Goal: Feedback & Contribution: Submit feedback/report problem

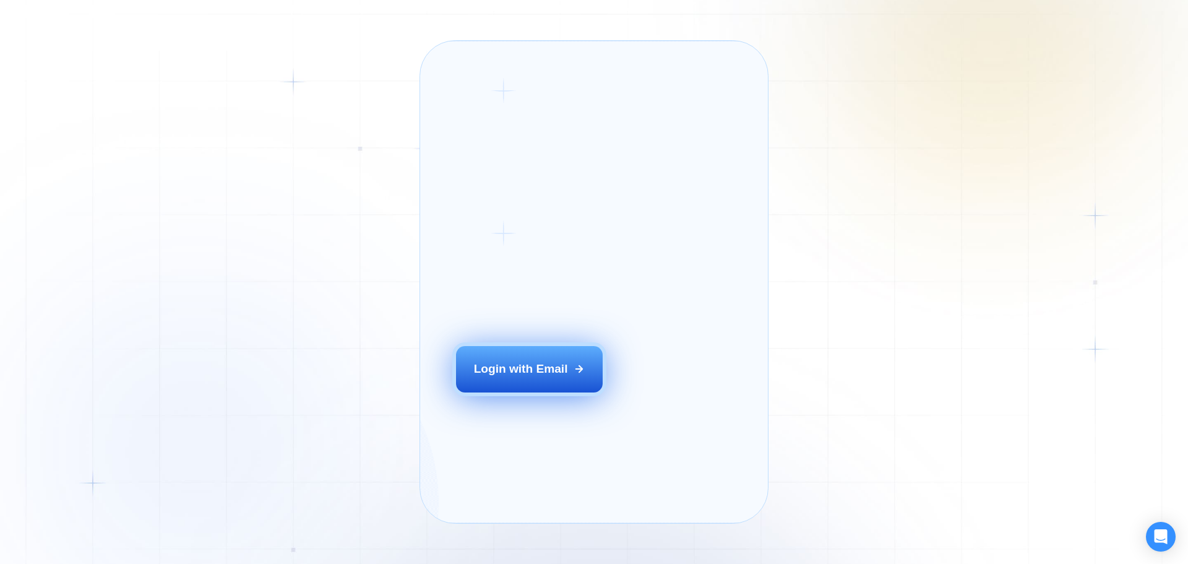
click at [487, 377] on div "Login with Email" at bounding box center [521, 369] width 94 height 16
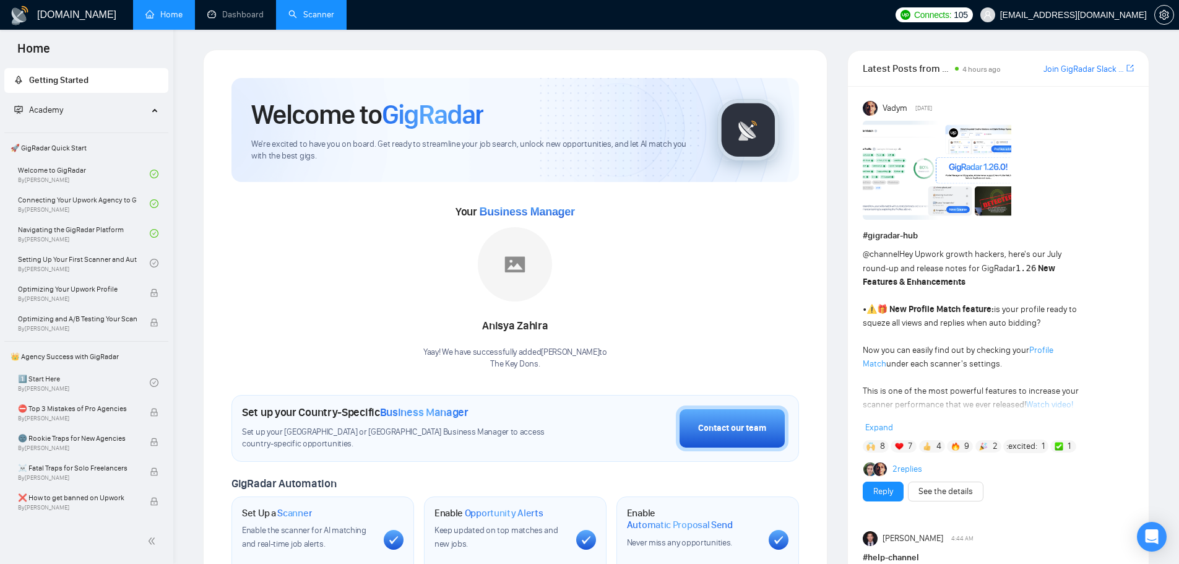
click at [312, 11] on link "Scanner" at bounding box center [311, 14] width 46 height 11
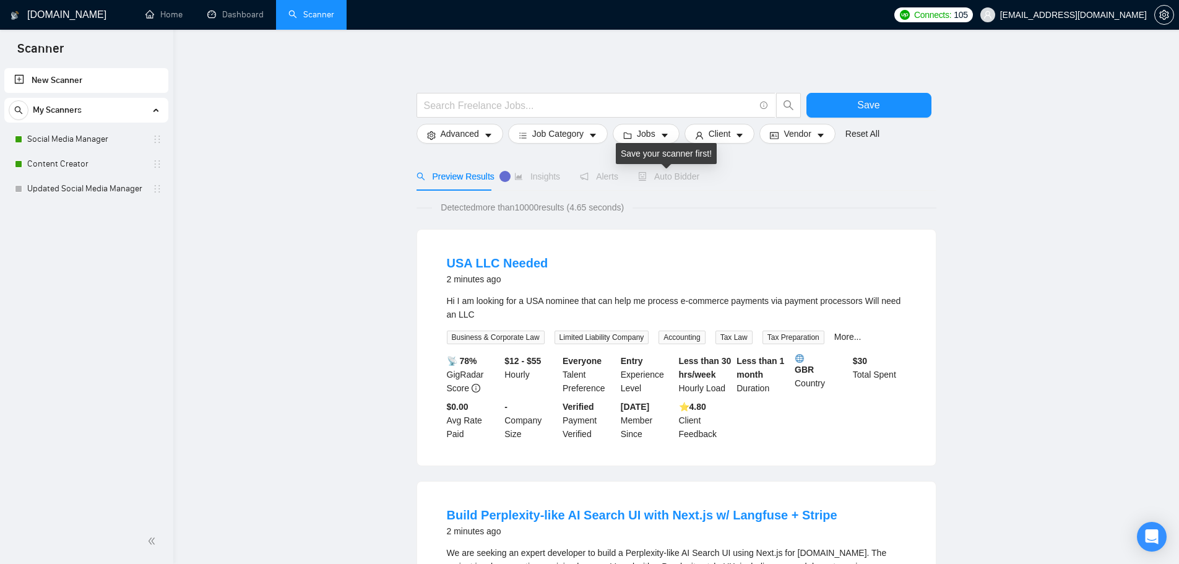
click at [665, 173] on span "Auto Bidder" at bounding box center [668, 176] width 61 height 10
click at [53, 160] on link "Content Creator" at bounding box center [86, 164] width 118 height 25
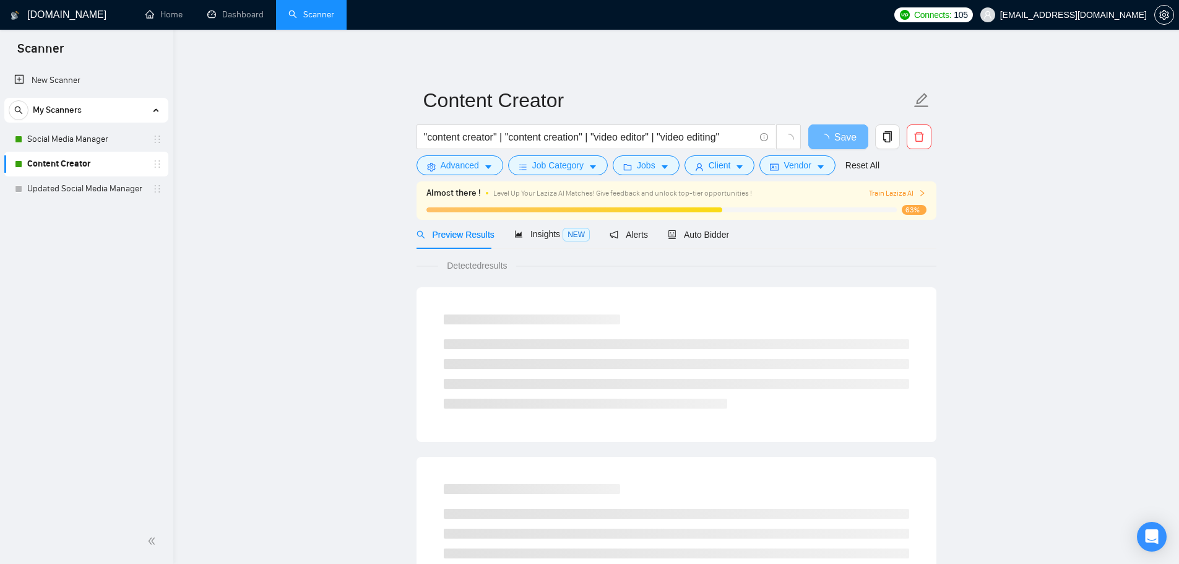
click at [680, 241] on div "Auto Bidder" at bounding box center [698, 234] width 61 height 29
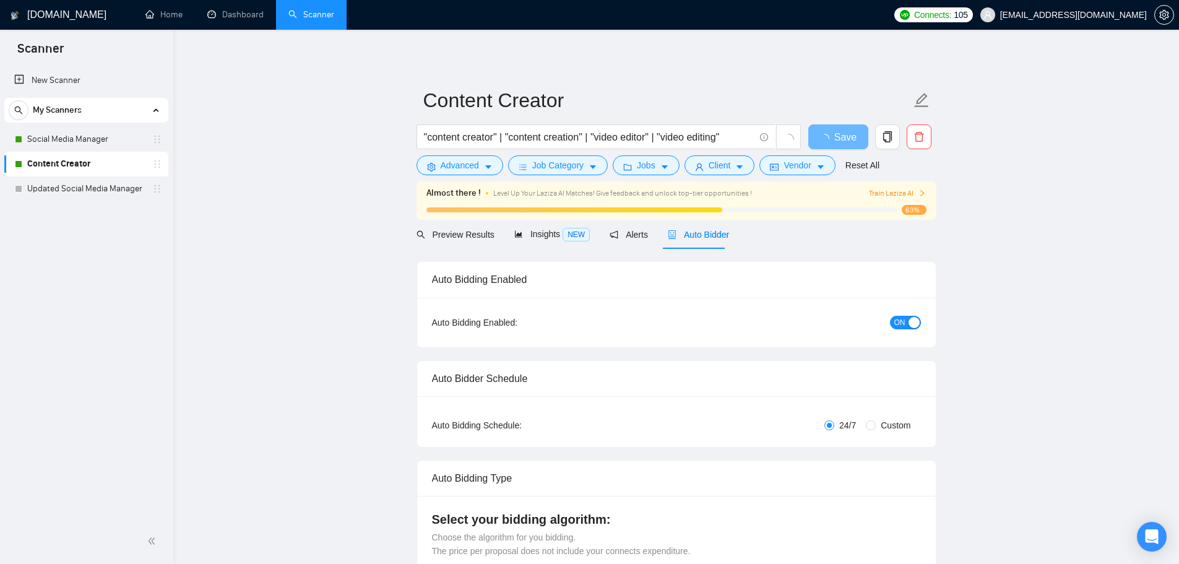
checkbox input "true"
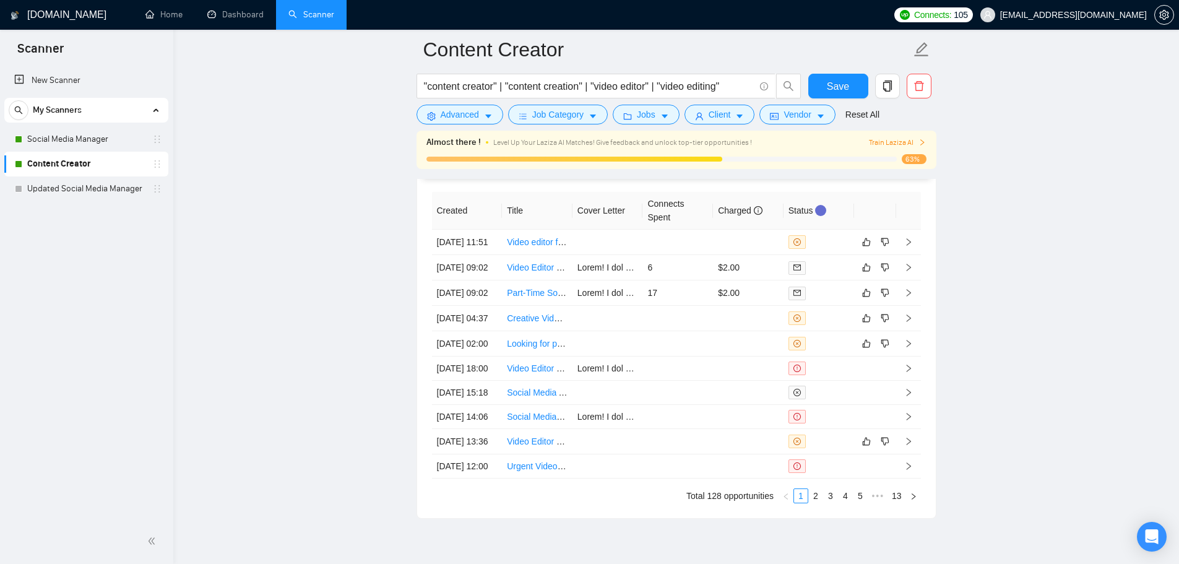
scroll to position [3523, 0]
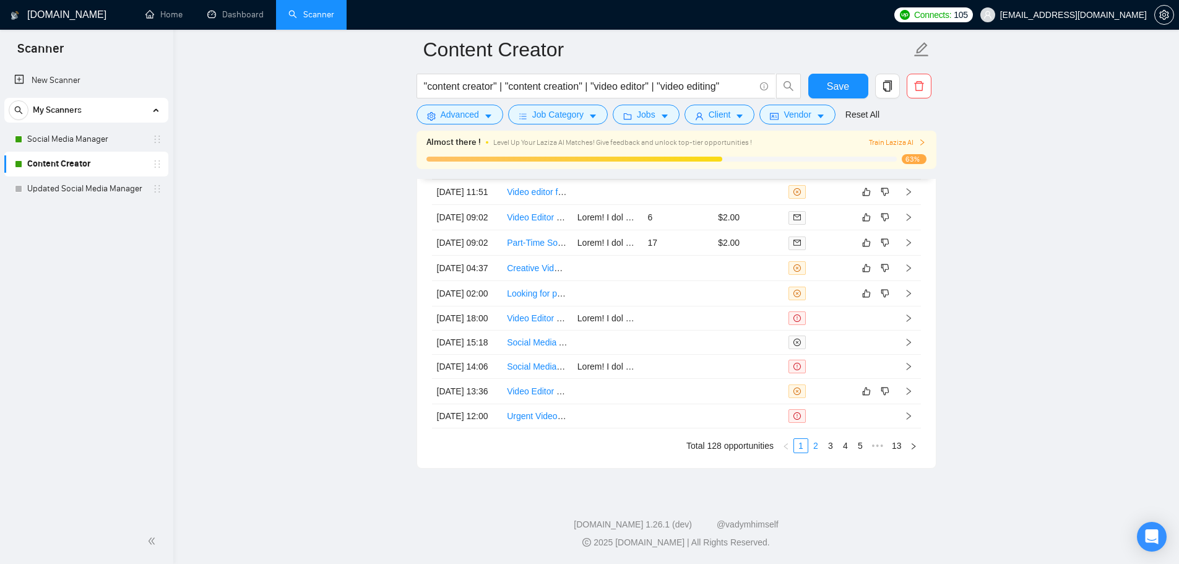
click at [819, 445] on link "2" at bounding box center [816, 446] width 14 height 14
click at [831, 447] on link "3" at bounding box center [831, 446] width 14 height 14
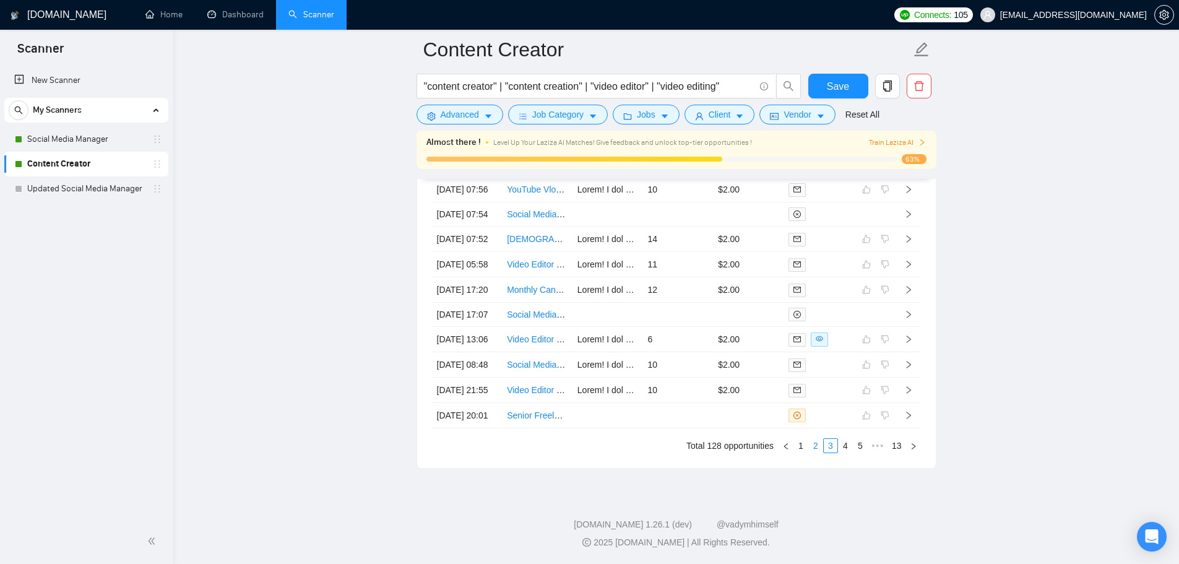
click at [813, 443] on link "2" at bounding box center [816, 446] width 14 height 14
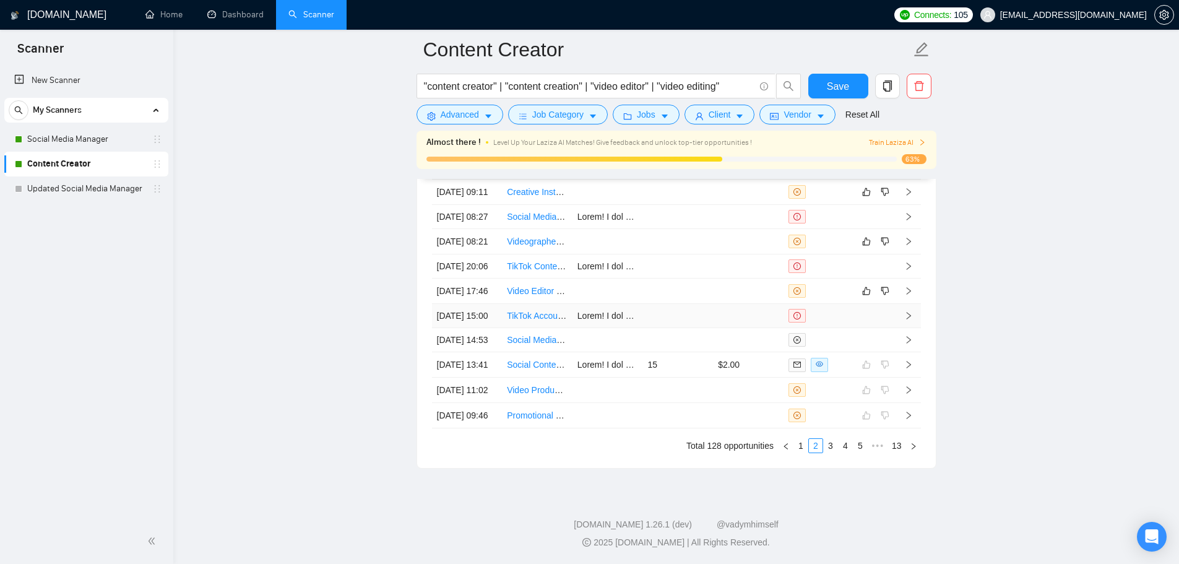
scroll to position [3338, 0]
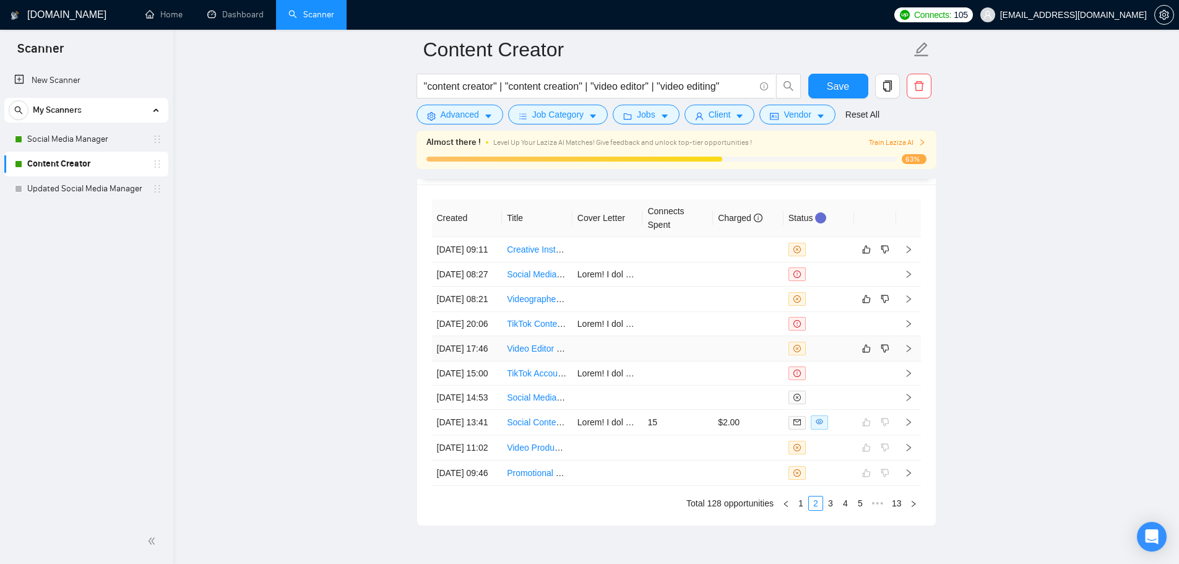
click at [706, 361] on td at bounding box center [677, 348] width 71 height 25
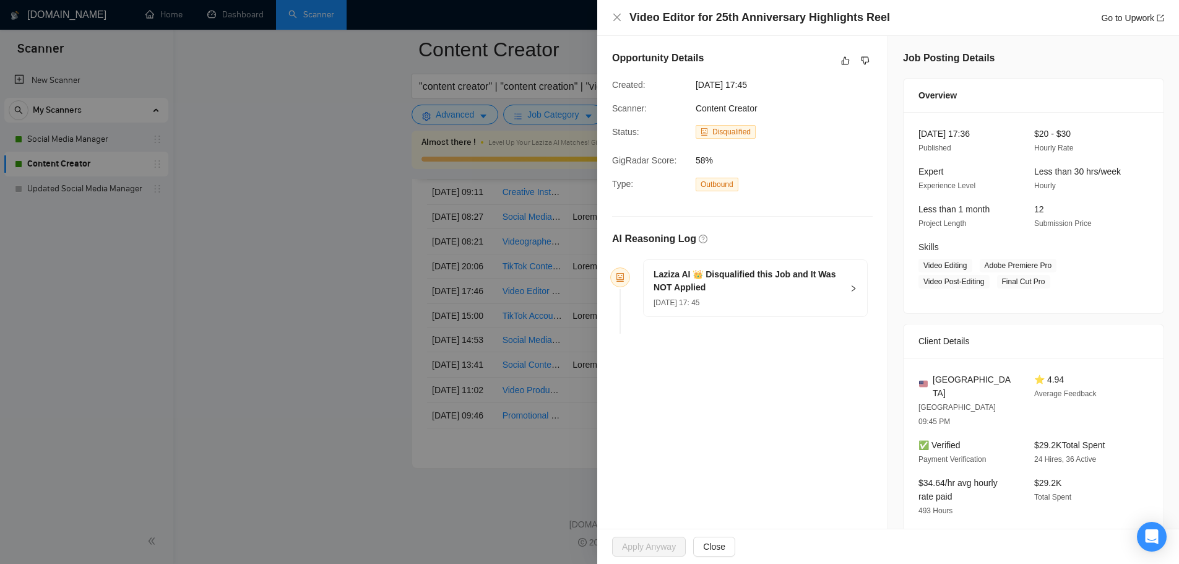
click at [716, 245] on div "AI Reasoning Log" at bounding box center [742, 238] width 261 height 15
click at [731, 272] on h5 "Laziza AI 👑 Disqualified this Job and It Was NOT Applied" at bounding box center [747, 281] width 189 height 26
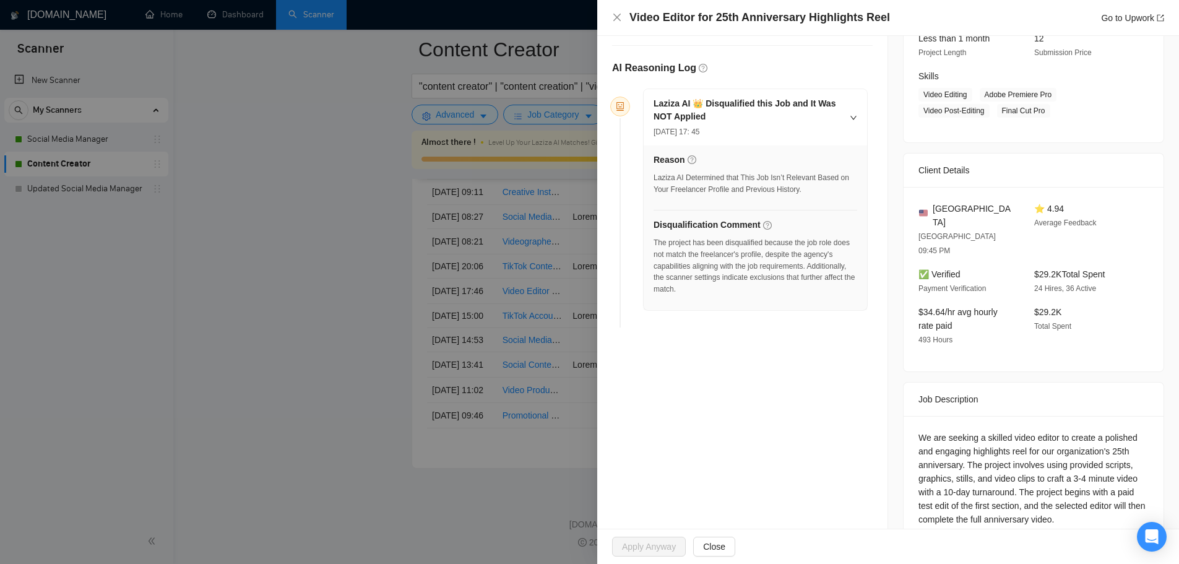
scroll to position [172, 0]
click at [705, 536] on button "Close" at bounding box center [714, 546] width 42 height 20
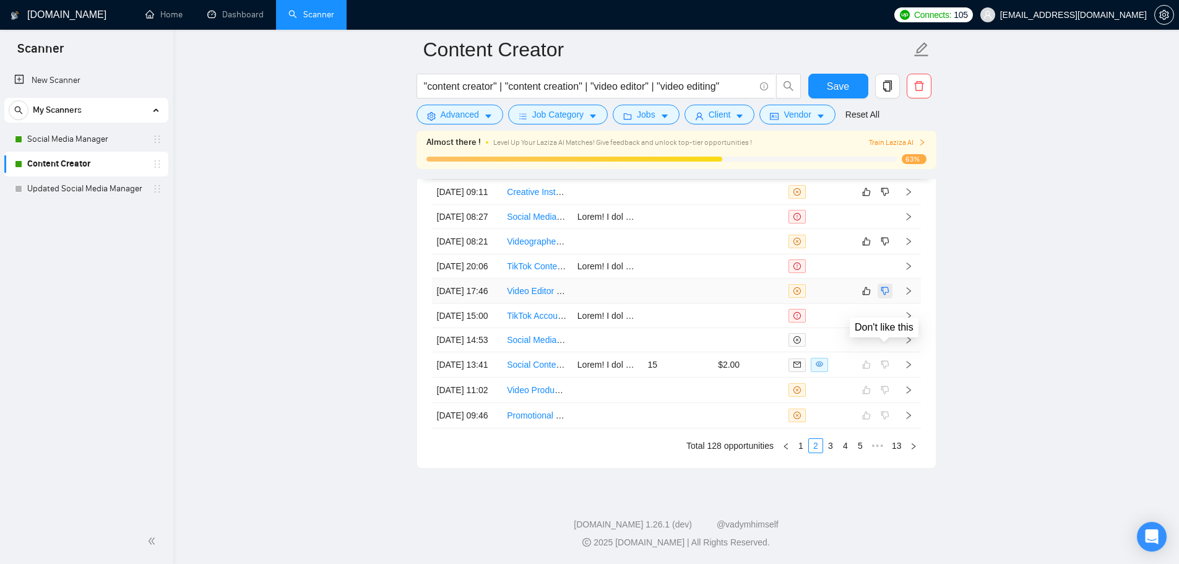
click at [884, 296] on icon "dislike" at bounding box center [885, 291] width 9 height 10
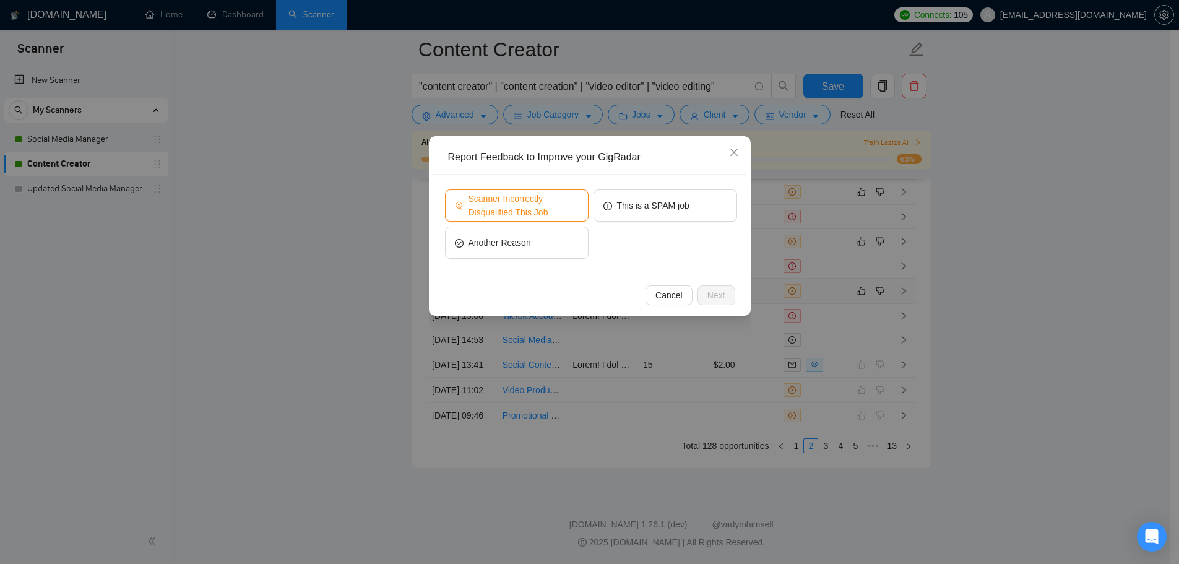
click at [558, 207] on span "Scanner Incorrectly Disqualified This Job" at bounding box center [523, 205] width 110 height 27
click at [715, 297] on span "Next" at bounding box center [716, 295] width 18 height 14
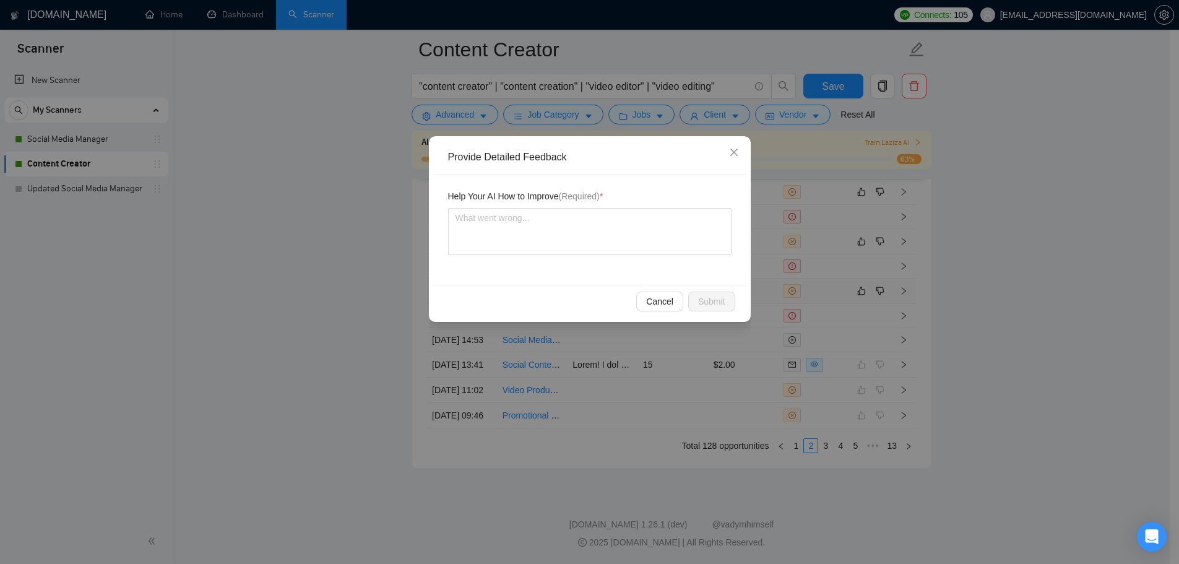
click at [499, 162] on div "Provide Detailed Feedback" at bounding box center [594, 157] width 292 height 14
click at [509, 205] on div "Help Your AI How to Improve (Required) *" at bounding box center [589, 198] width 283 height 19
click at [510, 213] on textarea at bounding box center [589, 231] width 283 height 47
type textarea "T"
type textarea "Th"
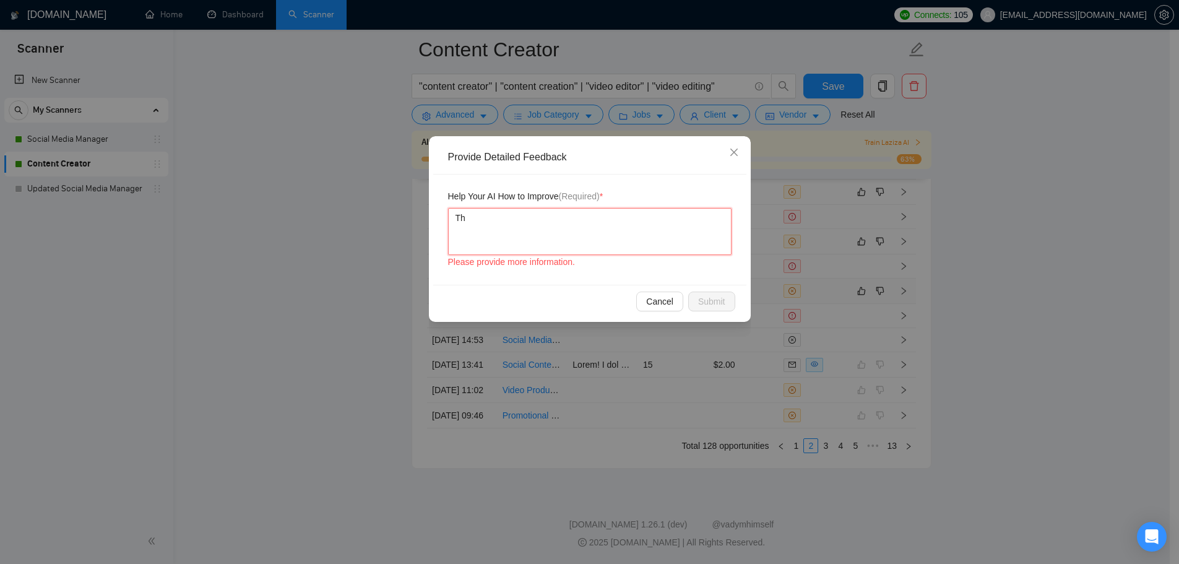
type textarea "Thi"
type textarea "This"
type textarea "This j"
type textarea "This jo"
type textarea "This job"
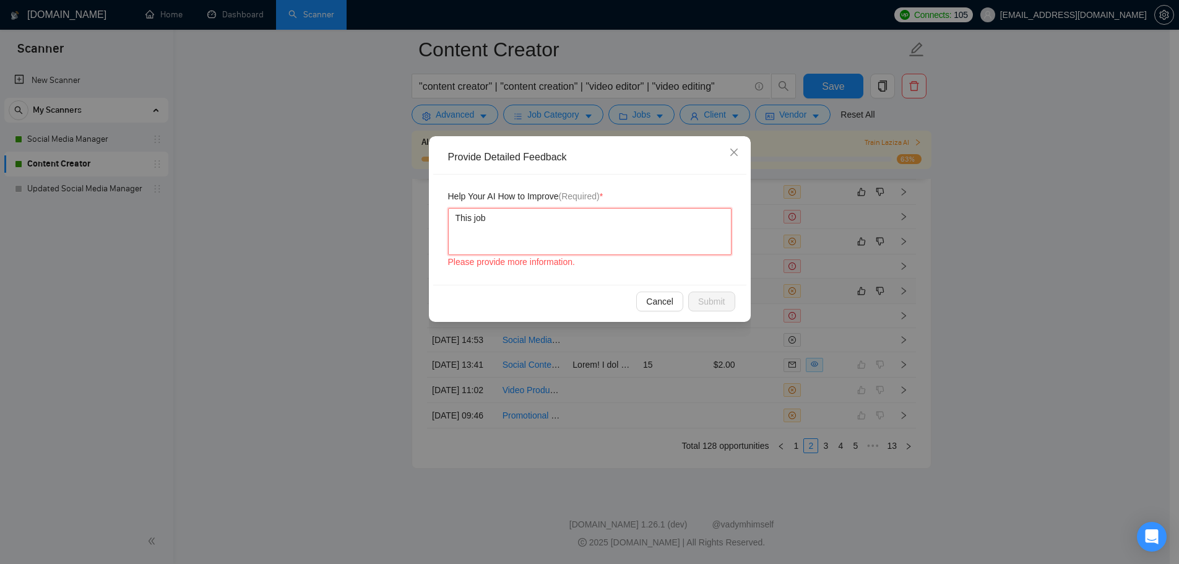
type textarea "This job"
type textarea "This job m"
type textarea "This job ma"
type textarea "This job mat"
type textarea "This job matc"
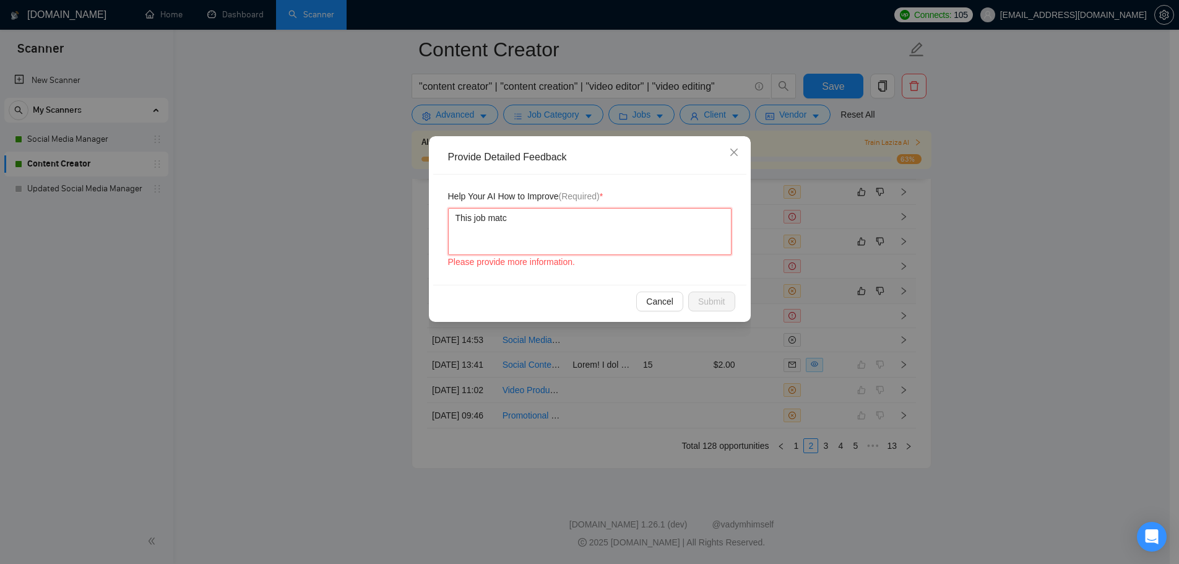
type textarea "This job match"
type textarea "This job matche"
type textarea "This job matched"
type textarea "This job matched t"
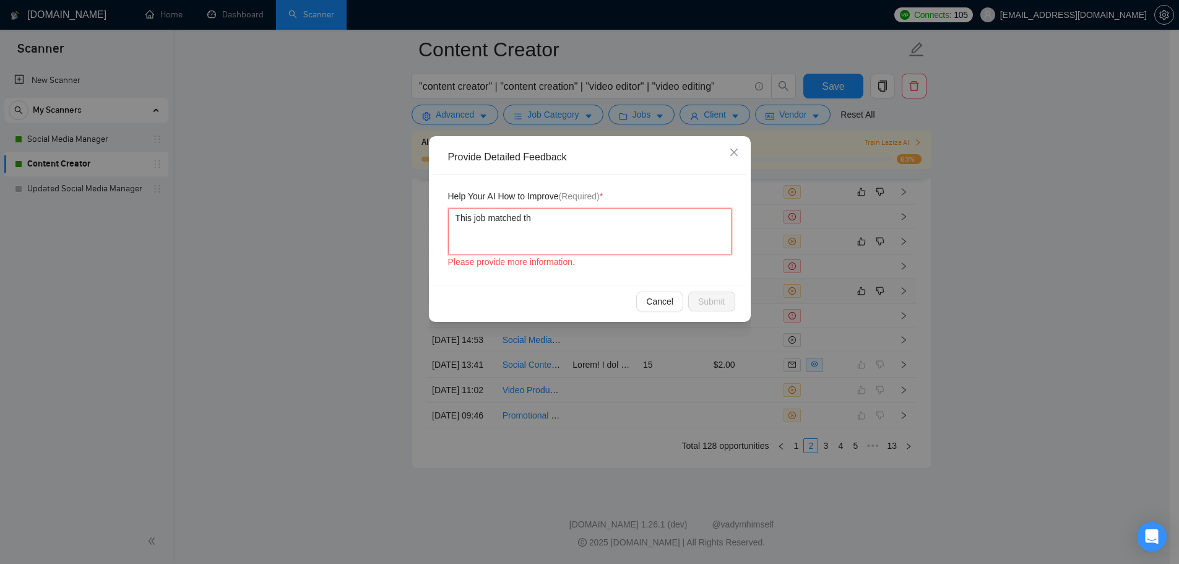
type textarea "This job matched the"
type textarea "This job matched the f"
type textarea "This job matched the fr"
type textarea "This job matched the fre"
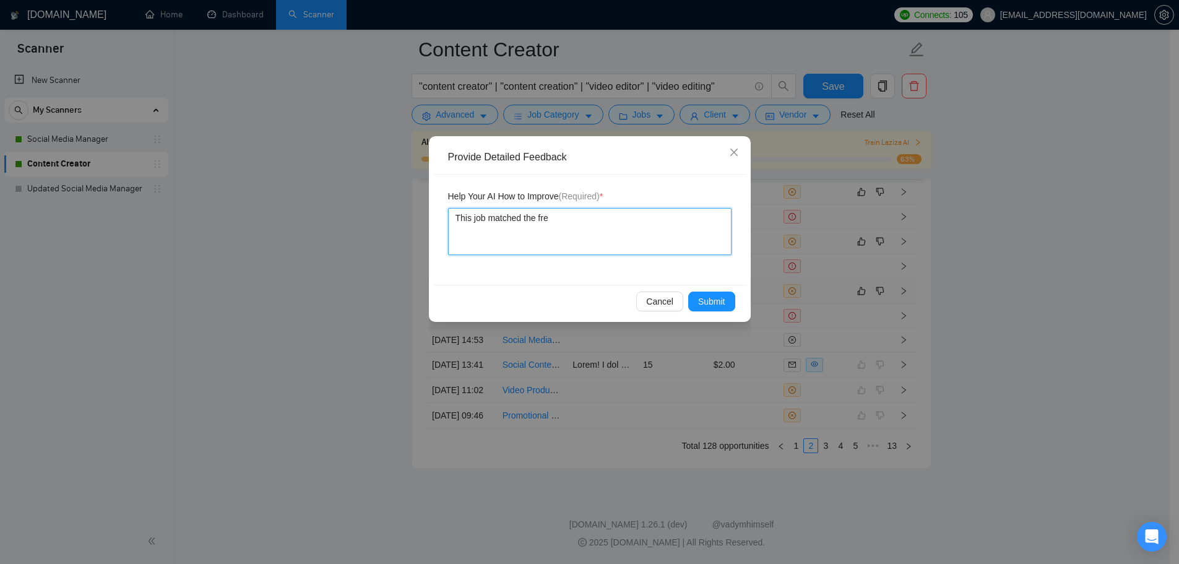
type textarea "This job matched the free"
type textarea "This job matched the [PERSON_NAME]"
type textarea "This job matched the freela"
type textarea "This job matched the freelan"
type textarea "This job matched the freelanc"
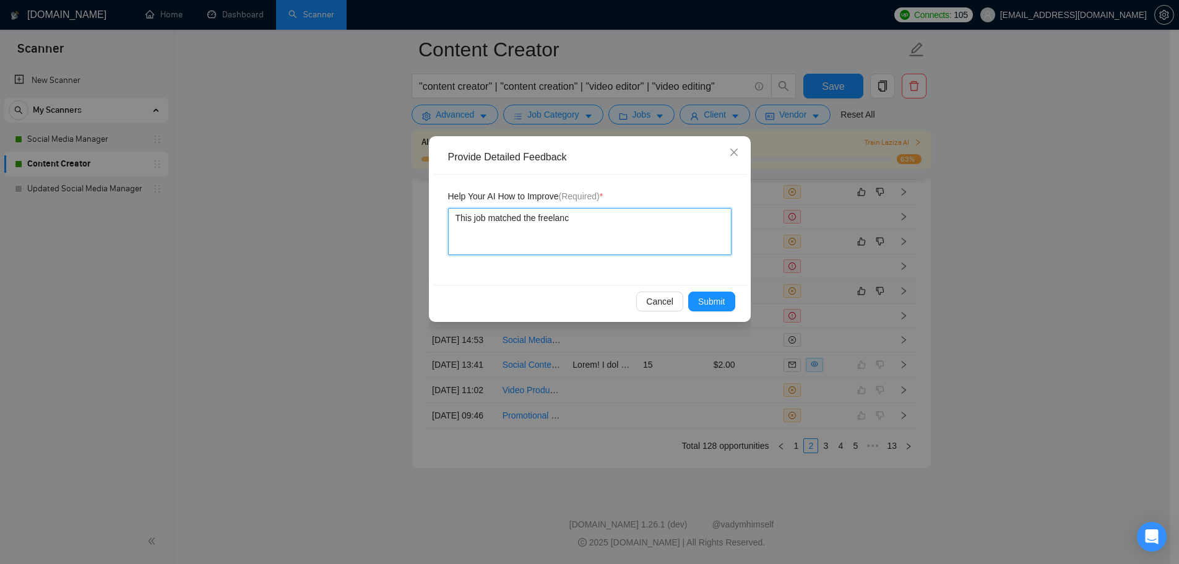
type textarea "This job matched the freelance"
type textarea "This job matched the freelancer"
type textarea "This job matched the freelancers"
type textarea "This job matched the freelancer"
type textarea "This job matched the freelancer'"
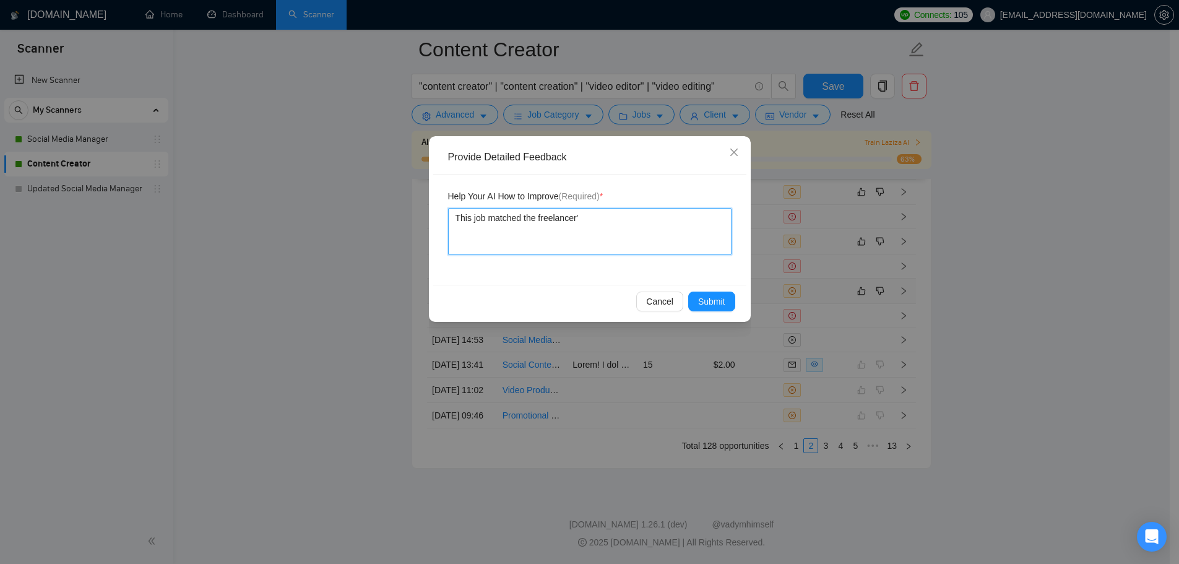
type textarea "This job matched the freelancer's"
type textarea "This job matched the freelancer's ("
type textarea "This job matched the freelancer's (S"
type textarea "This job matched the freelancer's (Su"
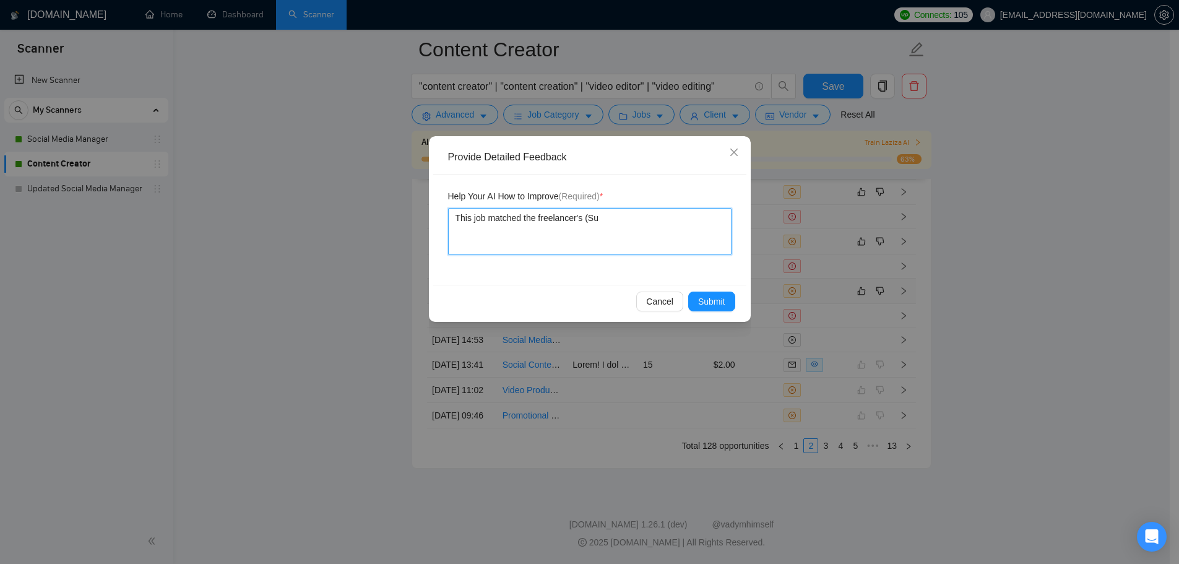
type textarea "This job matched the freelancer's (Sun"
type textarea "This job matched the freelancer's ([PERSON_NAME]"
type textarea "This job matched the freelancer's (Sunny"
type textarea "This job matched the freelancer's ([PERSON_NAME]"
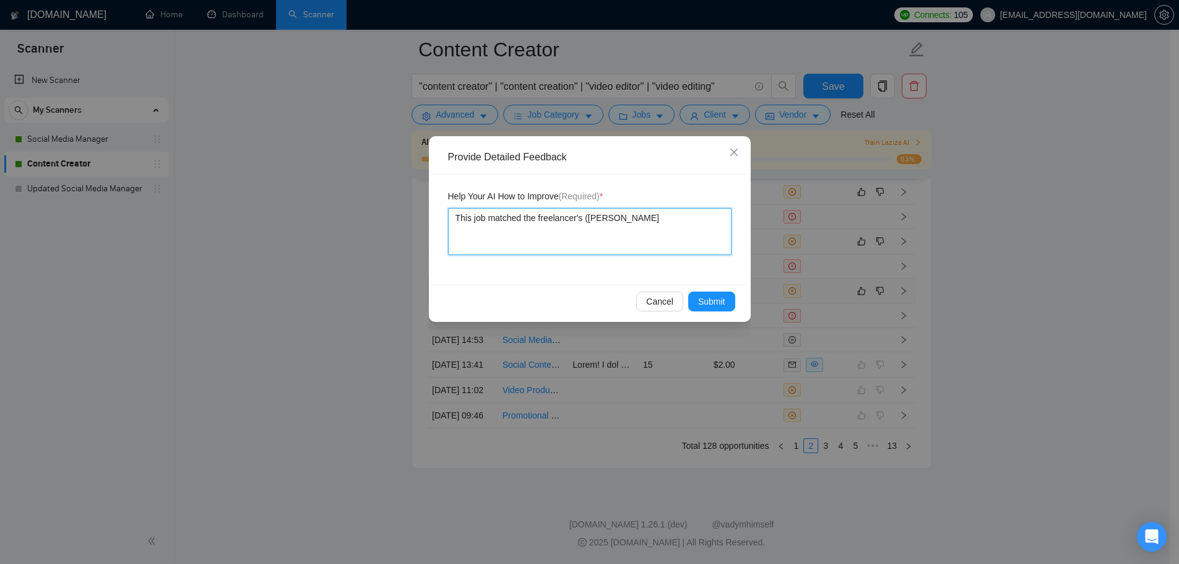
type textarea "This job matched the freelancer's ([PERSON_NAME]"
type textarea "This job matched the freelancer's ([PERSON_NAME])"
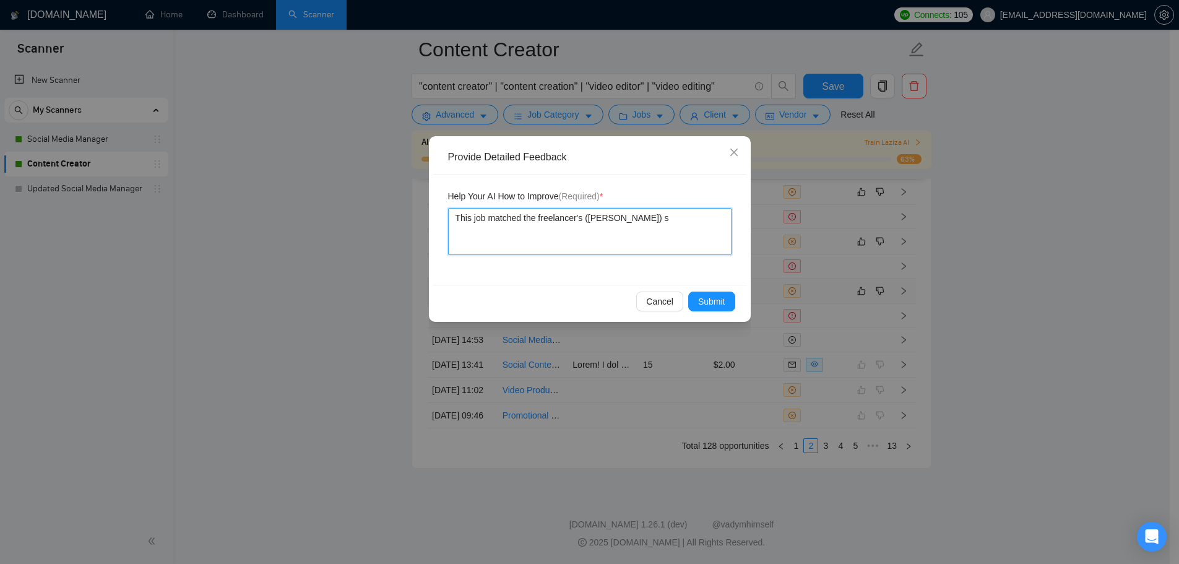
type textarea "This job matched the freelancer's ([PERSON_NAME]) sk"
type textarea "This job matched the freelancer's ([PERSON_NAME]) ski"
type textarea "This job matched the freelancer's ([PERSON_NAME]) skil"
type textarea "This job matched the freelancer's ([PERSON_NAME]) skill"
type textarea "This job matched the freelancer's ([PERSON_NAME]) skills"
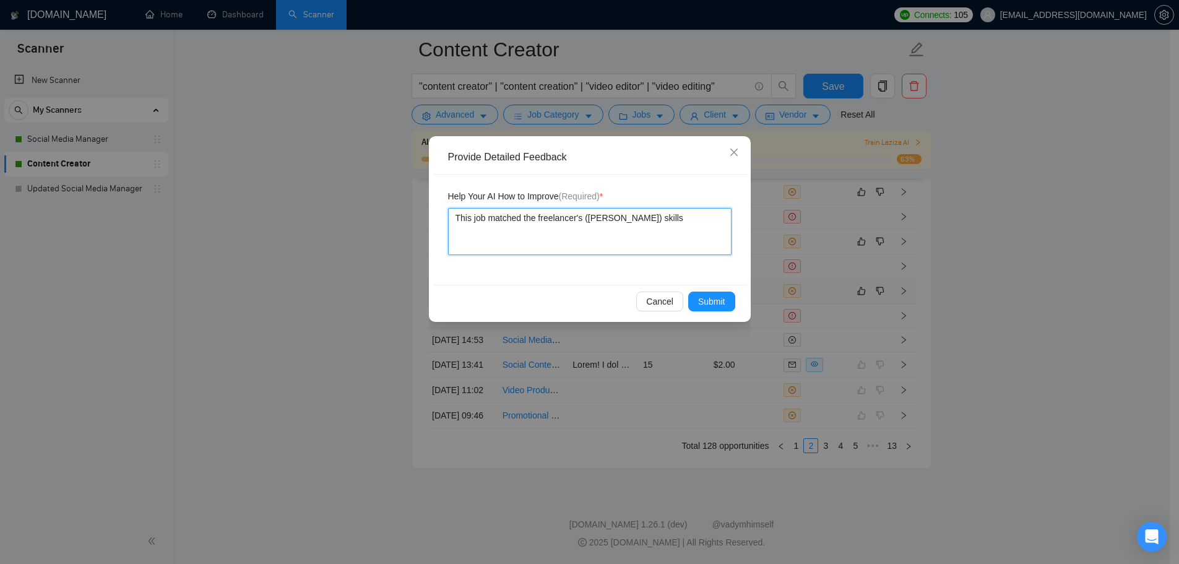
type textarea "This job matched the freelancer's ([PERSON_NAME]) skills"
type textarea "This job matched the freelancer's ([PERSON_NAME]) skills i"
type textarea "This job matched the freelancer's ([PERSON_NAME]) skills in"
type textarea "This job matched the freelancer's ([PERSON_NAME]) skills in v"
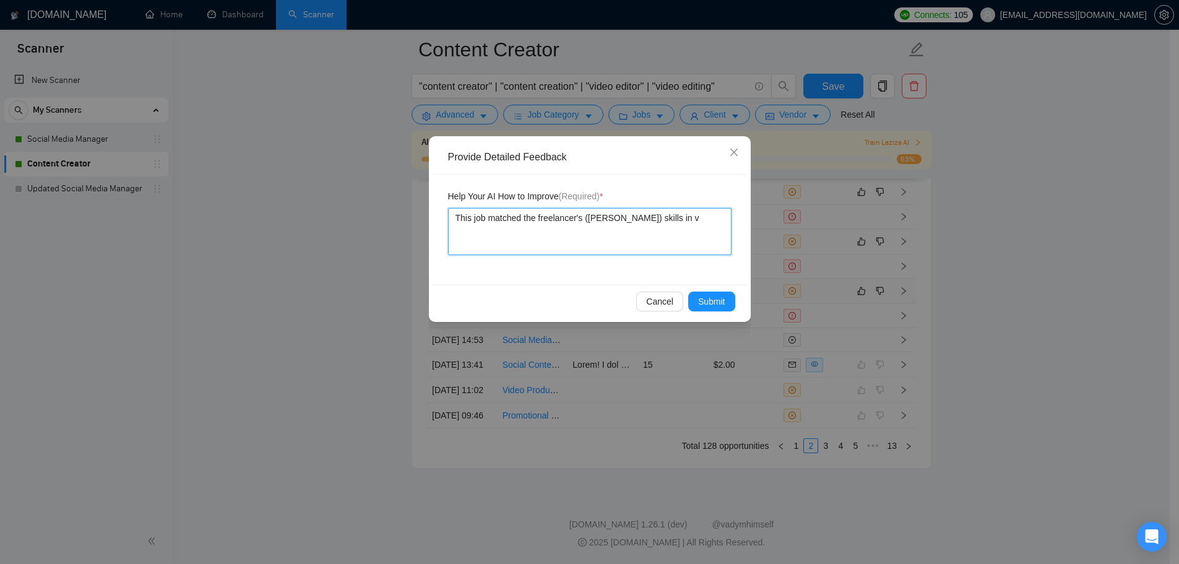
type textarea "This job matched the freelancer's ([PERSON_NAME]) skills in vi"
type textarea "This job matched the freelancer's ([PERSON_NAME]) skills in vid"
type textarea "This job matched the freelancer's ([PERSON_NAME]) skills in vide"
type textarea "This job matched the freelancer's ([PERSON_NAME]) skills in video"
type textarea "This job matched the freelancer's ([PERSON_NAME]) skills in videoe"
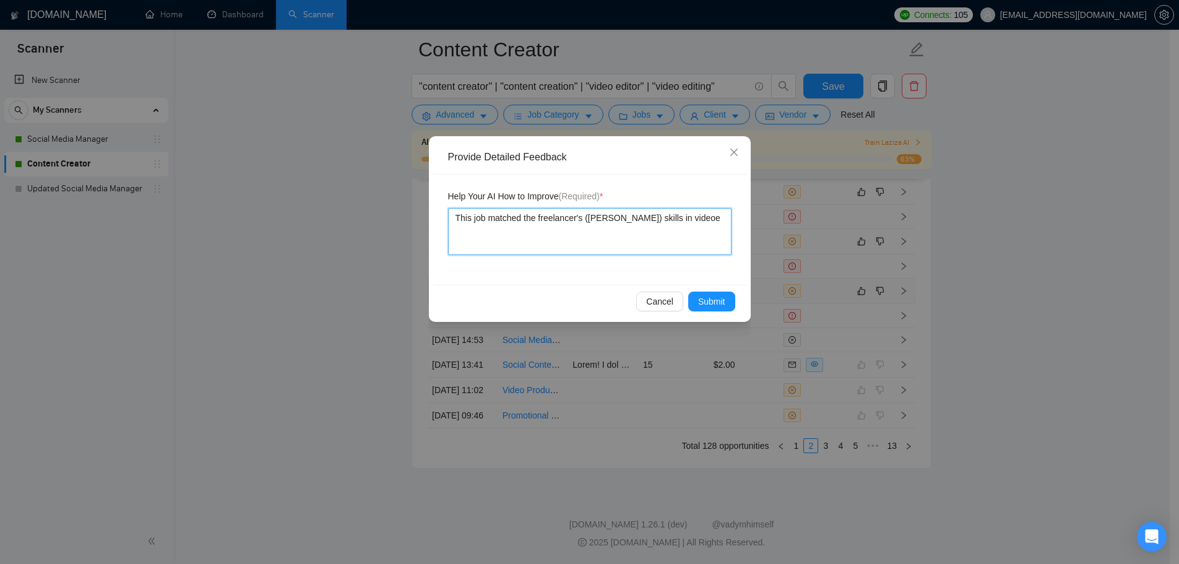
type textarea "This job matched the freelancer's ([PERSON_NAME]) skills in videoed"
type textarea "This job matched the freelancer's ([PERSON_NAME]) skills in videoedi"
type textarea "This job matched the freelancer's ([PERSON_NAME]) skills in videoedit"
type textarea "This job matched the freelancer's ([PERSON_NAME]) skills in videoediti"
type textarea "This job matched the freelancer's ([PERSON_NAME]) skills in videoeditin"
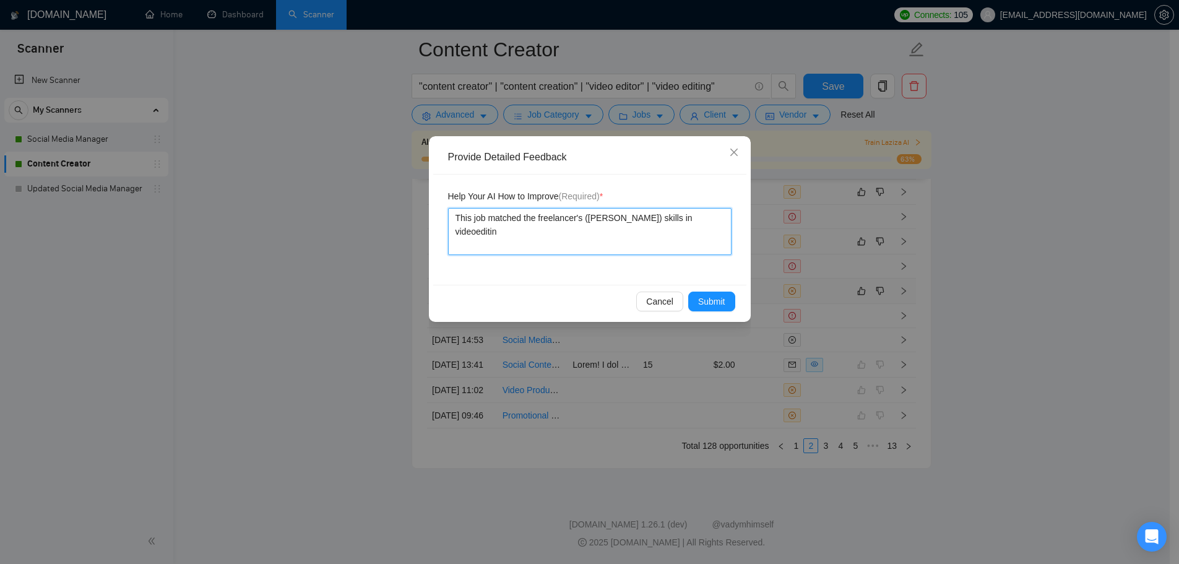
type textarea "This job matched the freelancer's ([PERSON_NAME]) skills in videoediting"
type textarea "This job matched the freelancer's ([PERSON_NAME]) skills in videoediting."
click at [691, 215] on textarea "This job matched the freelancer's ([PERSON_NAME]) skills in videoediting." at bounding box center [589, 231] width 283 height 47
type textarea "This job matched the freelancer's ([PERSON_NAME]) skills in video editing."
click at [713, 299] on span "Submit" at bounding box center [711, 302] width 27 height 14
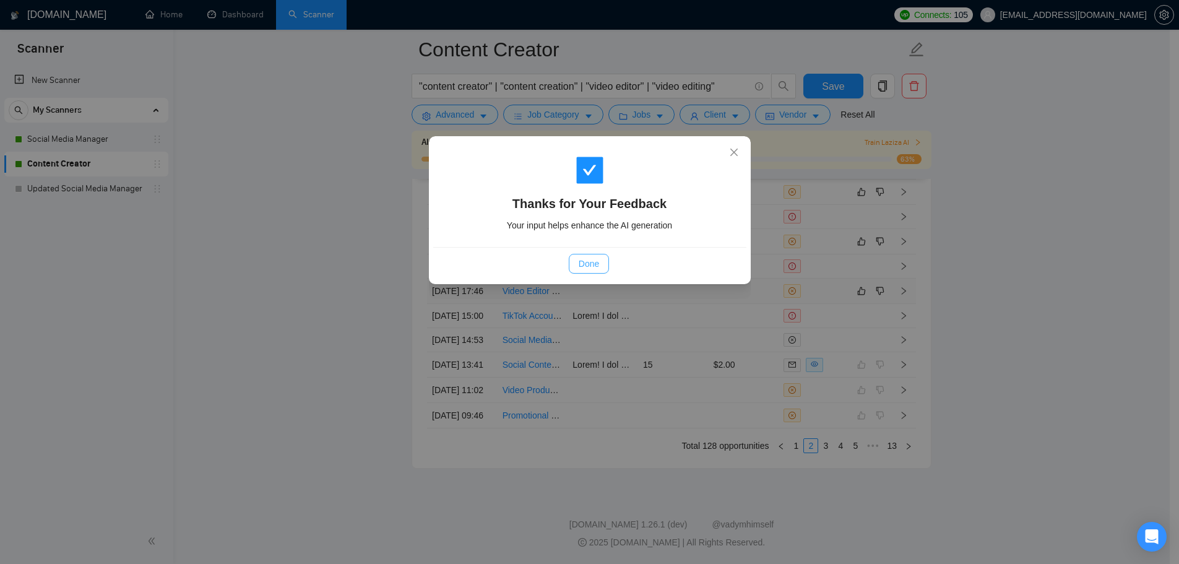
click at [600, 266] on button "Done" at bounding box center [589, 264] width 40 height 20
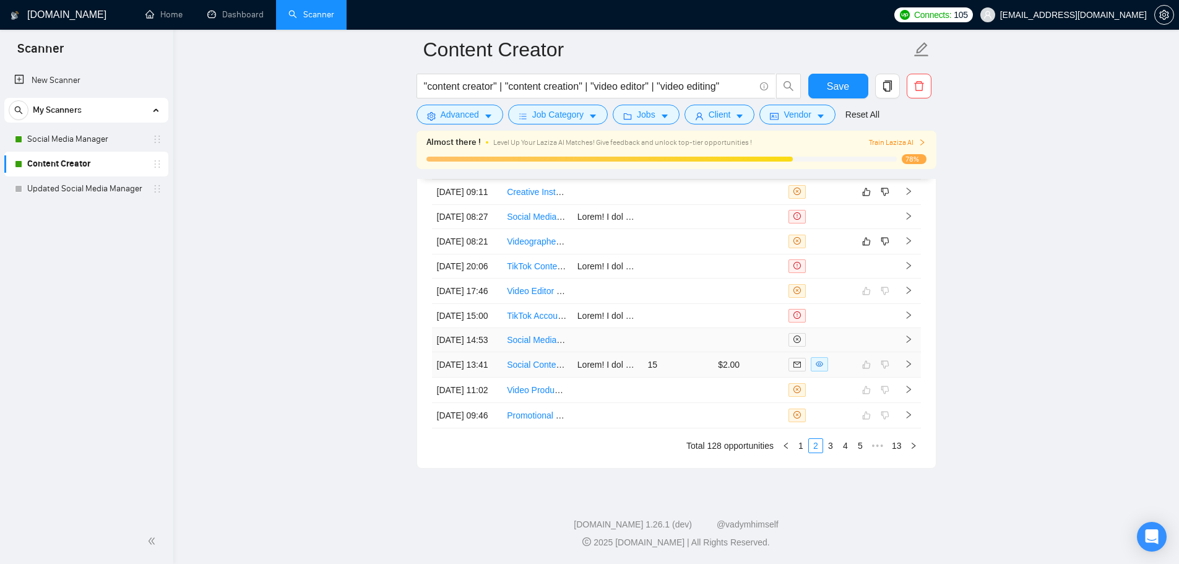
scroll to position [3400, 0]
click at [728, 254] on td at bounding box center [748, 241] width 71 height 25
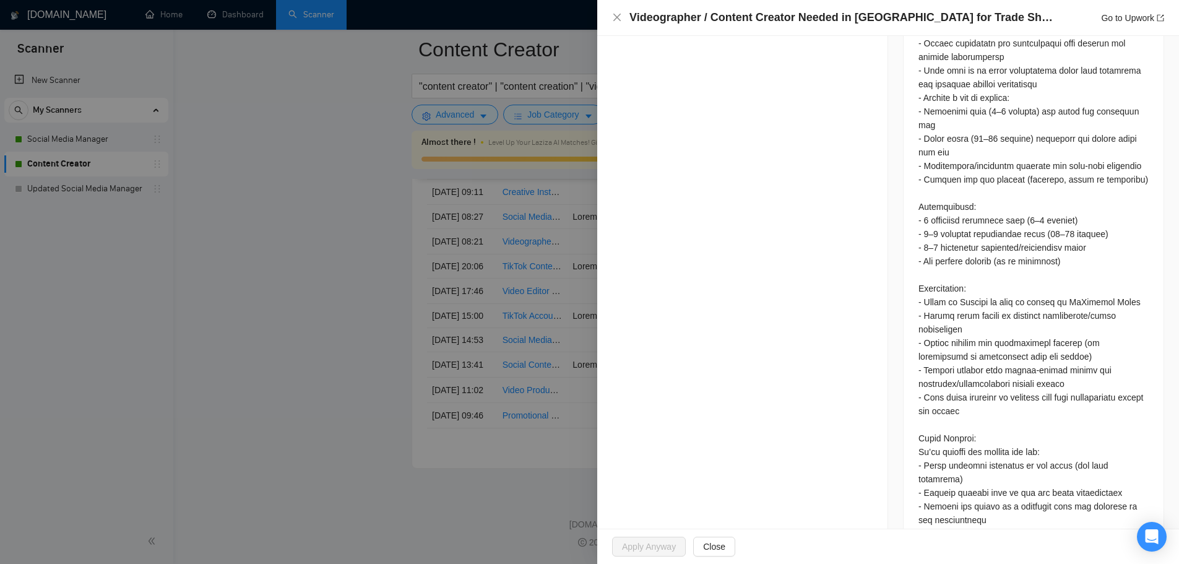
scroll to position [976, 0]
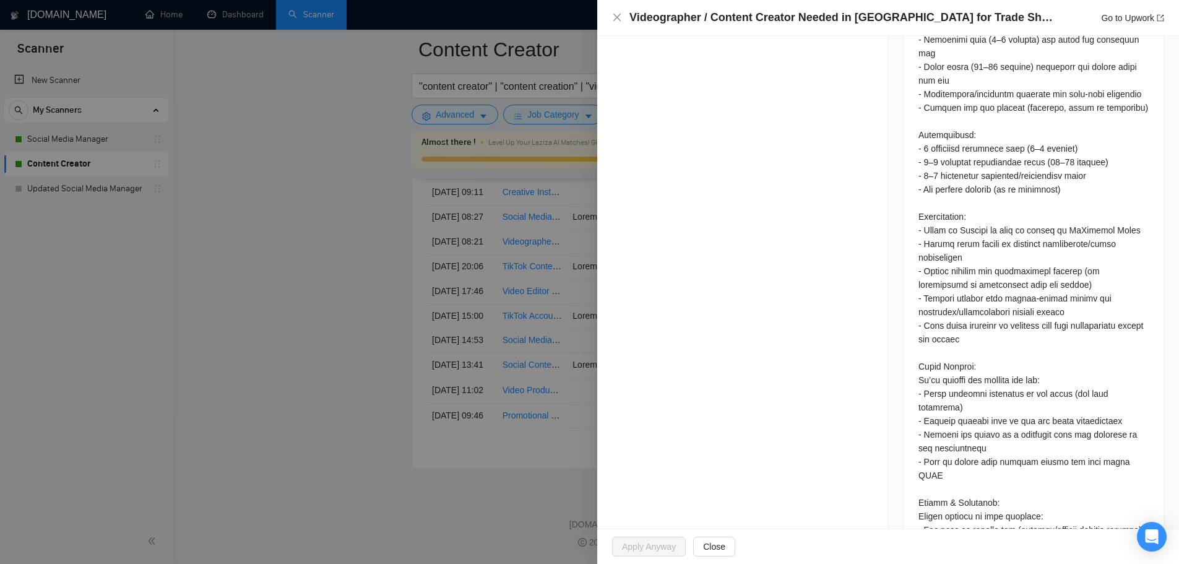
click at [532, 242] on div at bounding box center [589, 282] width 1179 height 564
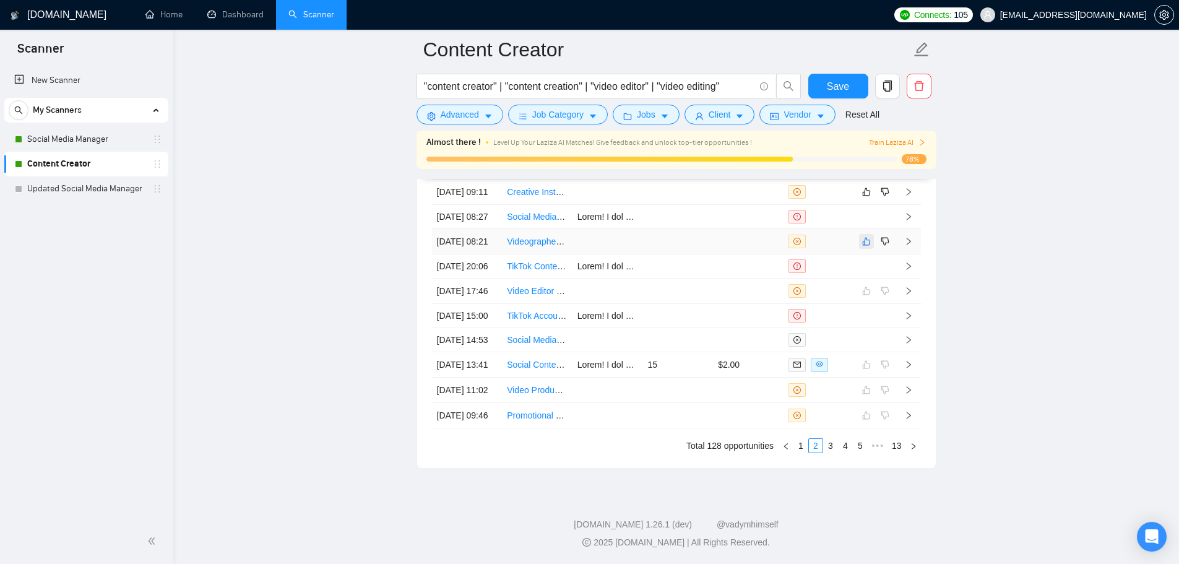
click at [868, 246] on icon "like" at bounding box center [866, 241] width 9 height 10
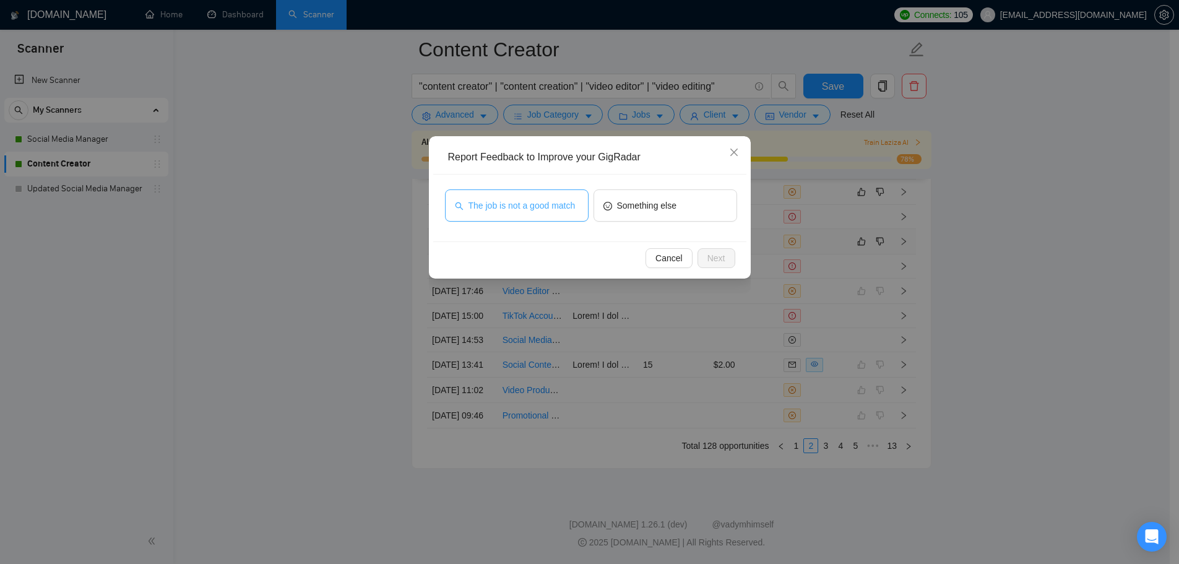
click at [517, 197] on button "The job is not a good match" at bounding box center [517, 205] width 144 height 32
click at [723, 261] on span "Next" at bounding box center [716, 258] width 18 height 14
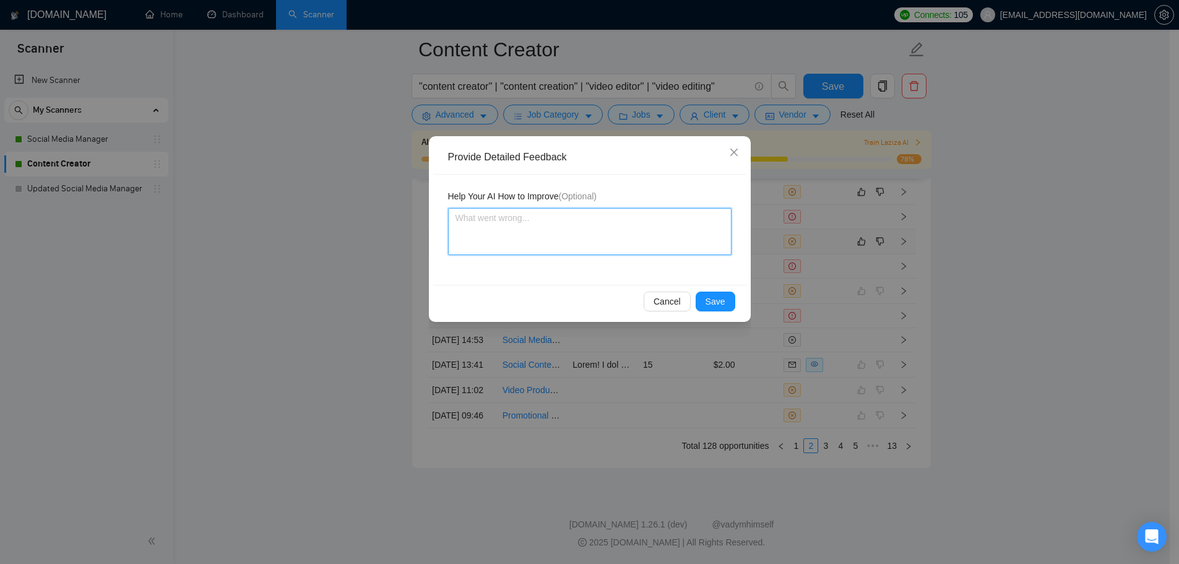
click at [642, 243] on textarea at bounding box center [589, 231] width 283 height 47
click at [721, 312] on div "Cancel Save" at bounding box center [589, 301] width 313 height 33
click at [720, 307] on span "Save" at bounding box center [715, 302] width 20 height 14
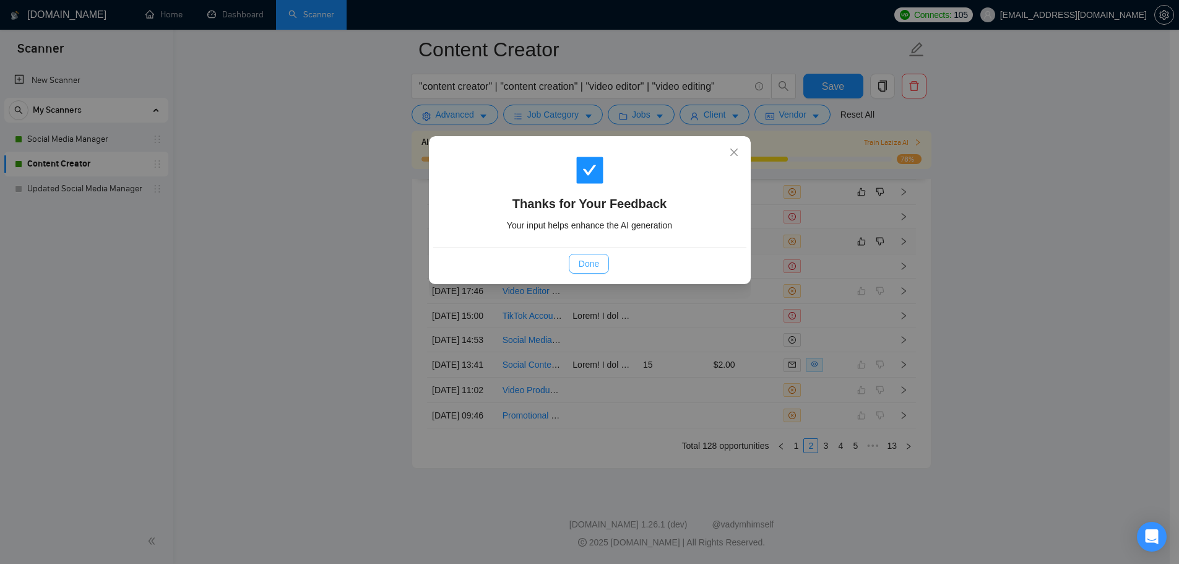
click at [579, 266] on span "Done" at bounding box center [589, 264] width 20 height 14
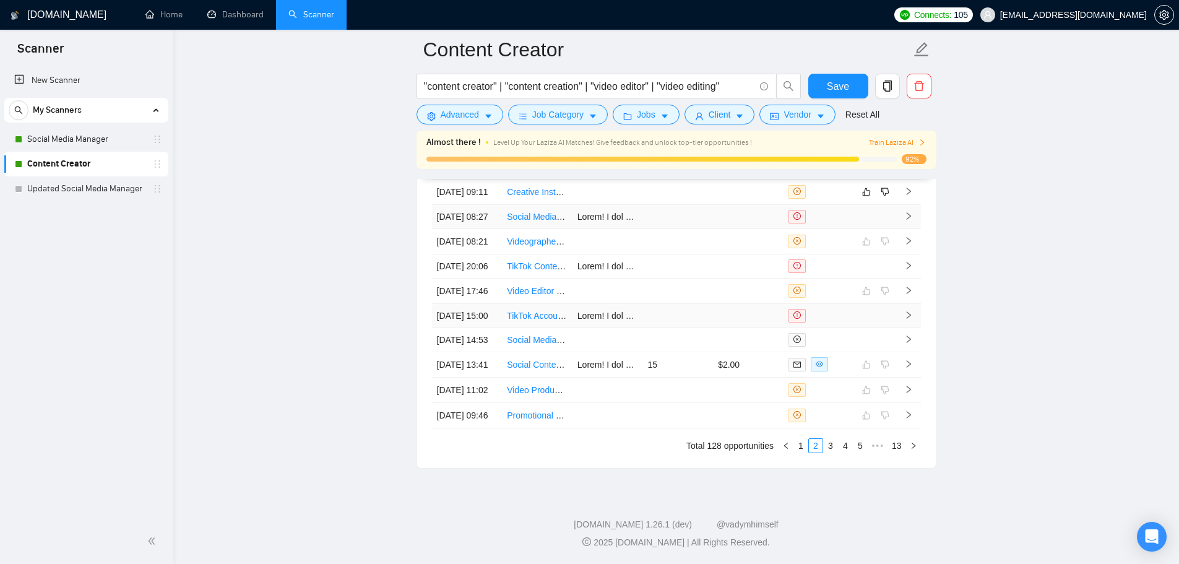
scroll to position [3152, 0]
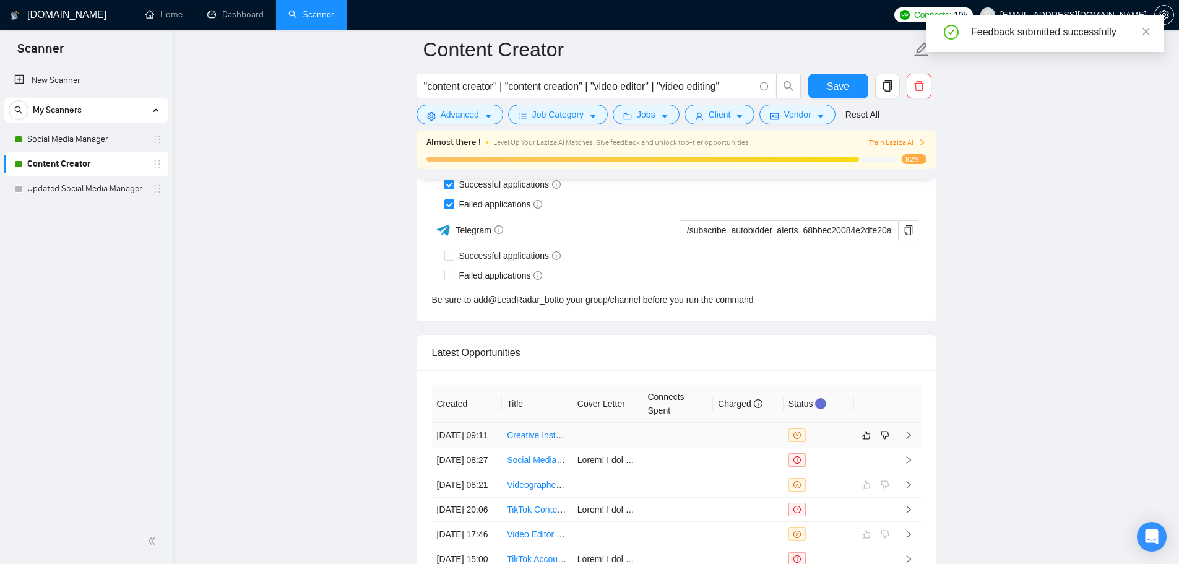
click at [707, 447] on td at bounding box center [677, 435] width 71 height 25
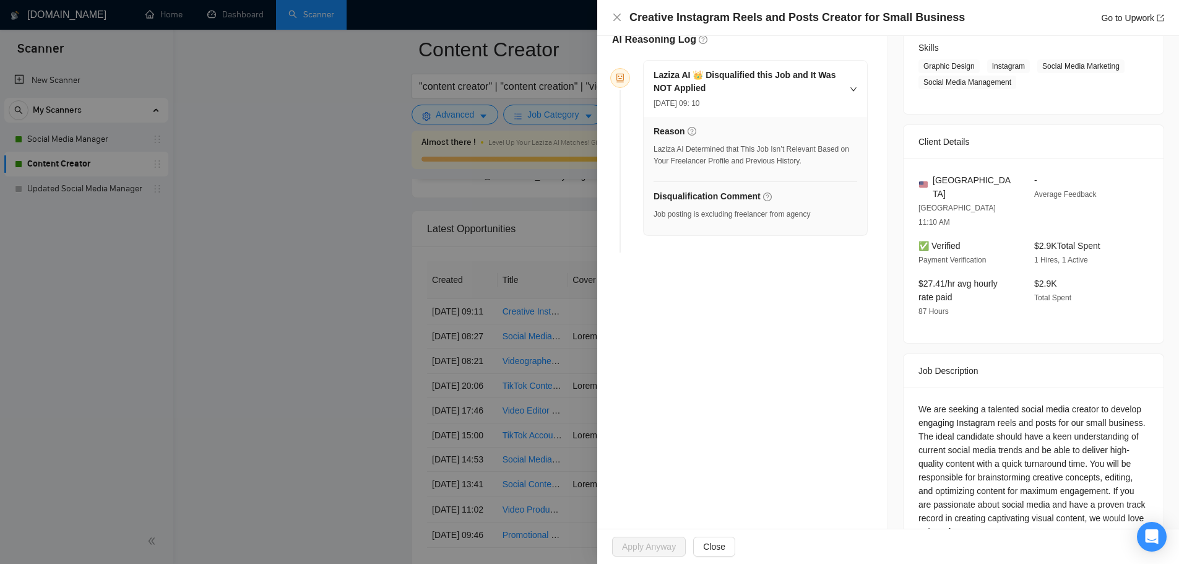
scroll to position [198, 0]
click at [488, 351] on div at bounding box center [589, 282] width 1179 height 564
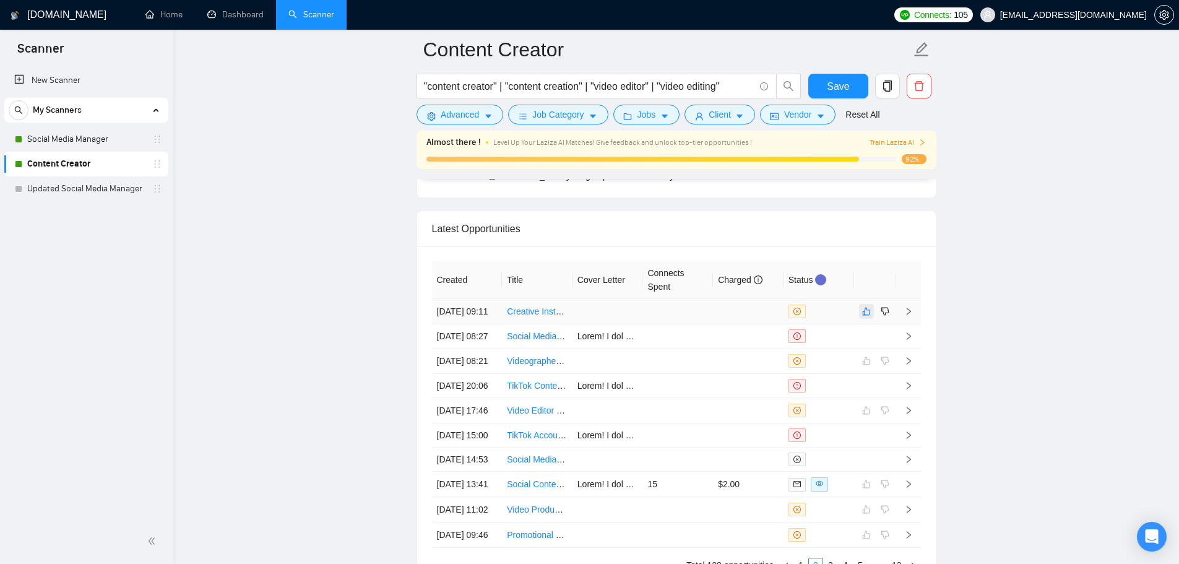
click at [865, 316] on icon "like" at bounding box center [866, 311] width 9 height 10
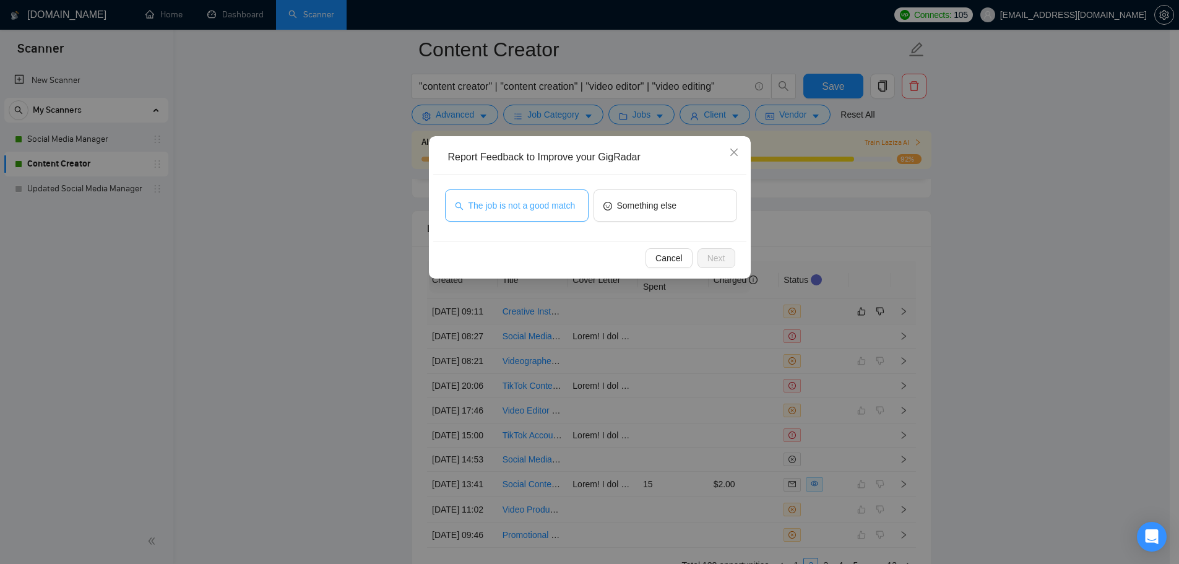
click at [535, 202] on span "The job is not a good match" at bounding box center [521, 206] width 107 height 14
click at [720, 259] on span "Next" at bounding box center [716, 258] width 18 height 14
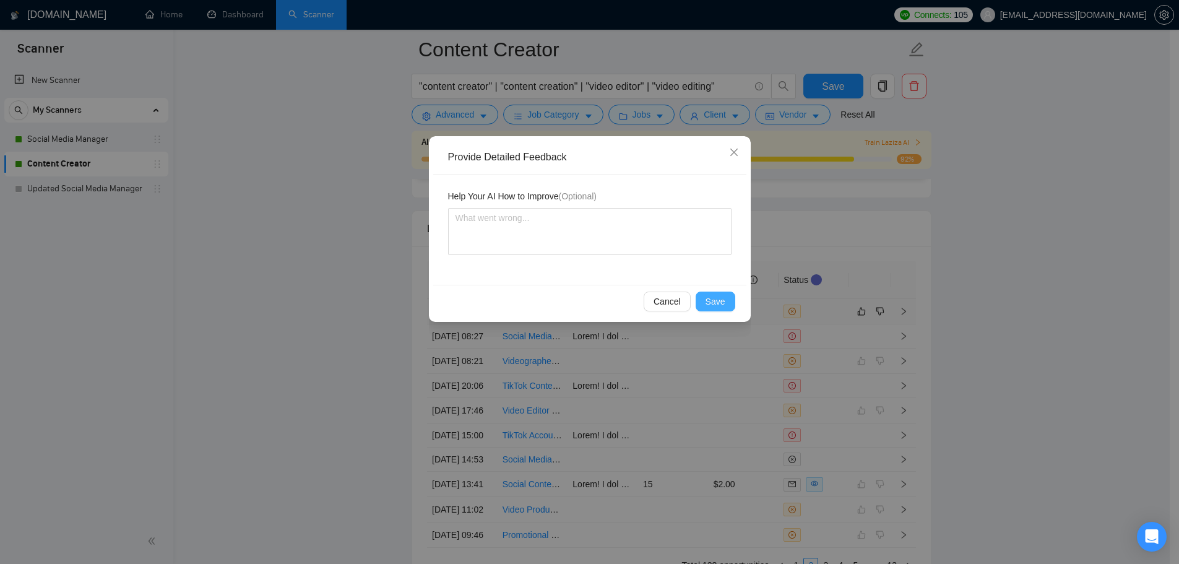
click at [706, 302] on button "Save" at bounding box center [716, 301] width 40 height 20
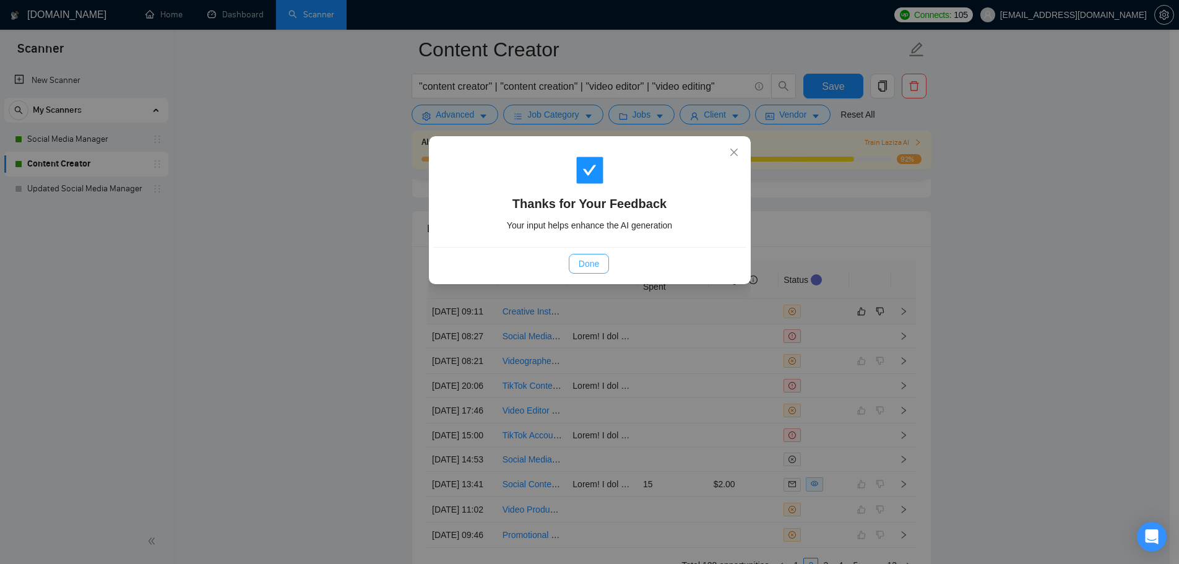
click at [605, 257] on button "Done" at bounding box center [589, 264] width 40 height 20
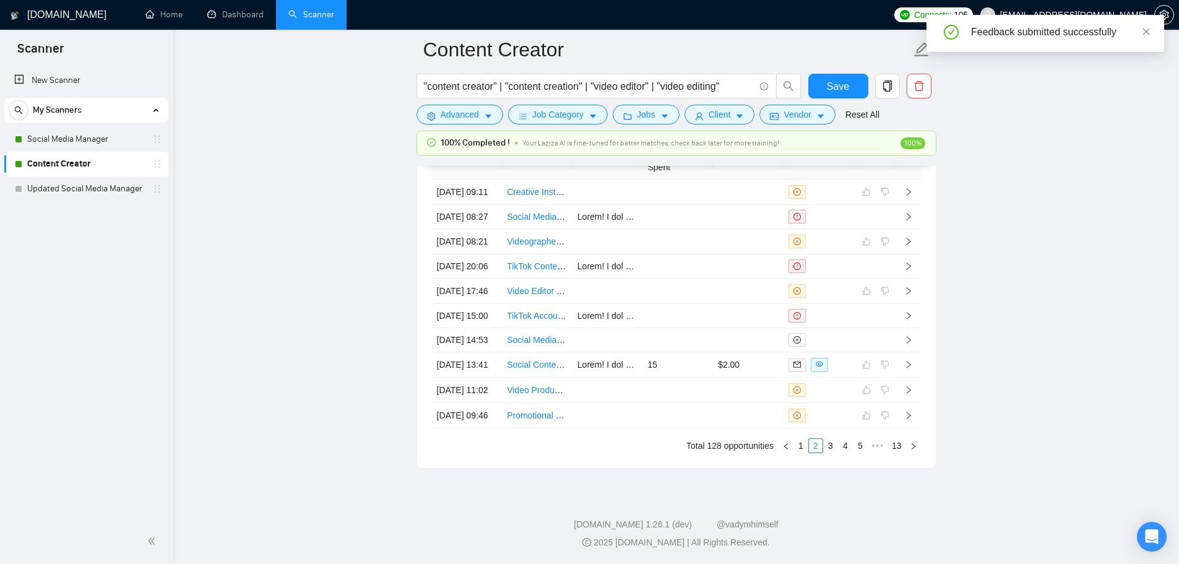
scroll to position [3510, 0]
click at [799, 446] on link "1" at bounding box center [801, 446] width 14 height 14
click at [653, 384] on td at bounding box center [677, 391] width 71 height 25
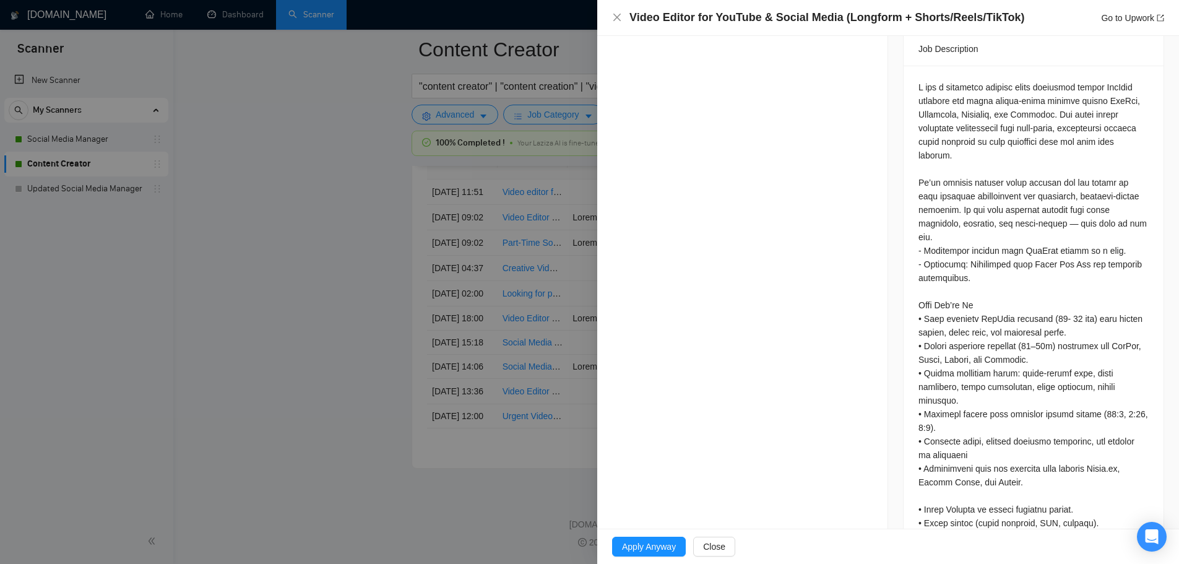
scroll to position [569, 0]
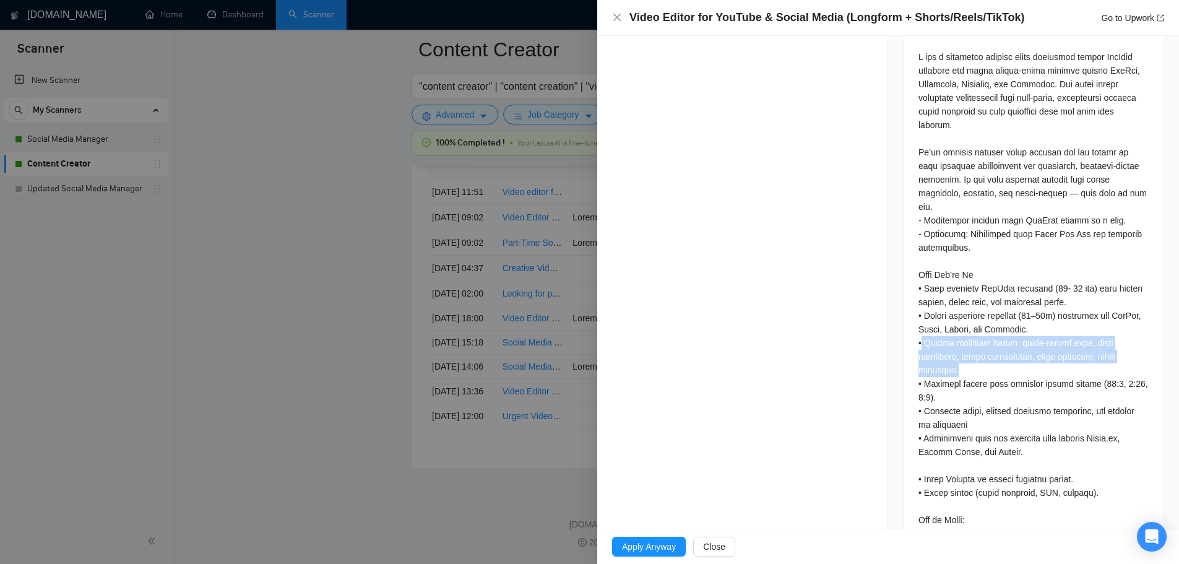
drag, startPoint x: 916, startPoint y: 325, endPoint x: 954, endPoint y: 354, distance: 47.8
click at [954, 354] on div at bounding box center [1033, 302] width 230 height 504
click at [958, 347] on div at bounding box center [1033, 302] width 230 height 504
click at [920, 324] on div at bounding box center [1033, 302] width 230 height 504
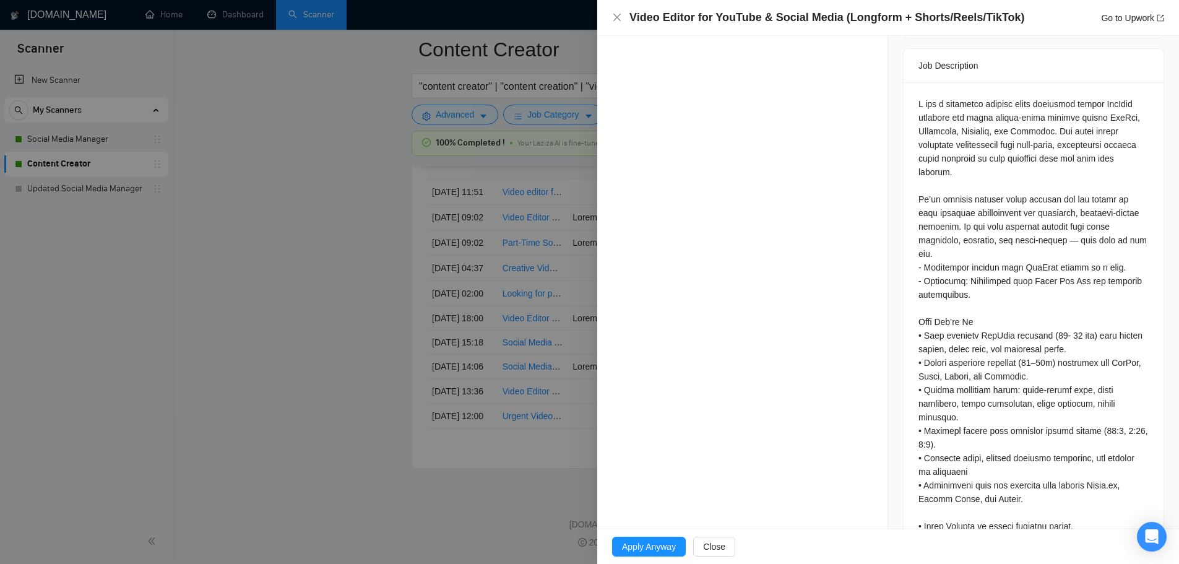
scroll to position [551, 0]
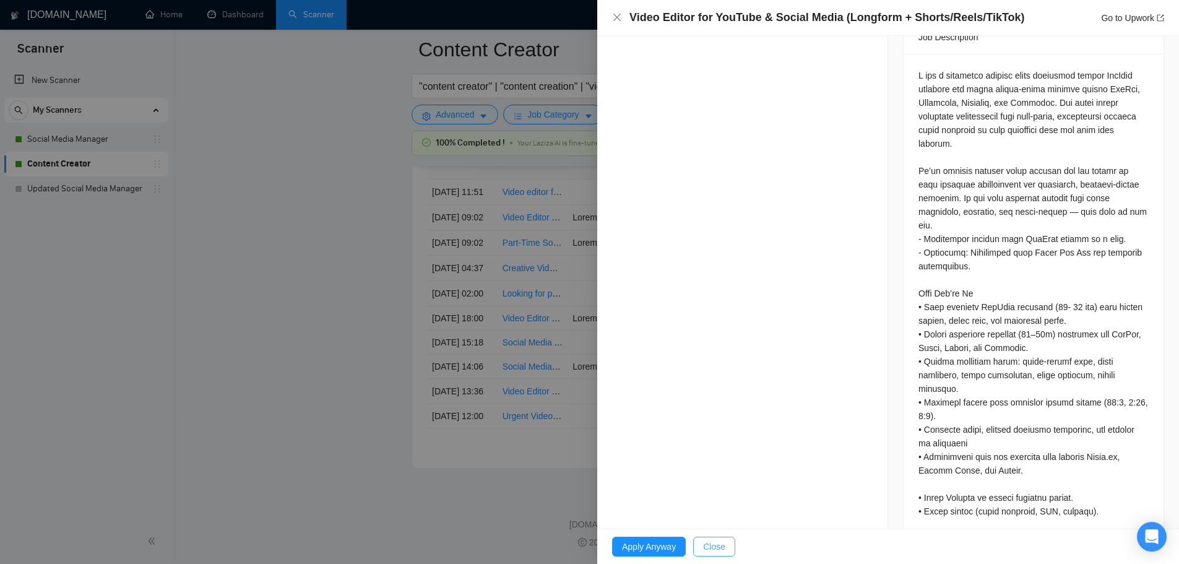
click at [721, 541] on span "Close" at bounding box center [714, 547] width 22 height 14
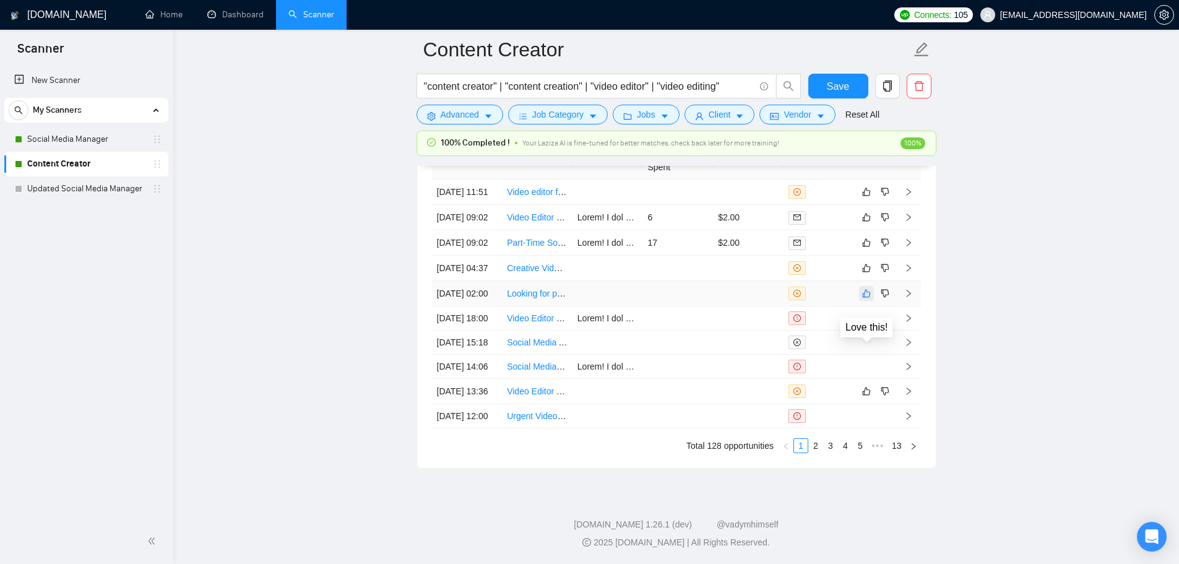
click at [864, 290] on icon "like" at bounding box center [866, 294] width 8 height 8
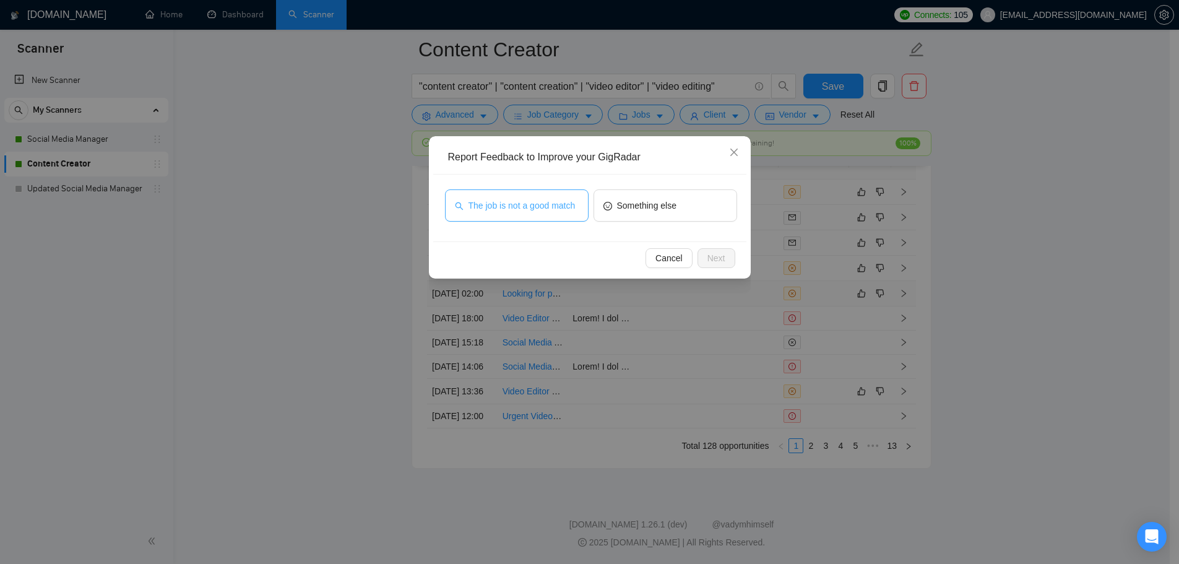
click at [544, 200] on span "The job is not a good match" at bounding box center [521, 206] width 107 height 14
click at [558, 212] on button "The job is not a good match" at bounding box center [517, 205] width 144 height 32
click at [736, 152] on icon "close" at bounding box center [734, 152] width 10 height 10
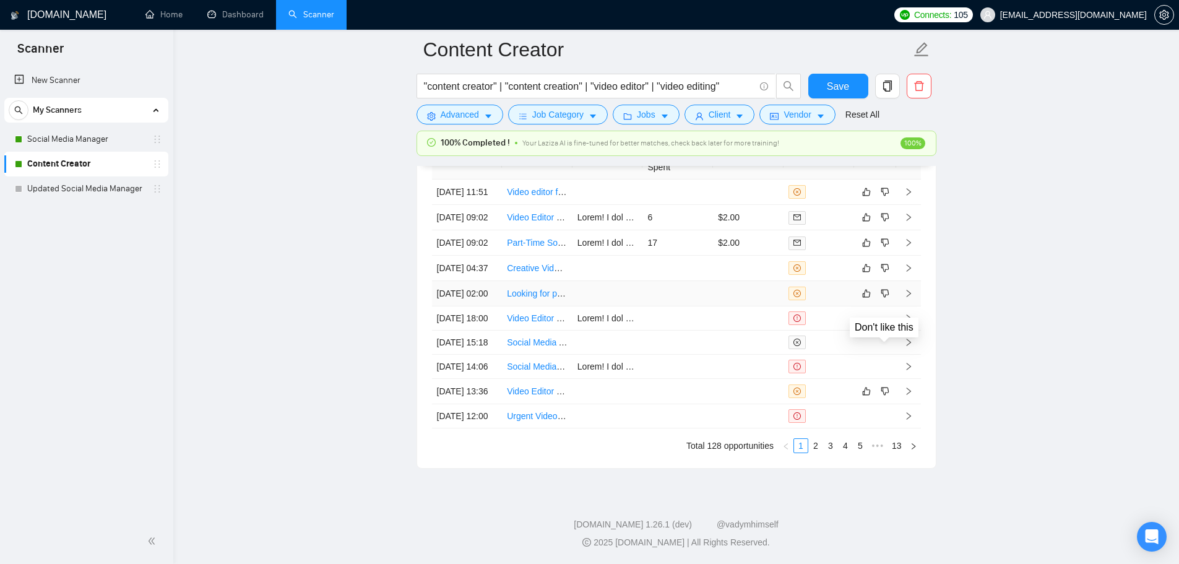
click at [686, 281] on td at bounding box center [677, 293] width 71 height 25
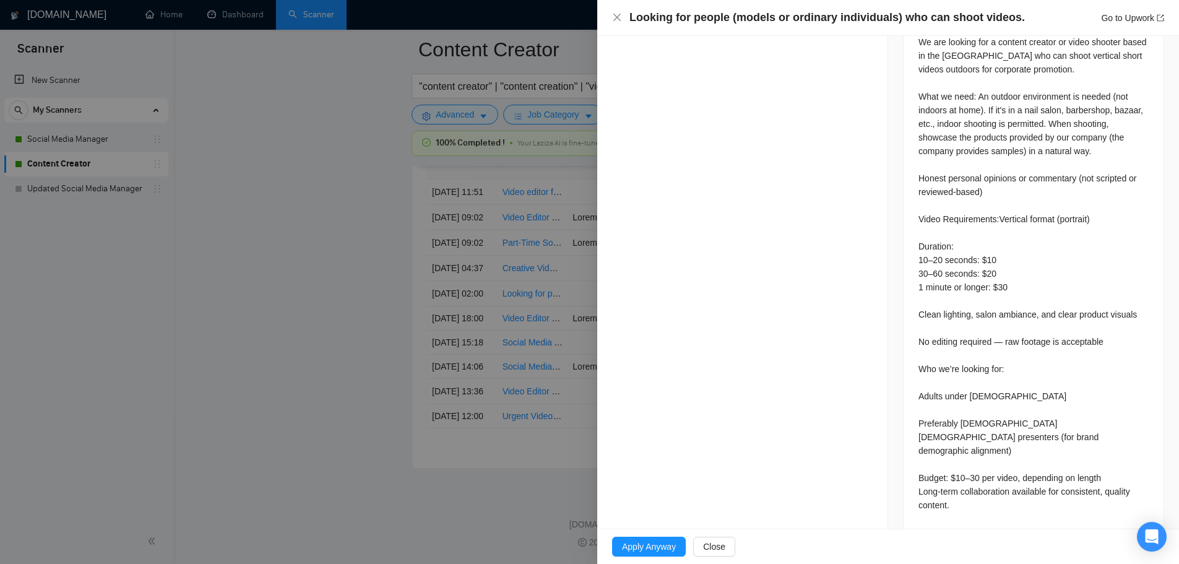
scroll to position [556, 0]
click at [271, 325] on div at bounding box center [589, 282] width 1179 height 564
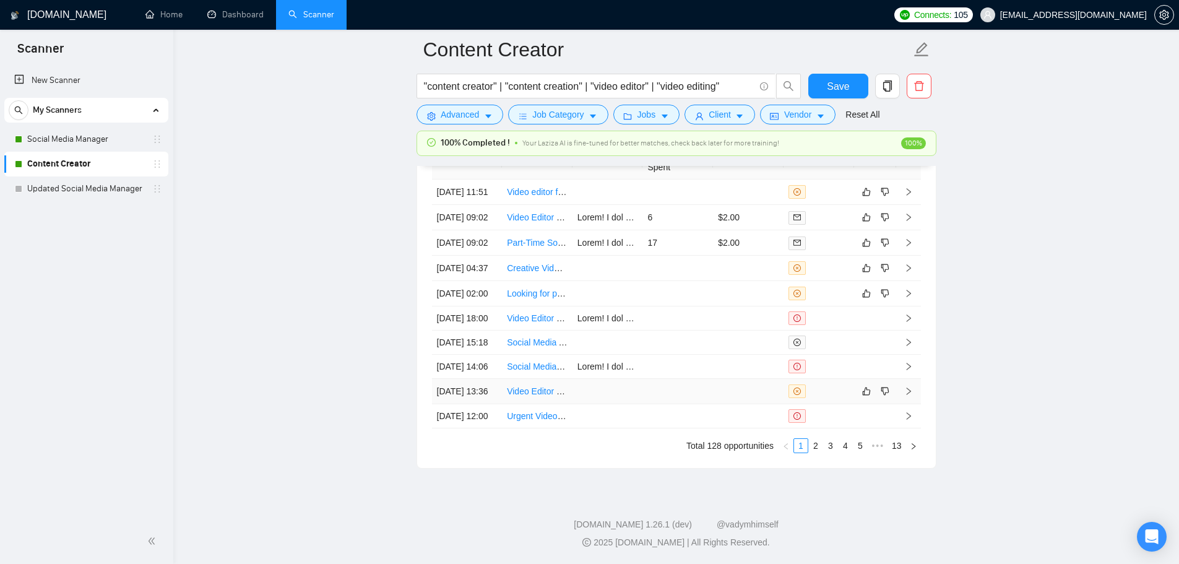
click at [715, 379] on td at bounding box center [748, 391] width 71 height 25
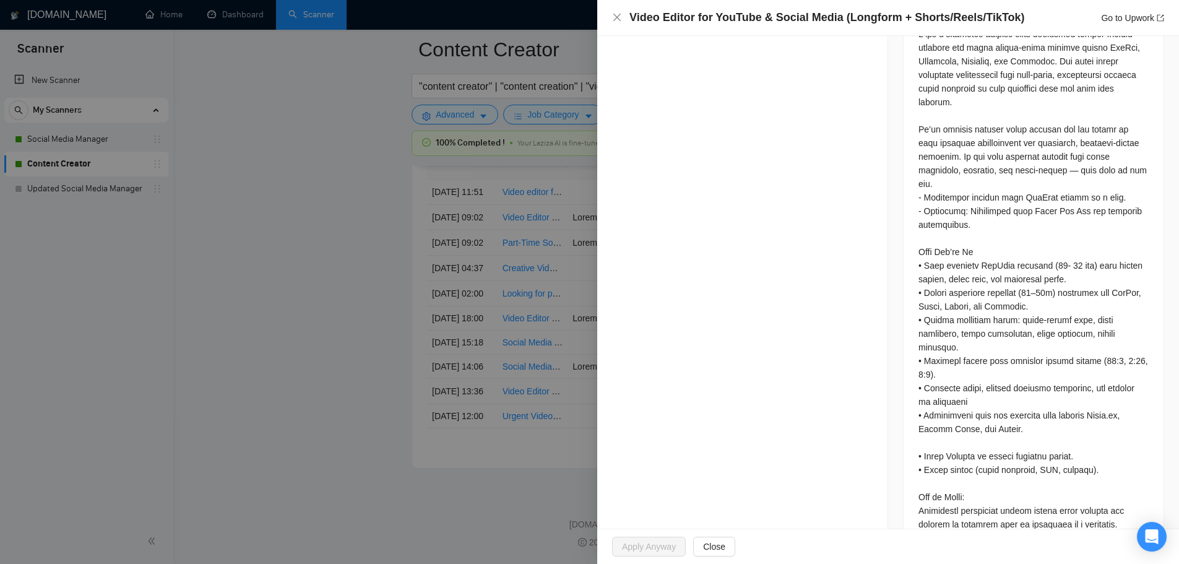
scroll to position [613, 0]
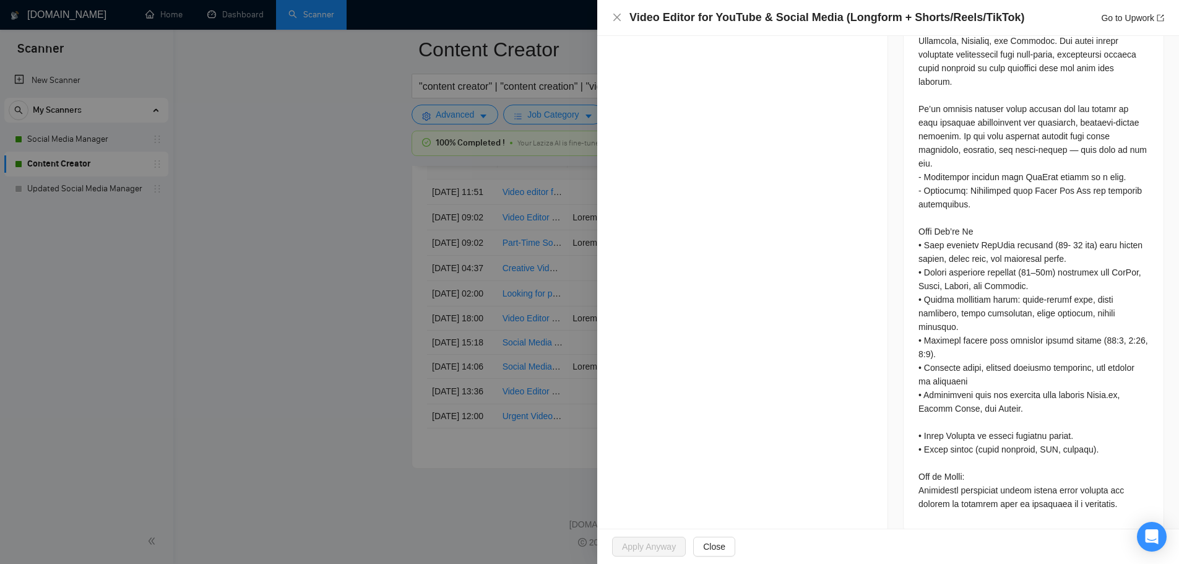
click at [450, 362] on div at bounding box center [589, 282] width 1179 height 564
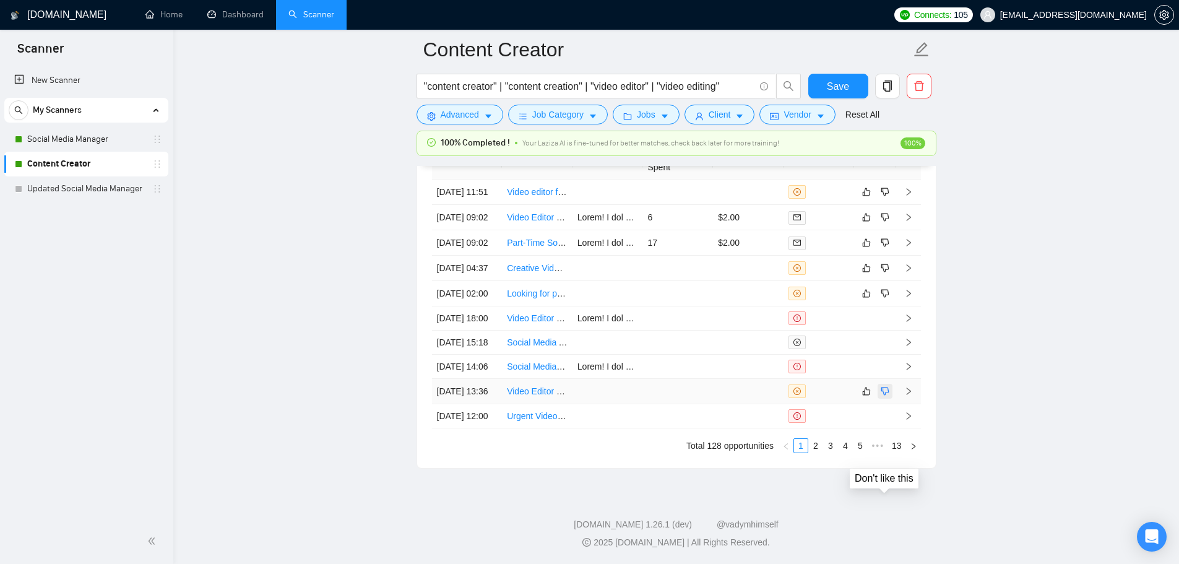
click at [889, 384] on button "button" at bounding box center [884, 391] width 15 height 15
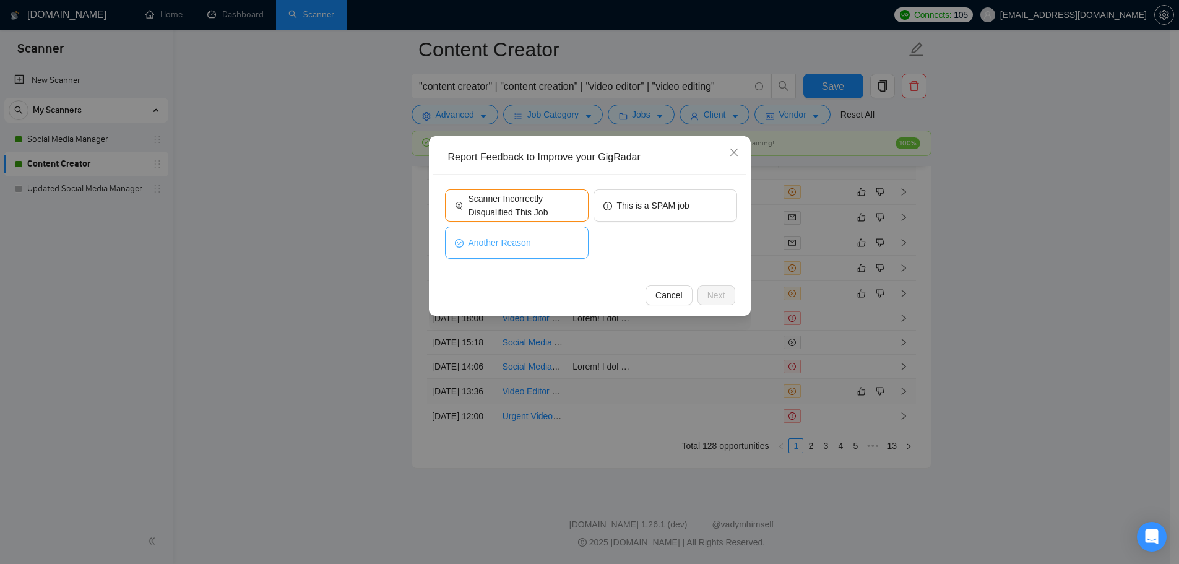
click at [532, 226] on button "Another Reason" at bounding box center [517, 242] width 144 height 32
click at [531, 209] on span "Scanner Incorrectly Disqualified This Job" at bounding box center [523, 205] width 110 height 27
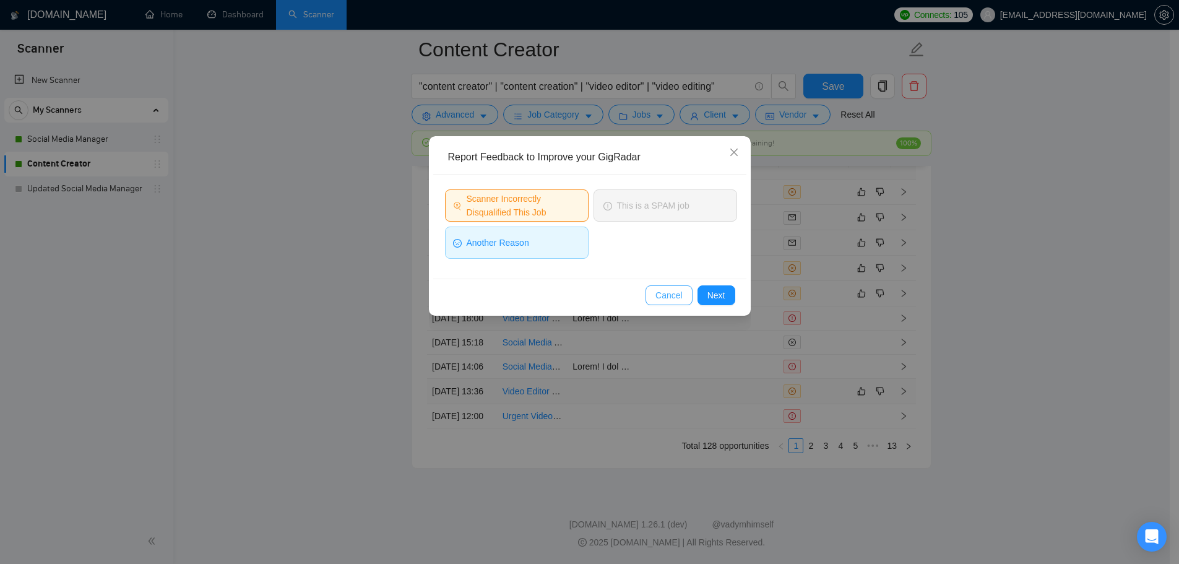
click at [668, 300] on span "Cancel" at bounding box center [668, 295] width 27 height 14
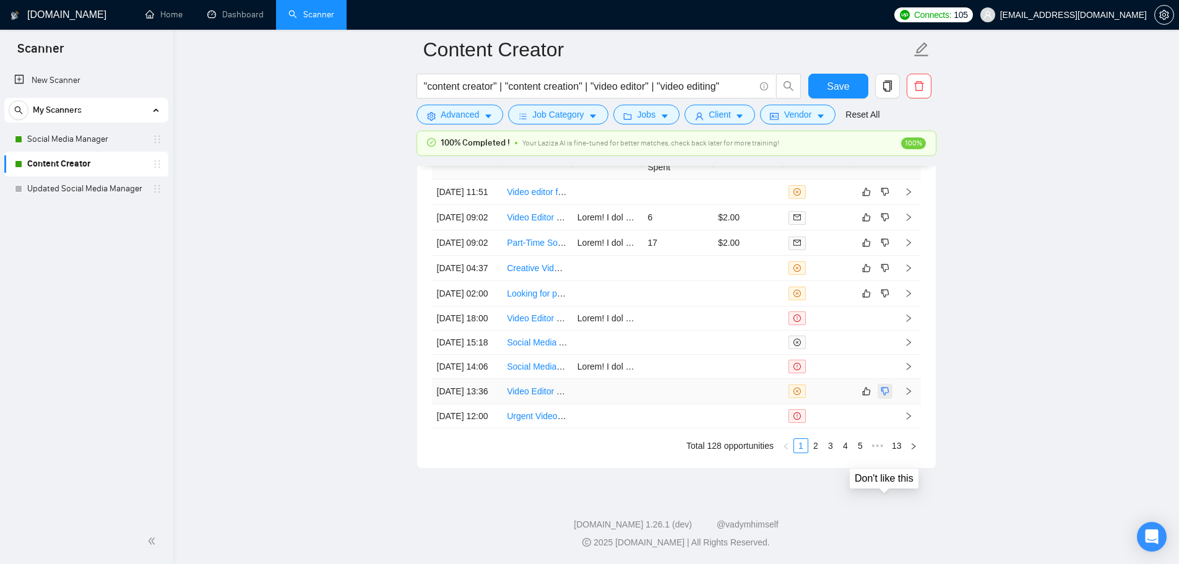
click at [887, 386] on icon "dislike" at bounding box center [885, 391] width 9 height 10
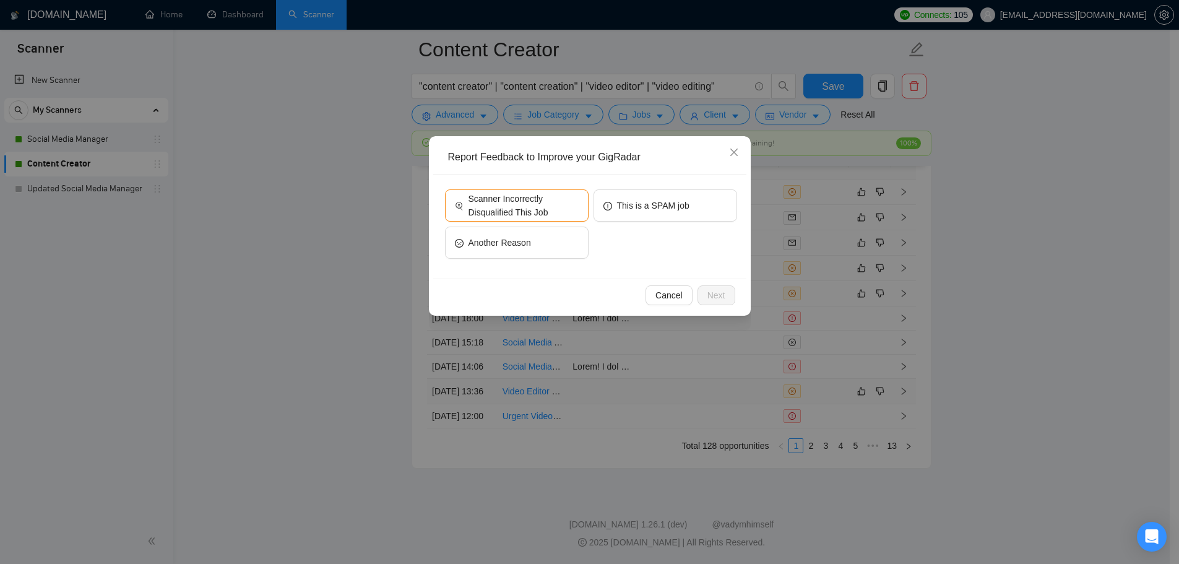
click at [503, 188] on div "Scanner Incorrectly Disqualified This Job This is a SPAM job Another Reason" at bounding box center [589, 226] width 313 height 104
click at [514, 202] on span "Scanner Incorrectly Disqualified This Job" at bounding box center [523, 205] width 110 height 27
click at [704, 293] on button "Next" at bounding box center [716, 295] width 38 height 20
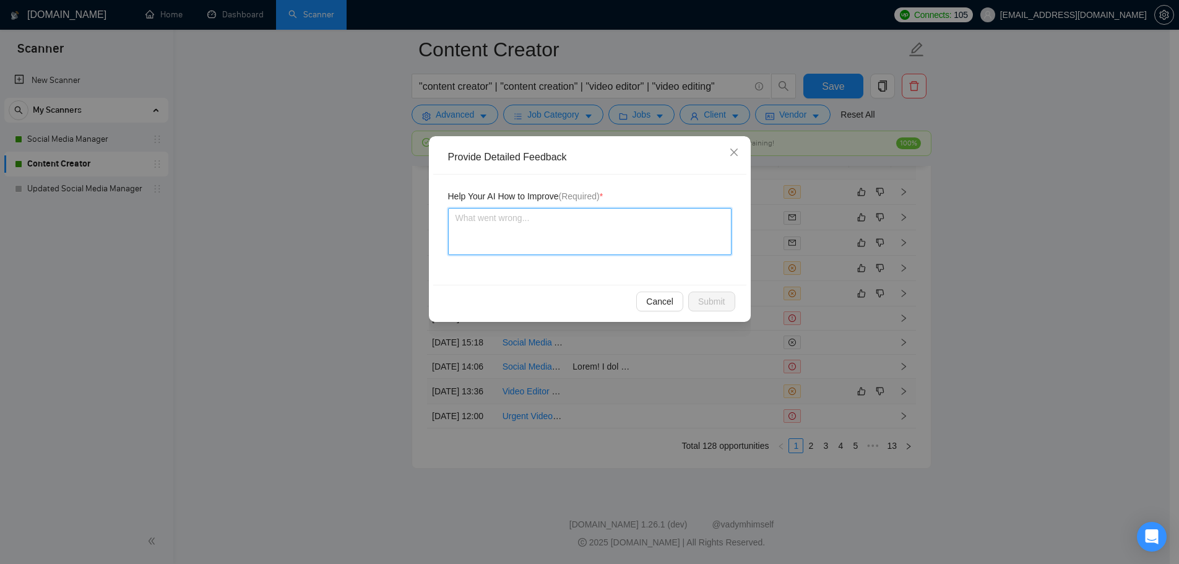
click at [548, 250] on textarea at bounding box center [589, 231] width 283 height 47
type textarea "A"
type textarea "Al"
type textarea "Alth"
type textarea "Altho"
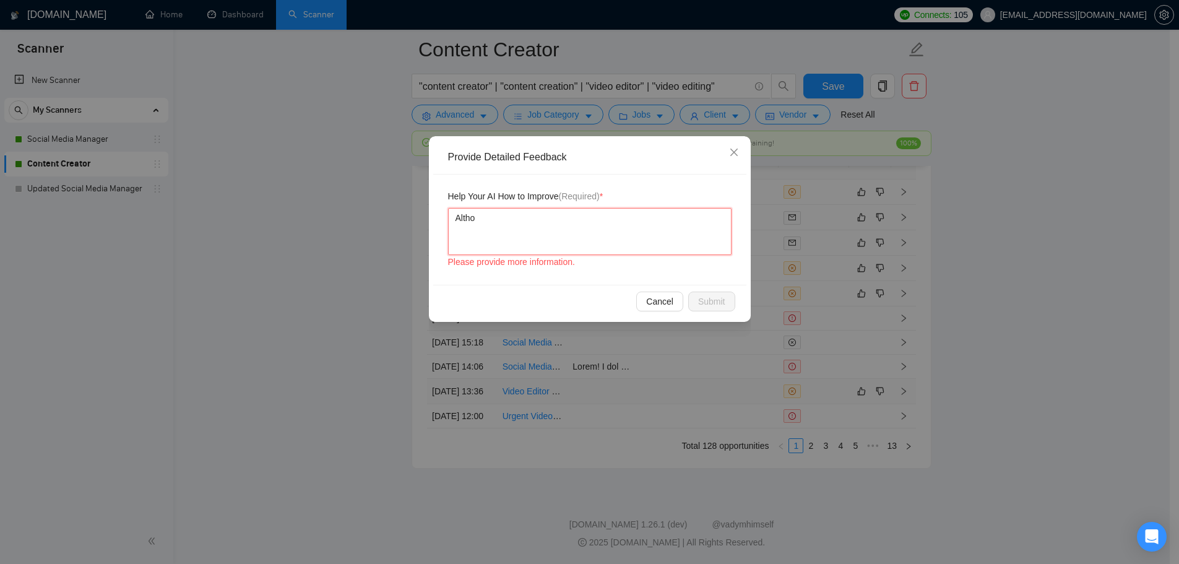
type textarea "Althoi"
type textarea "Althoiu"
type textarea "Althoiug"
type textarea "Althoiugh"
type textarea "Althoiug"
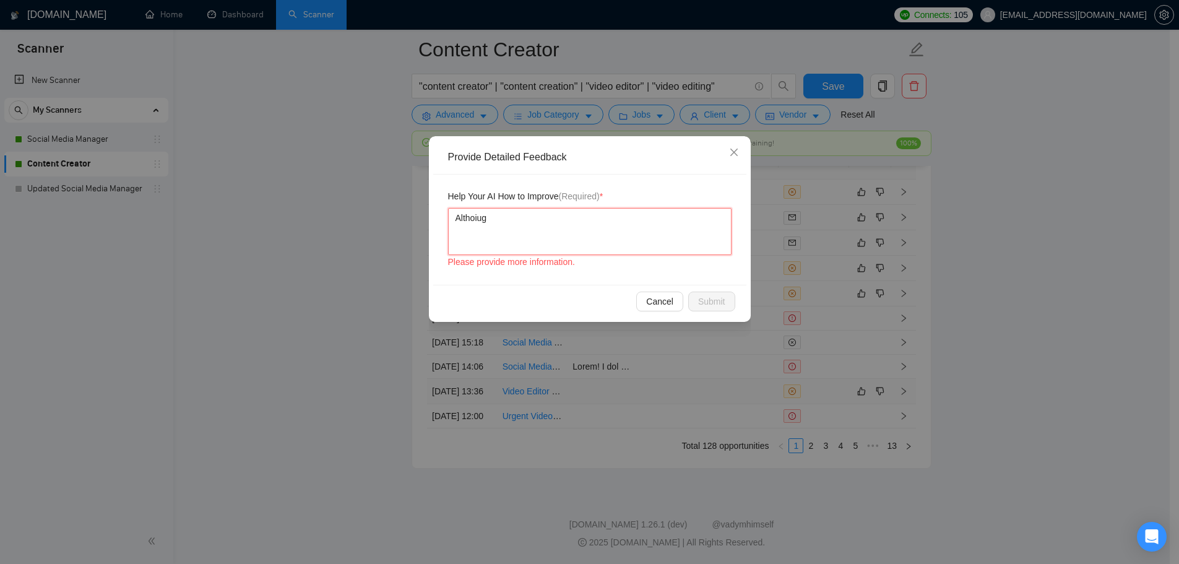
type textarea "Althoiu"
type textarea "Althoi"
type textarea "Altho"
type textarea "Althou"
type textarea "Although"
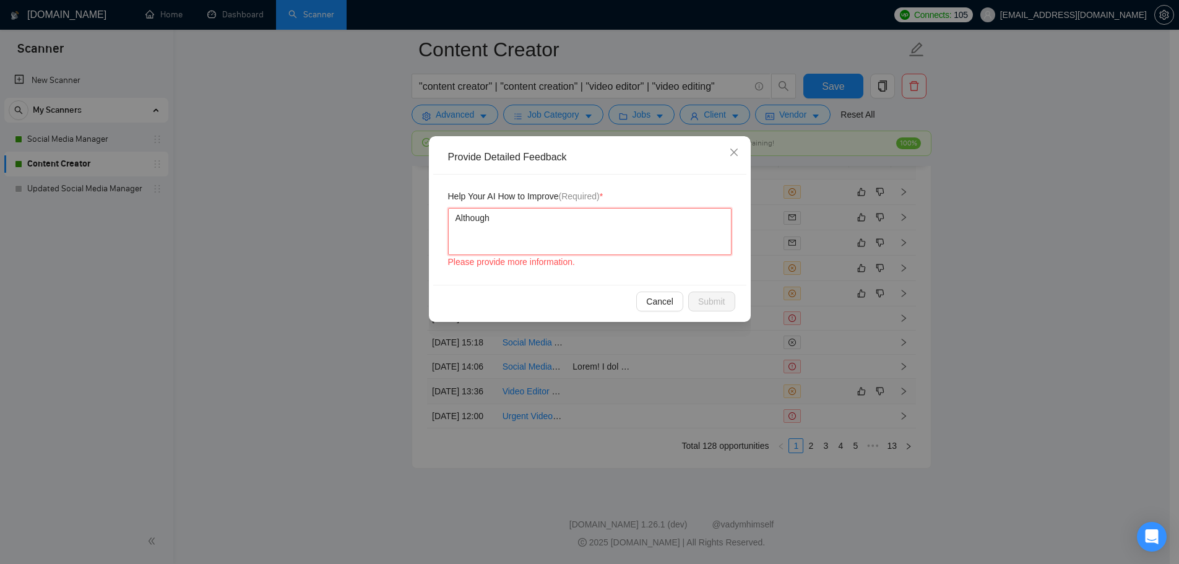
type textarea "Although"
type textarea "Although I"
type textarea "Although I do"
type textarea "Although I don"
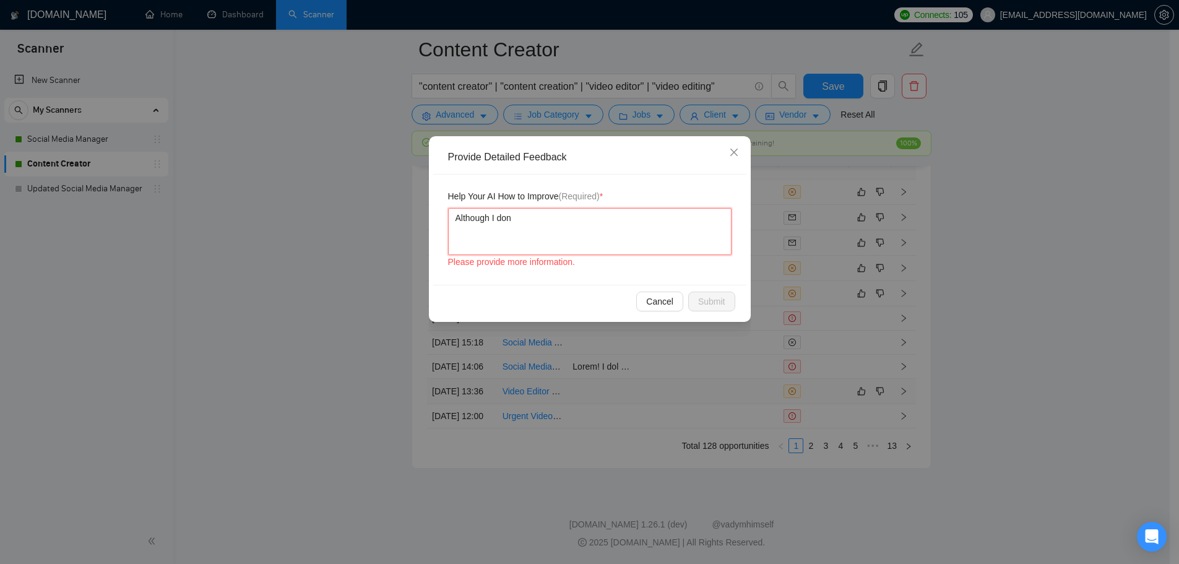
type textarea "Although I don'"
type textarea "Although I don't"
type textarea "Although I don't h"
type textarea "Although I don't ha"
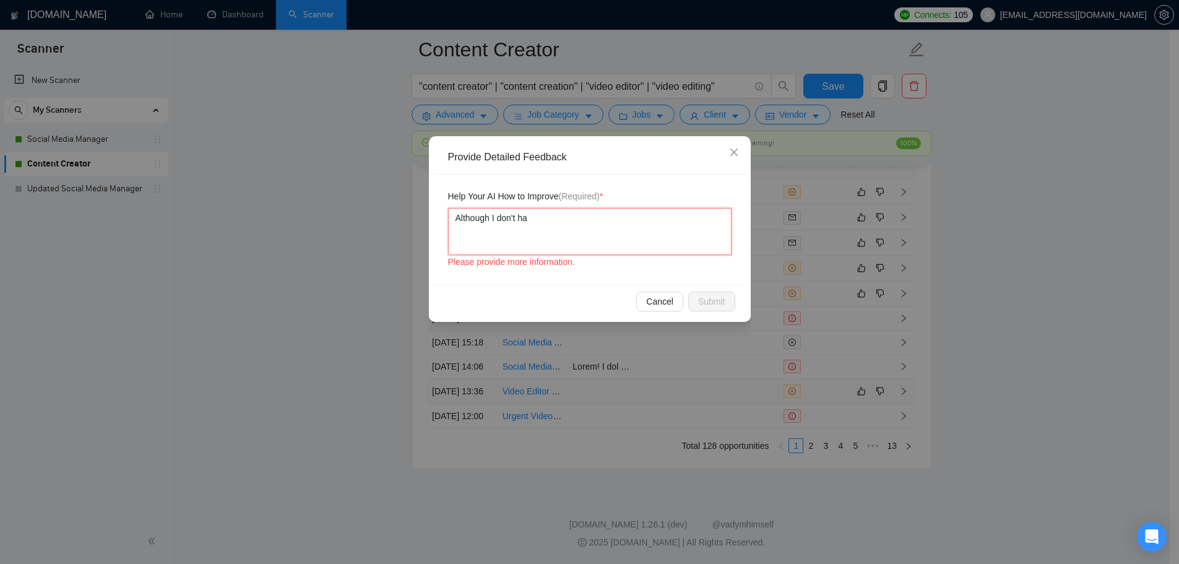
type textarea "Although I don't hav"
type textarea "Although I don't have"
type textarea "Although I don't have sk"
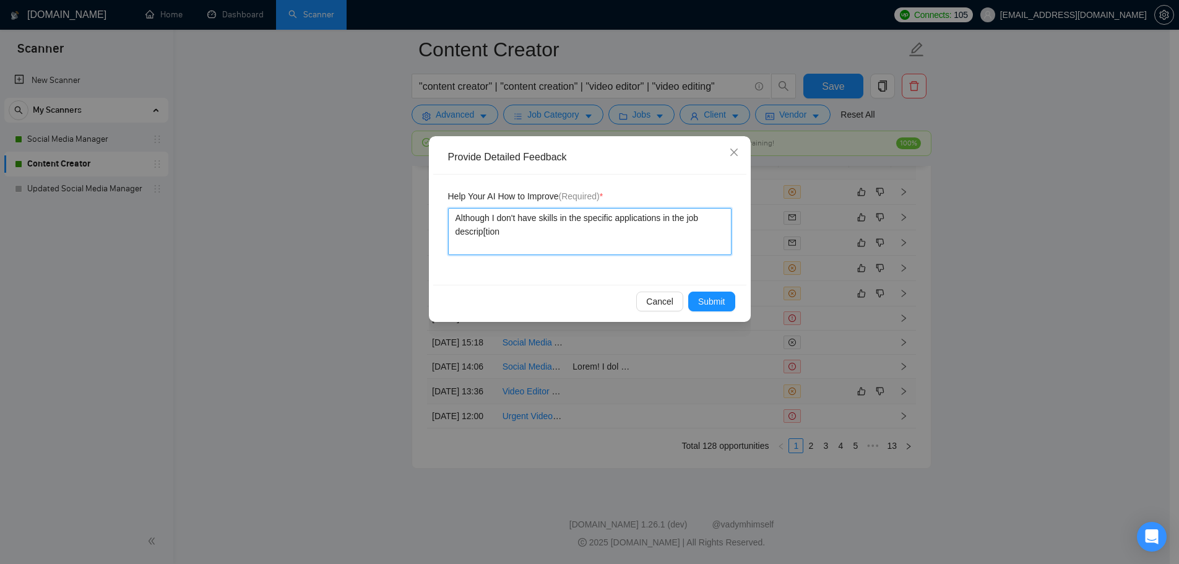
click at [484, 235] on textarea "Although I don't have skills in the specific applications in the job descrip[ti…" at bounding box center [589, 231] width 283 height 47
click at [496, 218] on textarea "Although I don't have skills in the specific applications in the job description" at bounding box center [589, 231] width 283 height 47
click at [614, 217] on textarea "Although the freelancer ([PERSON_NAME]) don't have skills in the specific appli…" at bounding box center [589, 231] width 283 height 47
click at [619, 220] on textarea "Although the freelancer ([PERSON_NAME]) don't have skills in the specific appli…" at bounding box center [589, 231] width 283 height 47
click at [617, 220] on textarea "Although the freelancer ([PERSON_NAME]) don't have skills in the specific appli…" at bounding box center [589, 231] width 283 height 47
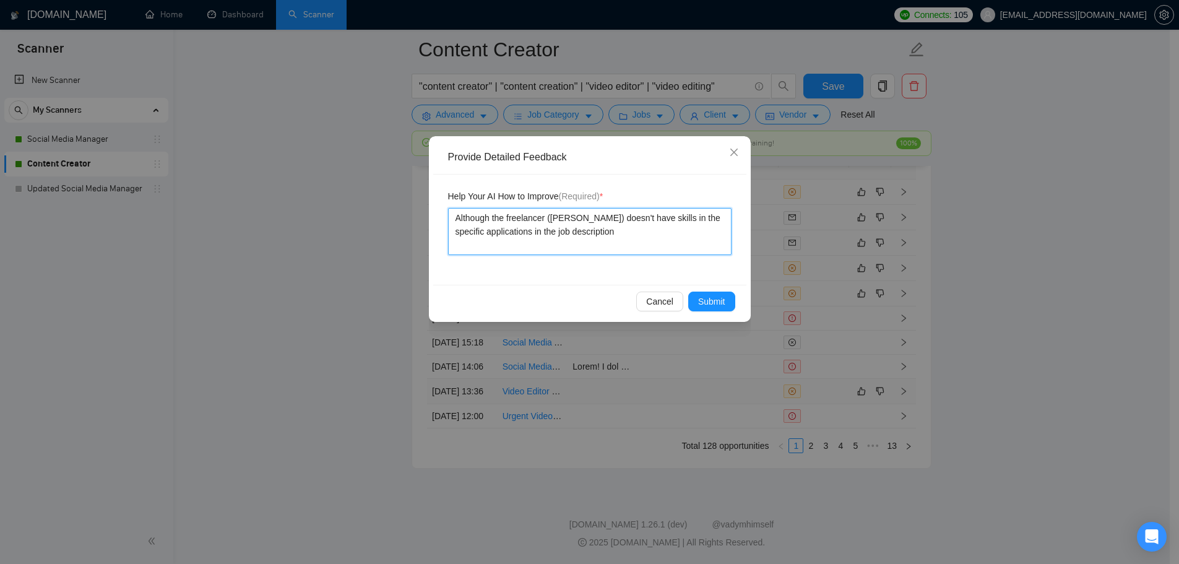
click at [624, 243] on textarea "Although the freelancer ([PERSON_NAME]) doesn't have skills in the specific app…" at bounding box center [589, 231] width 283 height 47
drag, startPoint x: 597, startPoint y: 233, endPoint x: 590, endPoint y: 233, distance: 6.8
click at [590, 233] on textarea "Although the freelancer ([PERSON_NAME]) doesn't have skills in the specific app…" at bounding box center [589, 231] width 283 height 47
click at [653, 238] on textarea "Although the freelancer ([PERSON_NAME]) doesn't have skills in the specific app…" at bounding box center [589, 231] width 283 height 47
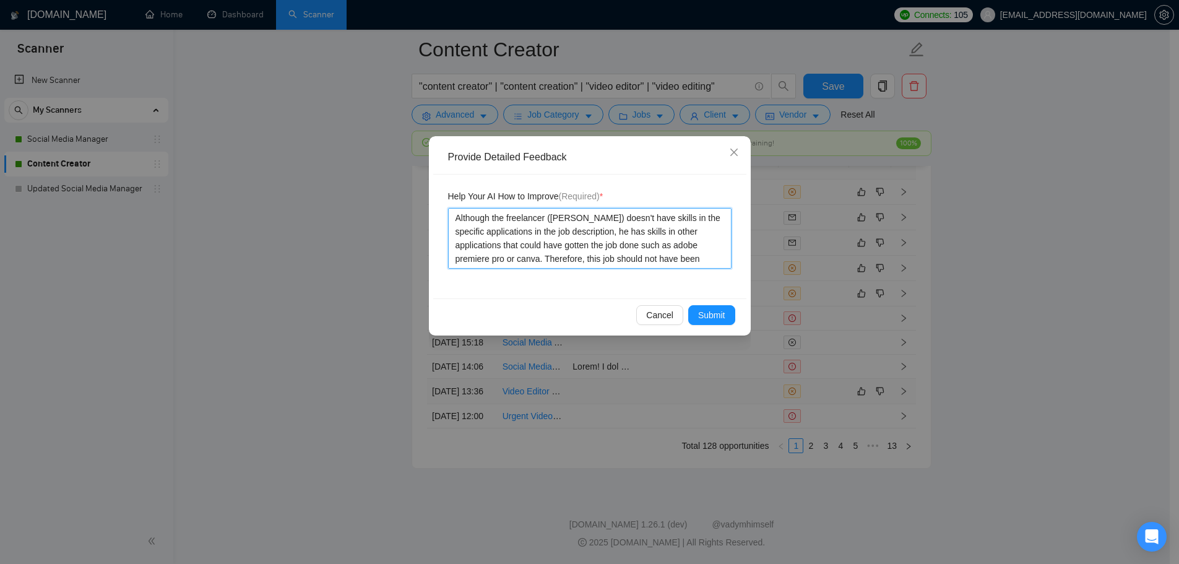
click at [476, 220] on textarea "Although the freelancer ([PERSON_NAME]) doesn't have skills in the specific app…" at bounding box center [589, 238] width 283 height 61
click at [461, 260] on textarea "Although the freelancer ([PERSON_NAME]) doesn't have skills in the specific app…" at bounding box center [589, 238] width 283 height 61
click at [720, 314] on span "Submit" at bounding box center [711, 315] width 27 height 14
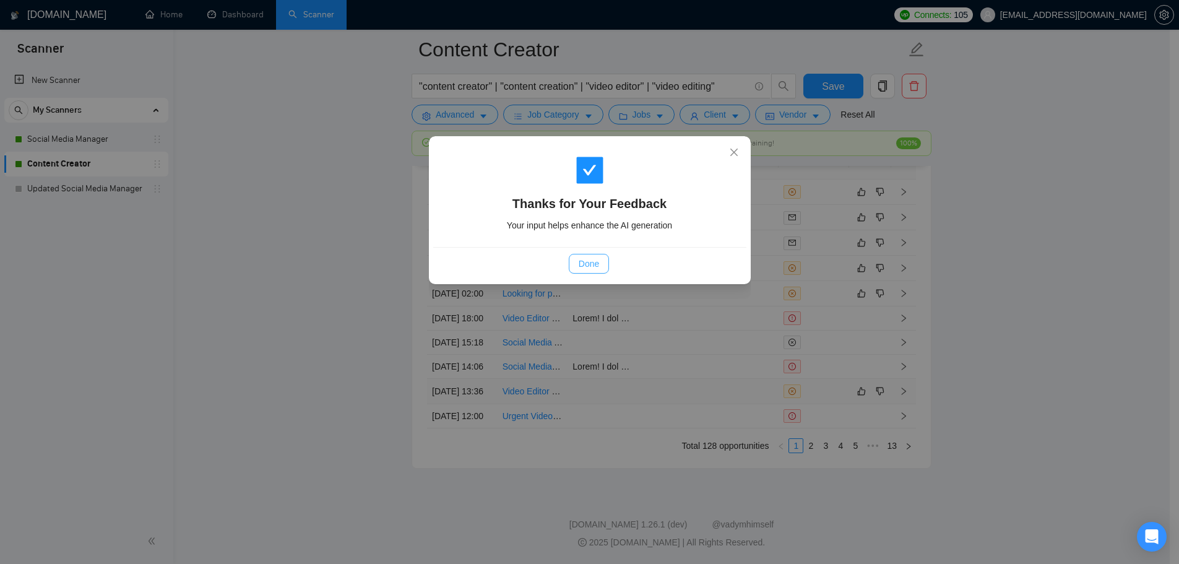
click at [596, 259] on span "Done" at bounding box center [589, 264] width 20 height 14
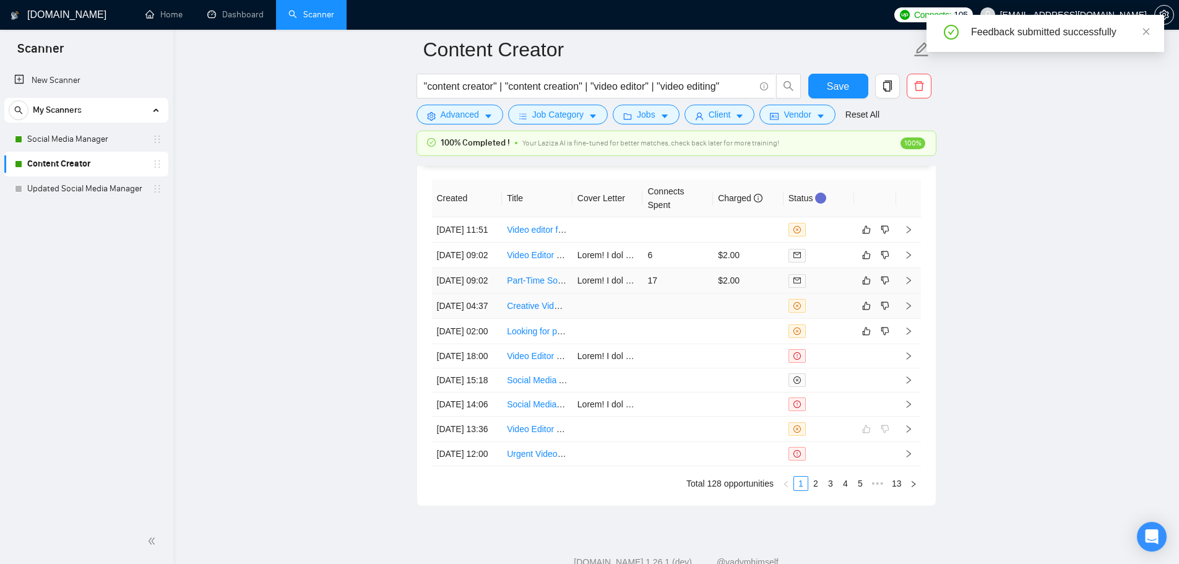
scroll to position [3346, 0]
click at [662, 343] on td at bounding box center [677, 329] width 71 height 25
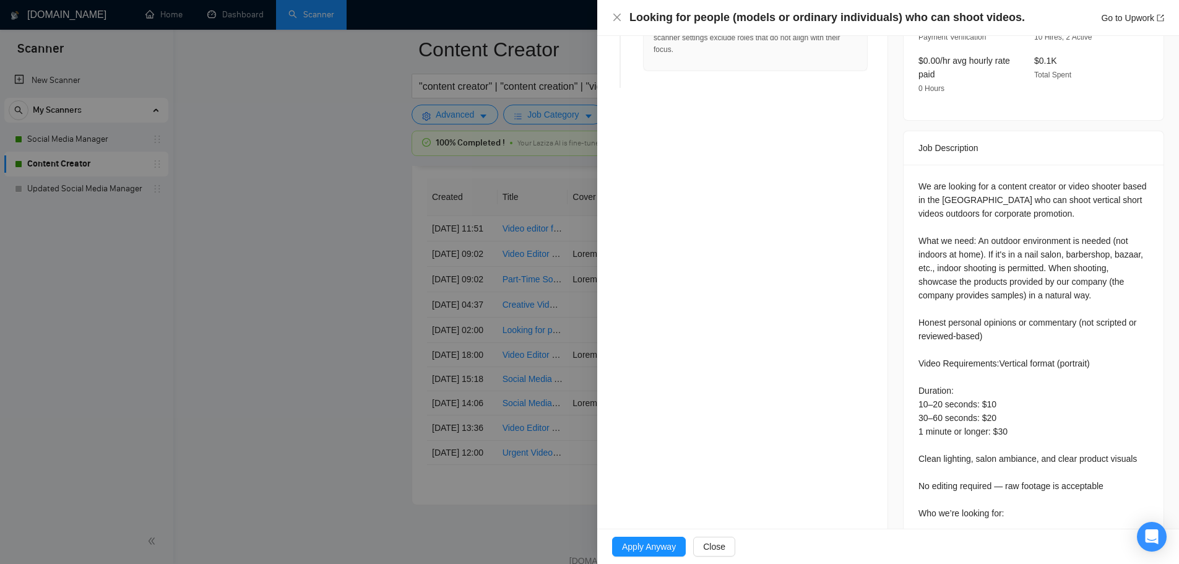
scroll to position [432, 0]
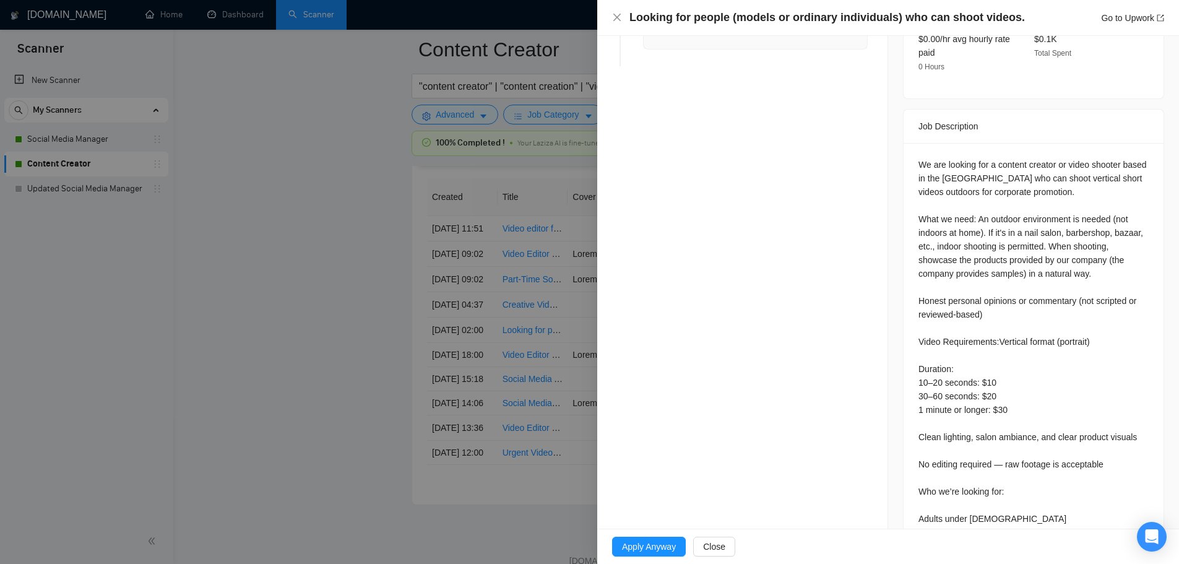
click at [587, 370] on div at bounding box center [589, 282] width 1179 height 564
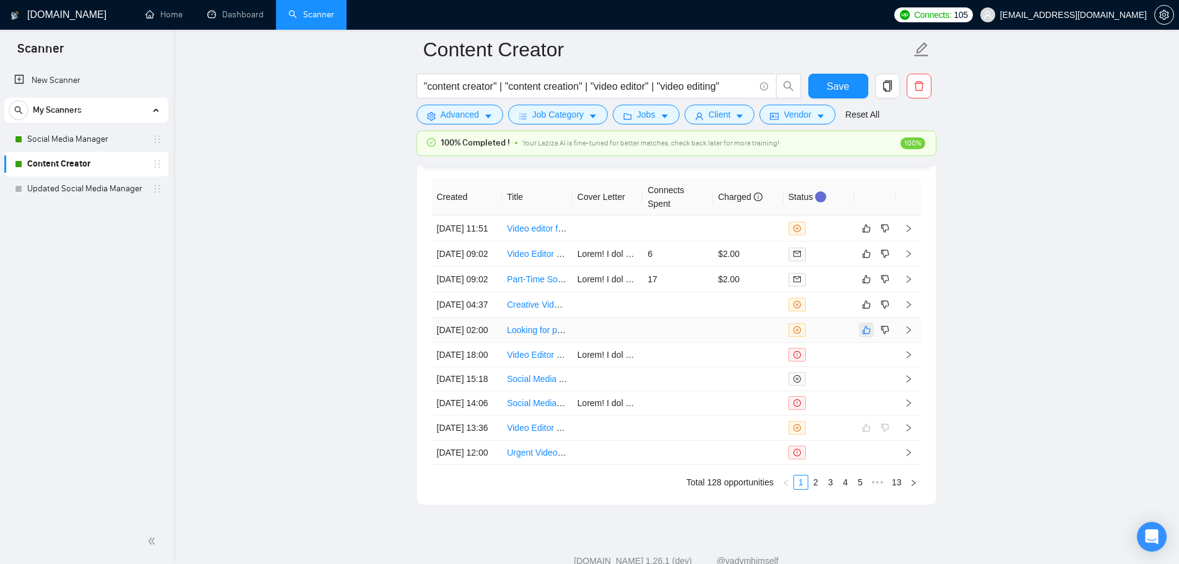
click at [867, 335] on icon "like" at bounding box center [866, 330] width 9 height 10
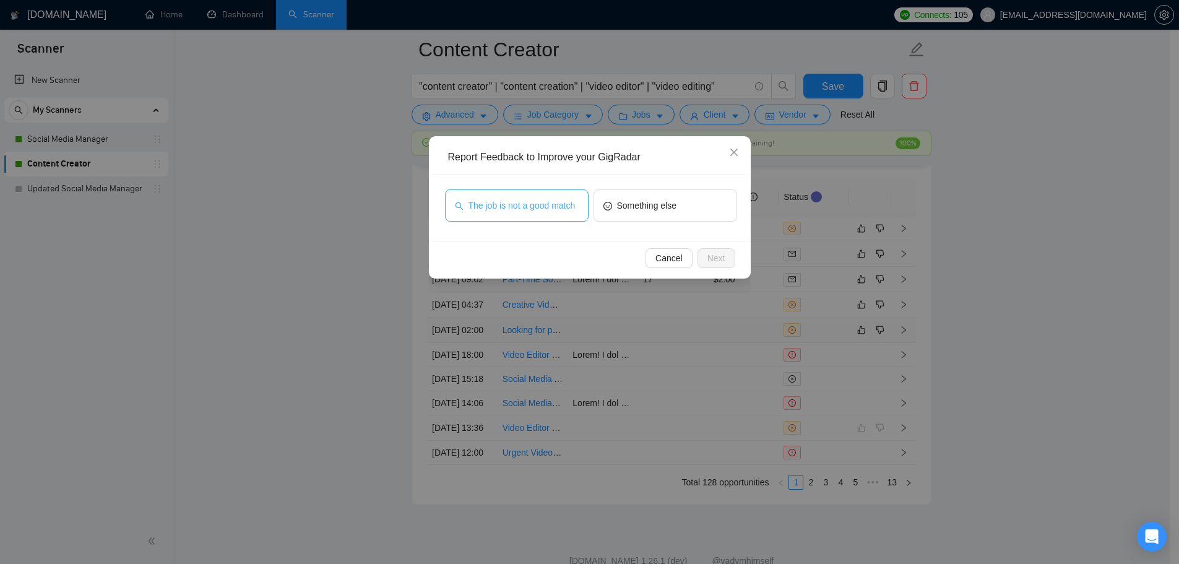
click at [512, 200] on span "The job is not a good match" at bounding box center [521, 206] width 107 height 14
click at [715, 256] on span "Next" at bounding box center [716, 258] width 18 height 14
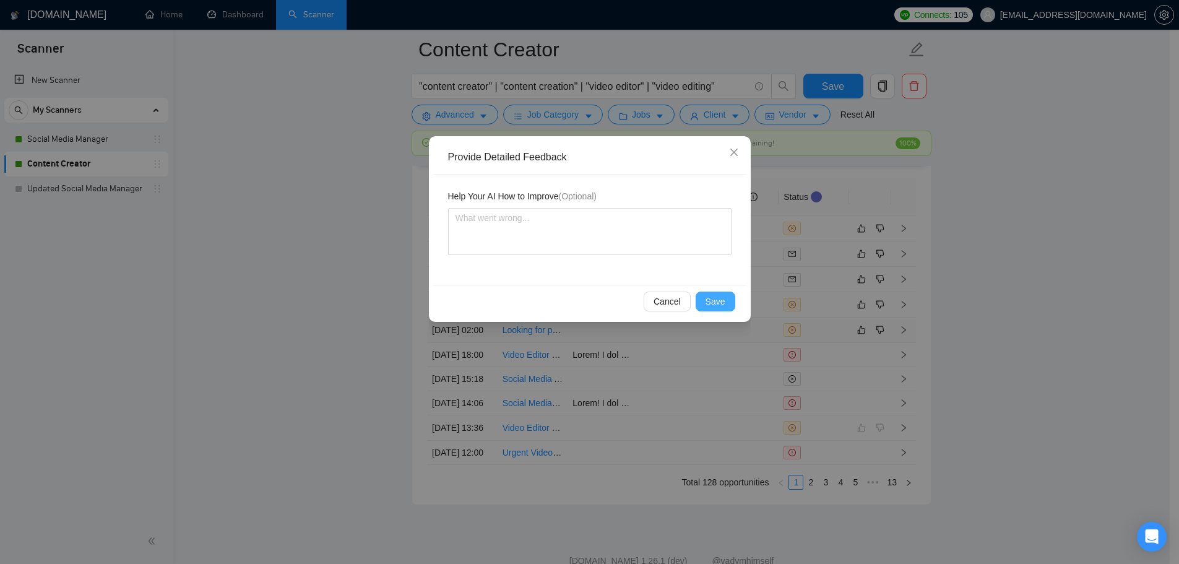
click at [717, 293] on button "Save" at bounding box center [716, 301] width 40 height 20
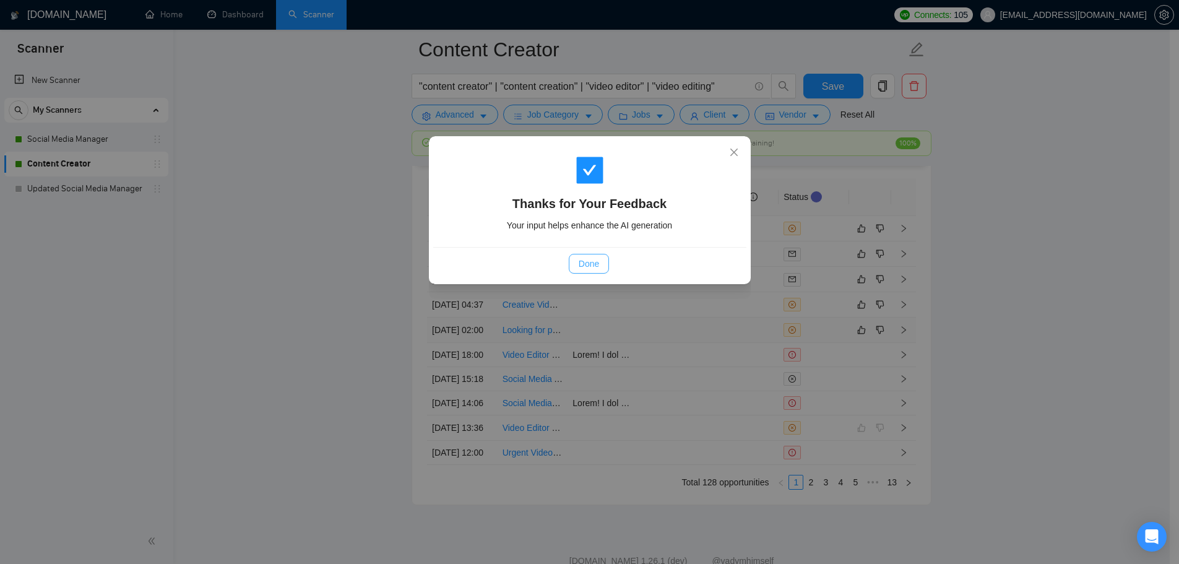
click at [595, 267] on span "Done" at bounding box center [589, 264] width 20 height 14
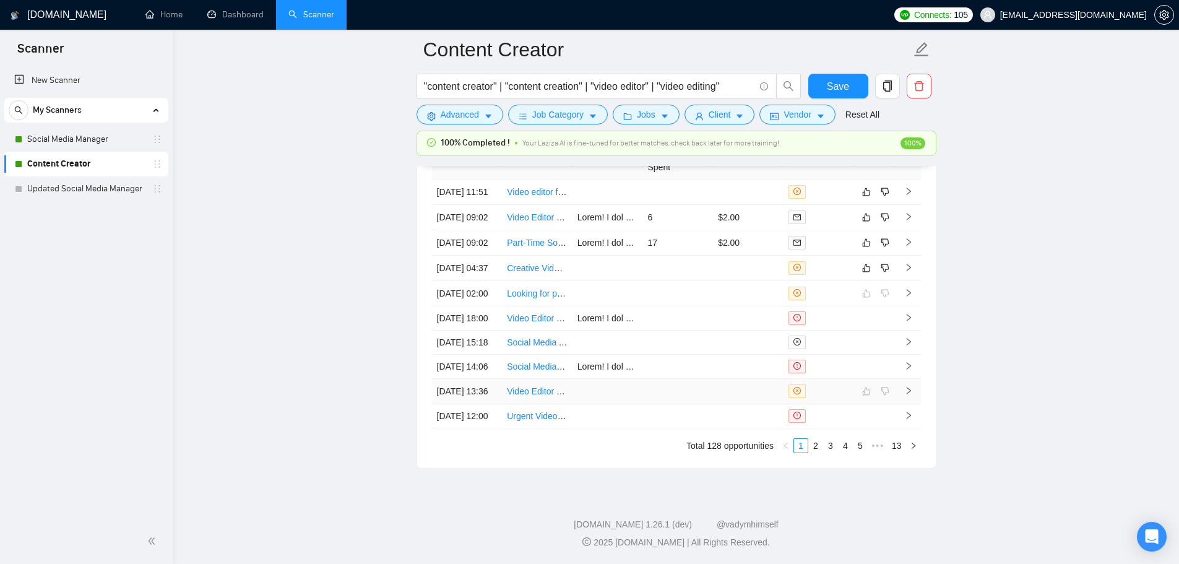
click at [724, 359] on tbody "[DATE] 11:51 Video editor for sports recruiting highlights [DATE] 09:02 Video E…" at bounding box center [676, 303] width 489 height 249
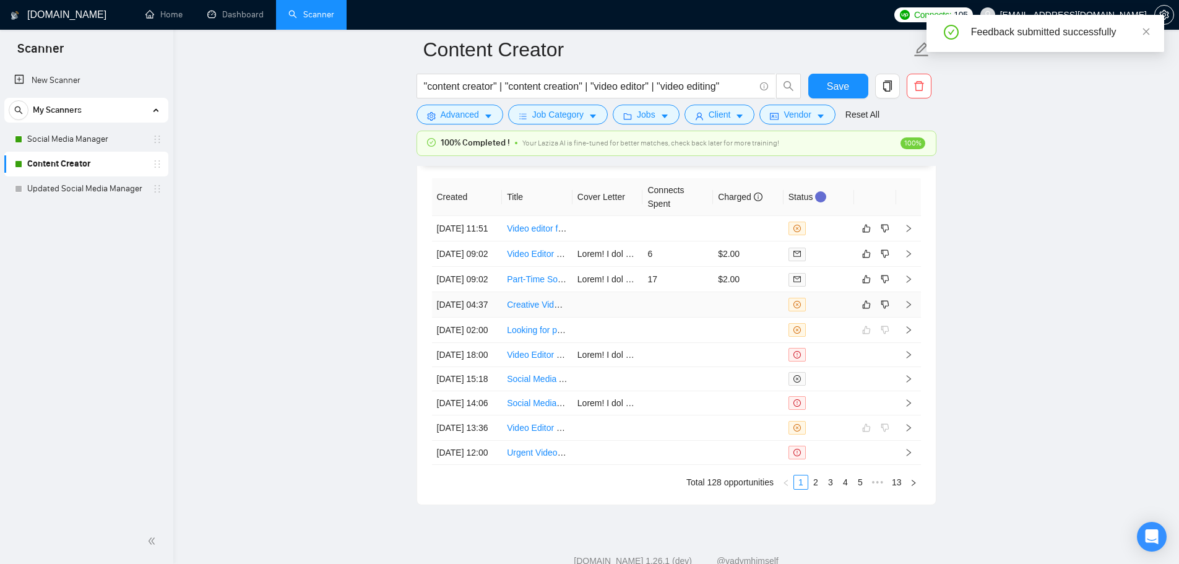
click at [712, 317] on td at bounding box center [677, 304] width 71 height 25
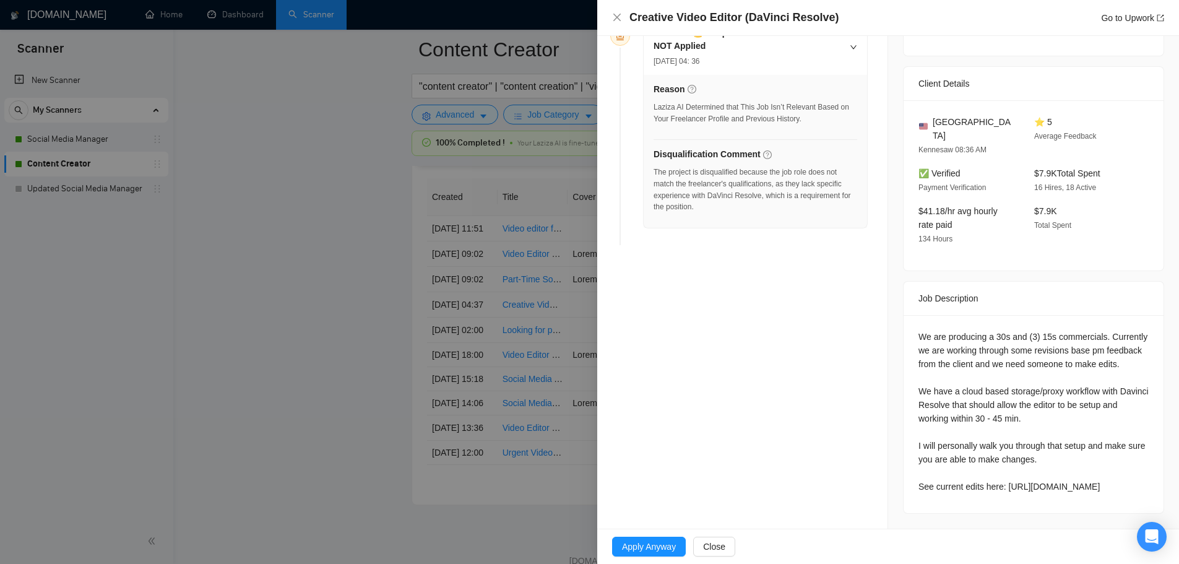
drag, startPoint x: 913, startPoint y: 473, endPoint x: 973, endPoint y: 488, distance: 61.7
click at [973, 488] on div "We are producing a 30s and (3) 15s commercials. Currently we are working throug…" at bounding box center [1033, 414] width 260 height 198
copy div "[URL][DOMAIN_NAME]"
click at [288, 312] on div at bounding box center [589, 282] width 1179 height 564
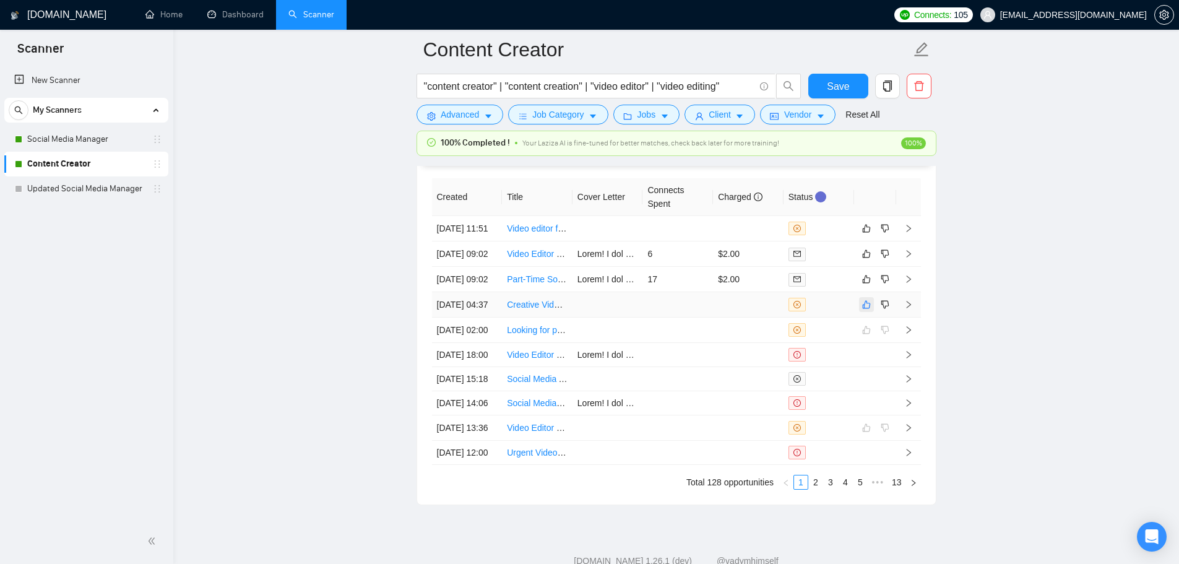
click at [863, 312] on button "button" at bounding box center [866, 304] width 15 height 15
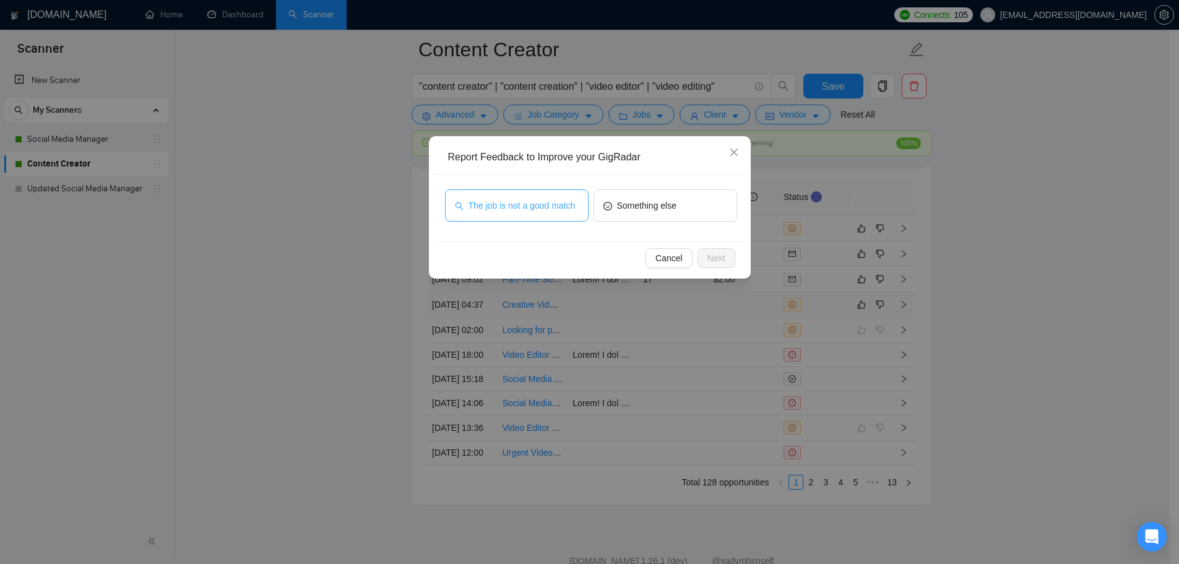
click at [533, 202] on span "The job is not a good match" at bounding box center [521, 206] width 107 height 14
click at [722, 253] on span "Next" at bounding box center [716, 258] width 18 height 14
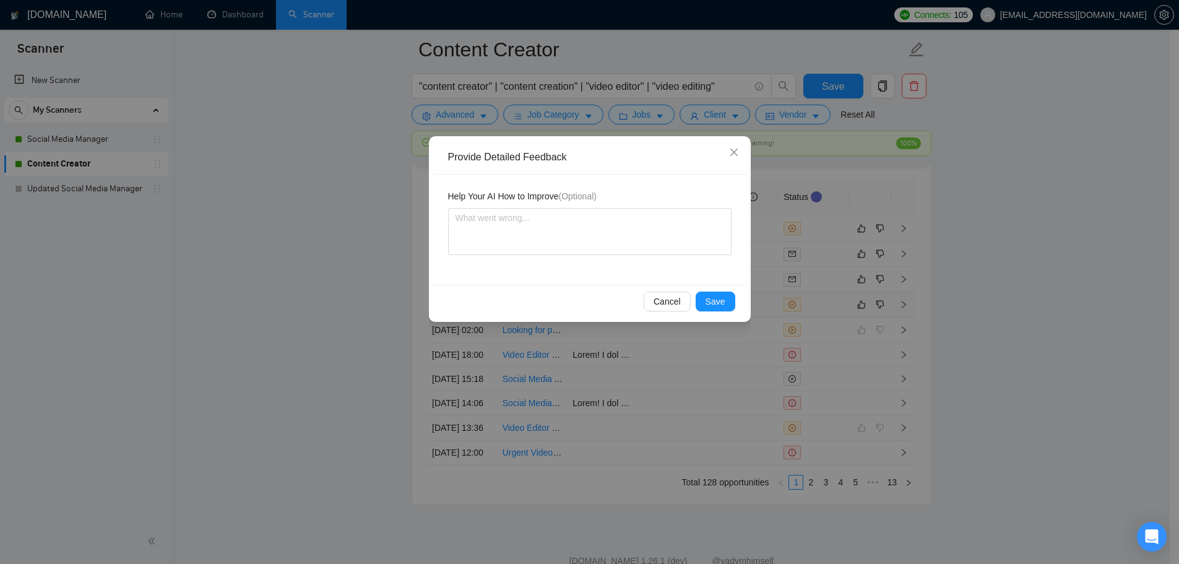
click at [717, 312] on div "Cancel Save" at bounding box center [589, 301] width 313 height 33
click at [717, 308] on span "Save" at bounding box center [715, 302] width 20 height 14
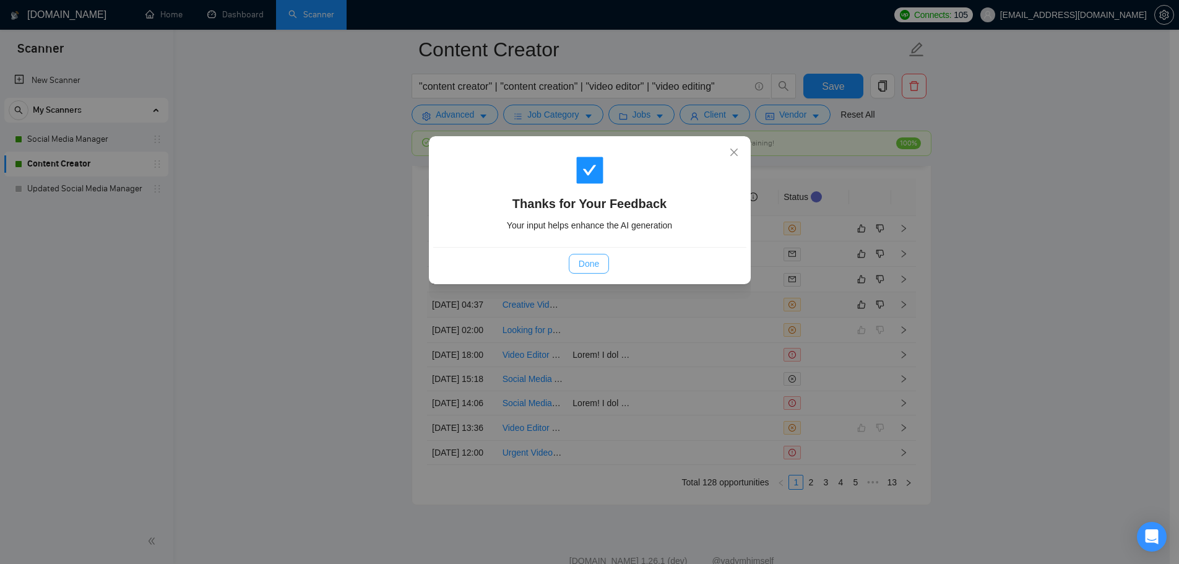
click at [589, 265] on span "Done" at bounding box center [589, 264] width 20 height 14
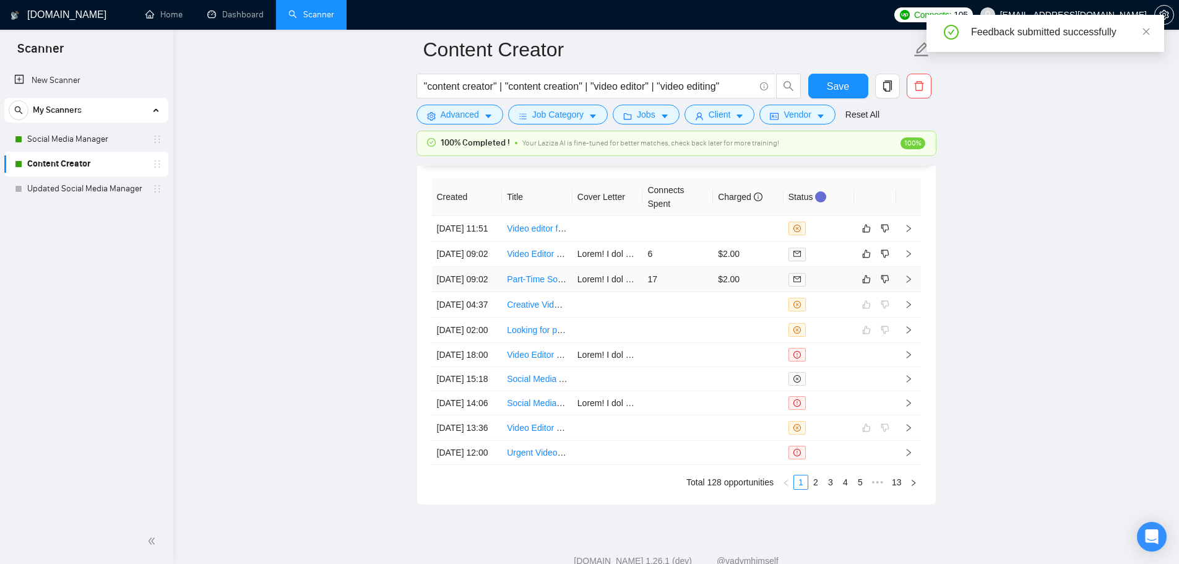
click at [690, 292] on td "17" at bounding box center [677, 279] width 71 height 25
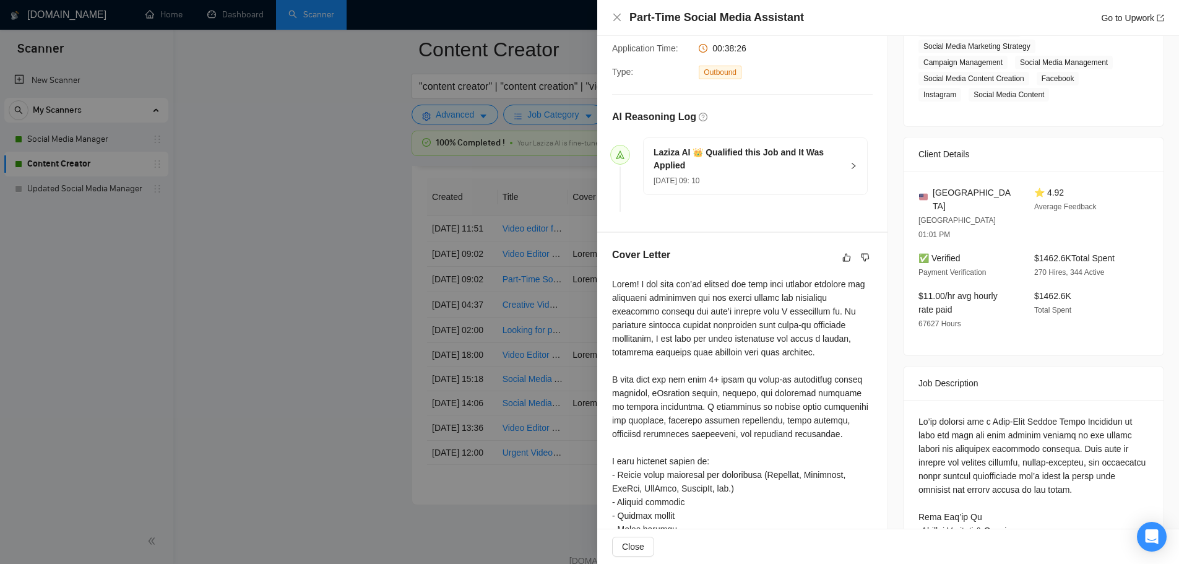
click at [648, 320] on div at bounding box center [742, 529] width 261 height 504
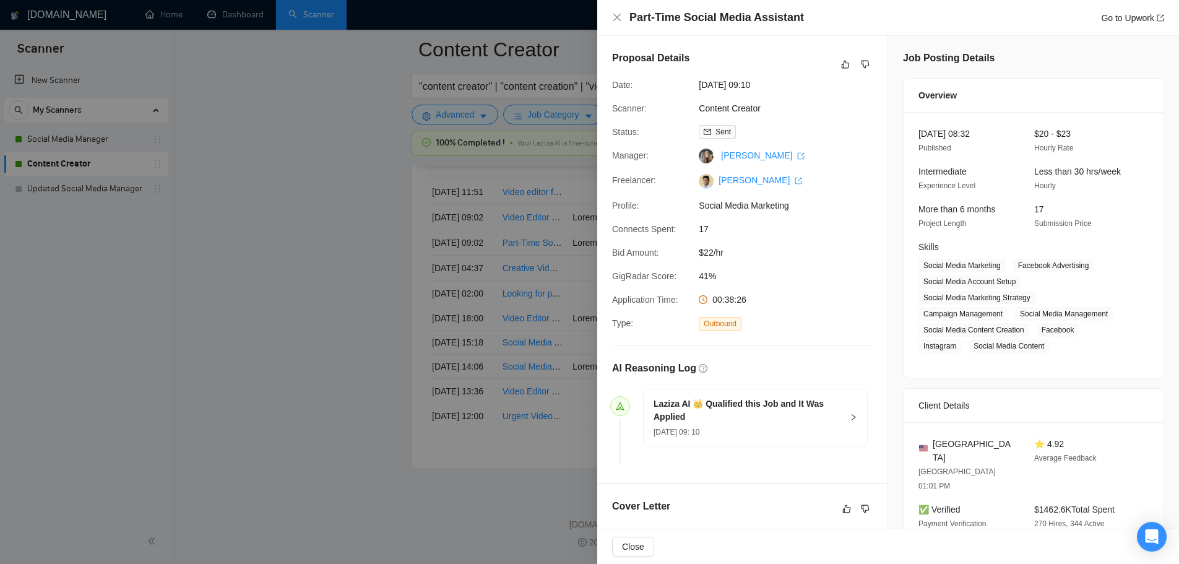
click at [432, 373] on div at bounding box center [589, 282] width 1179 height 564
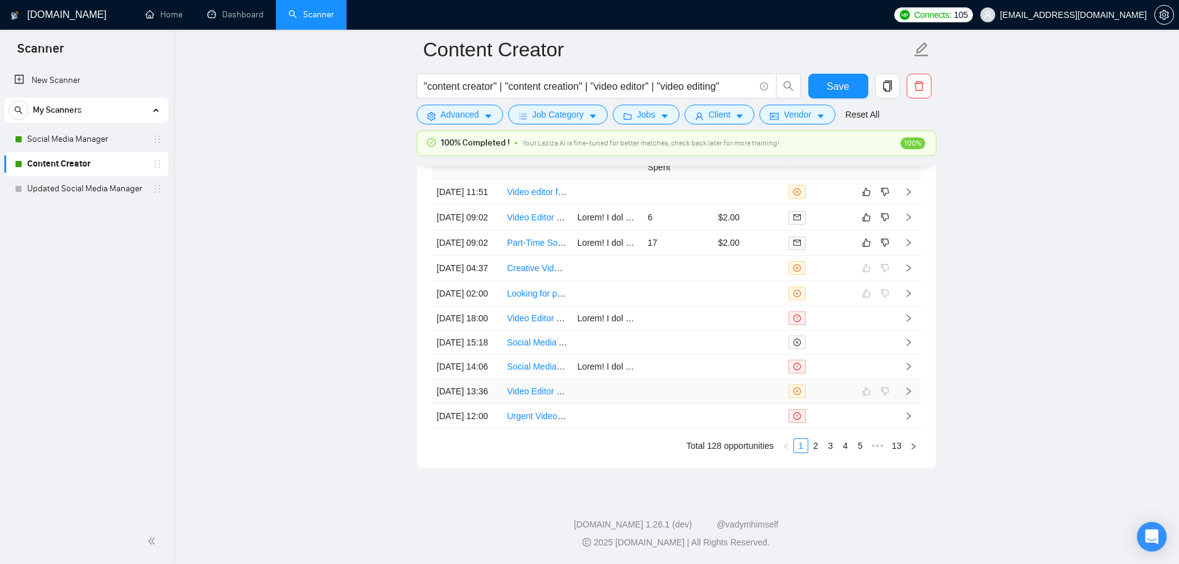
scroll to position [3387, 0]
click at [885, 247] on icon "dislike" at bounding box center [885, 243] width 8 height 8
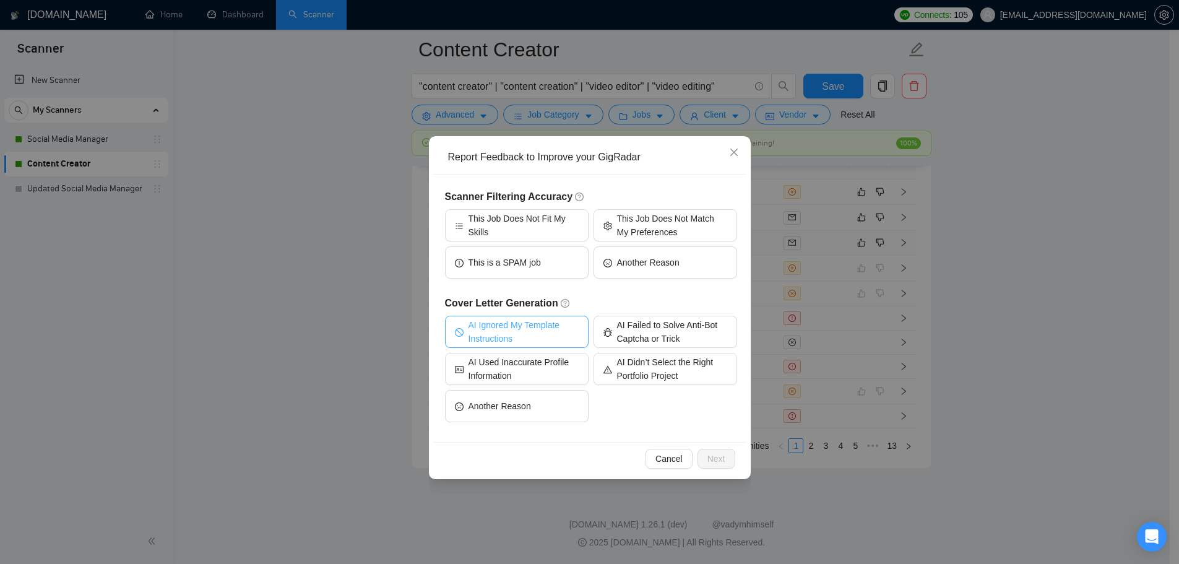
click at [507, 338] on span "AI Ignored My Template Instructions" at bounding box center [523, 331] width 110 height 27
click at [708, 459] on span "Next" at bounding box center [716, 459] width 18 height 14
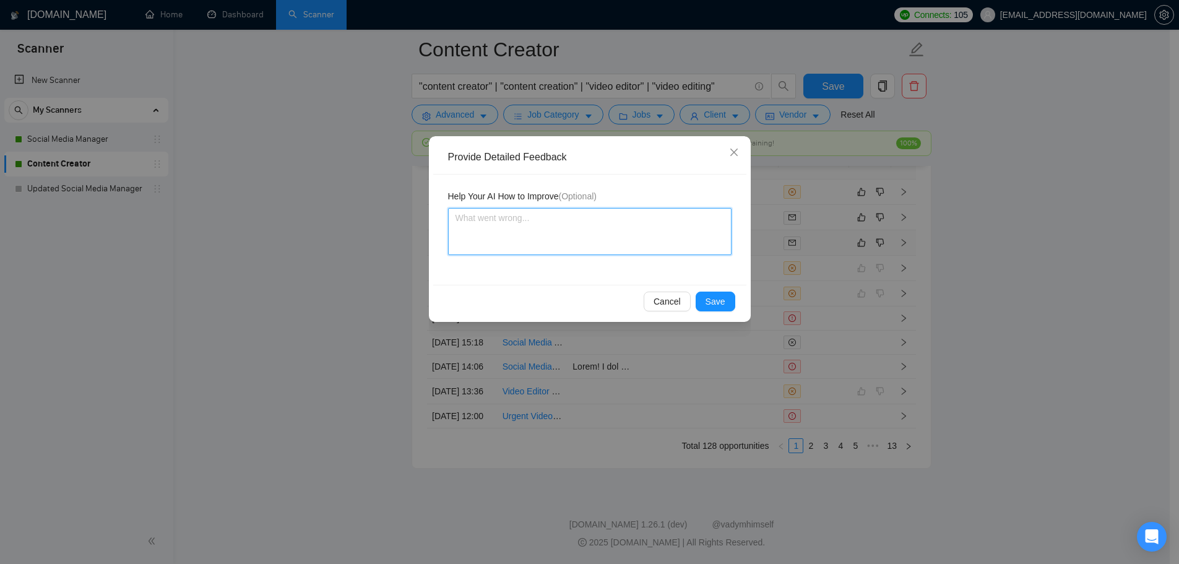
click at [532, 228] on textarea at bounding box center [589, 231] width 283 height 47
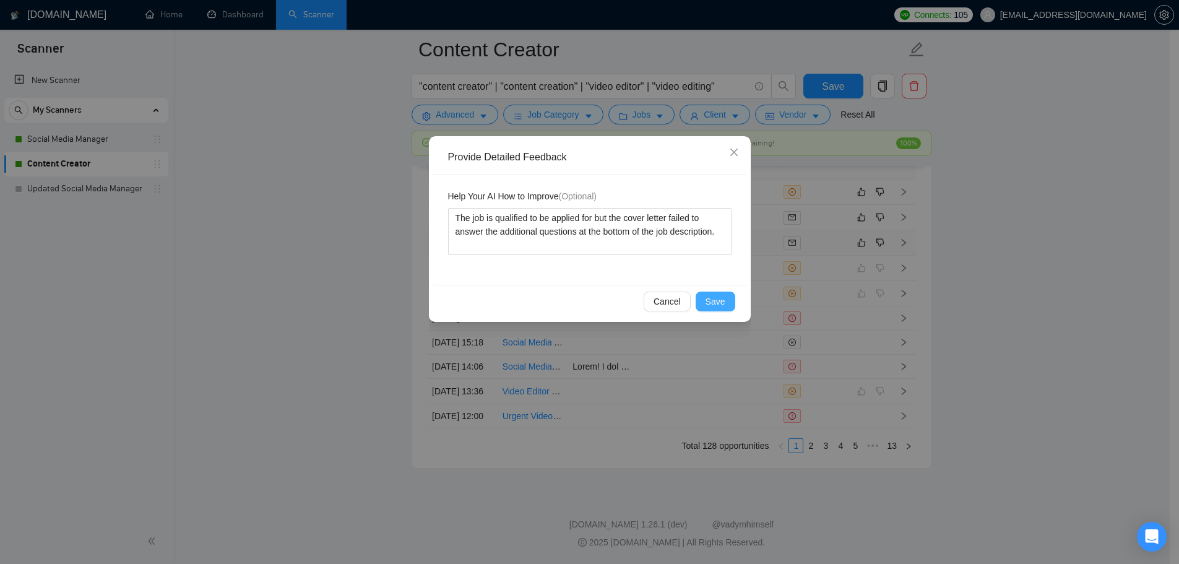
click at [703, 299] on button "Save" at bounding box center [716, 301] width 40 height 20
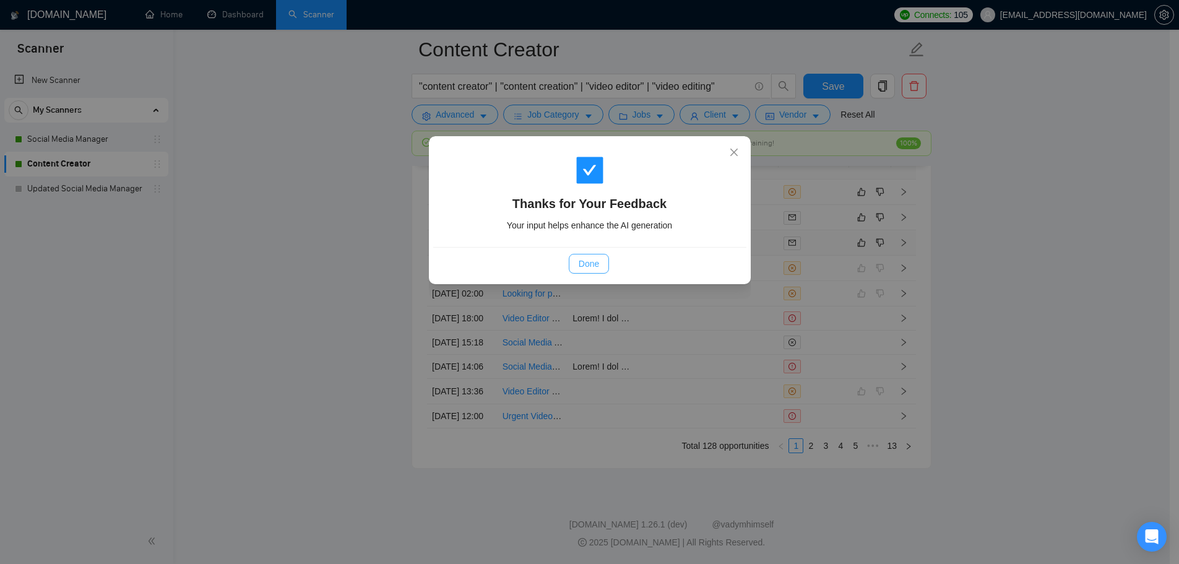
click at [596, 264] on span "Done" at bounding box center [589, 264] width 20 height 14
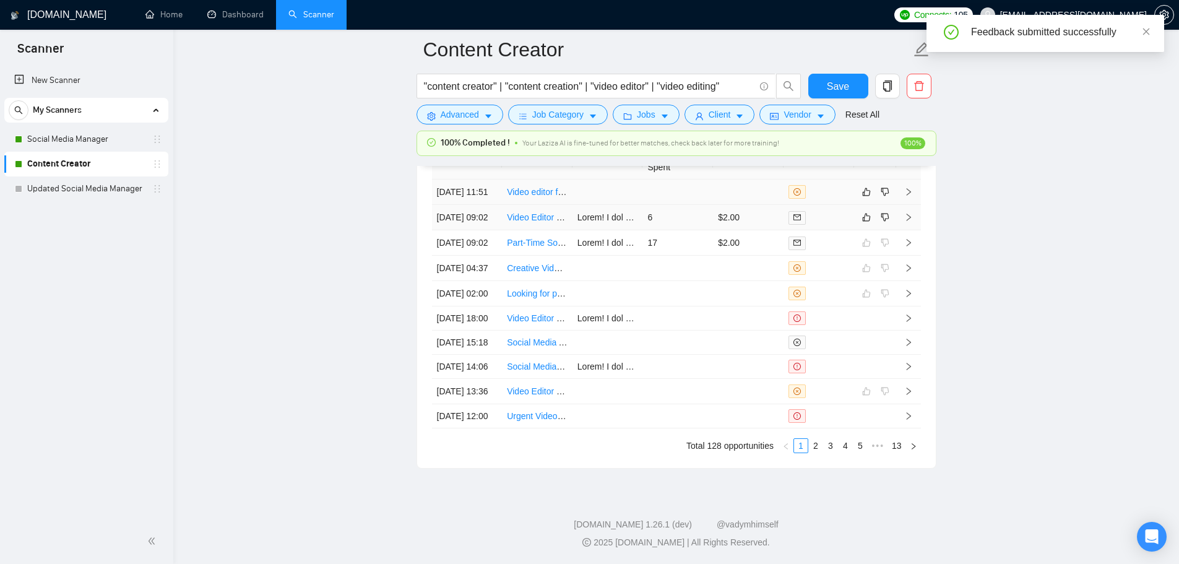
click at [707, 230] on td "6" at bounding box center [677, 217] width 71 height 25
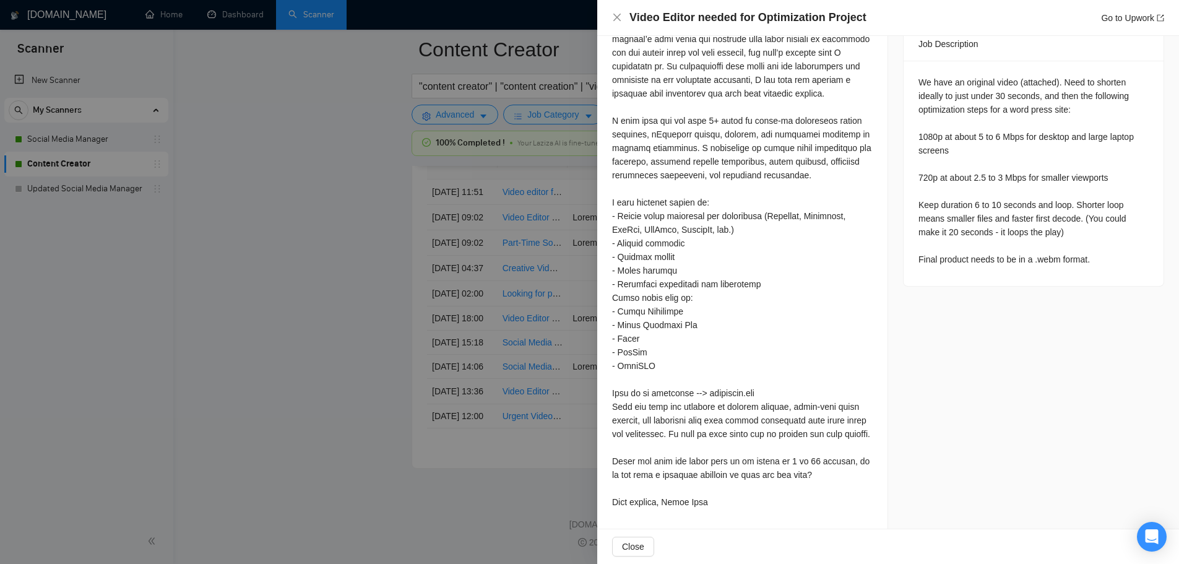
scroll to position [522, 0]
click at [417, 334] on div at bounding box center [589, 282] width 1179 height 564
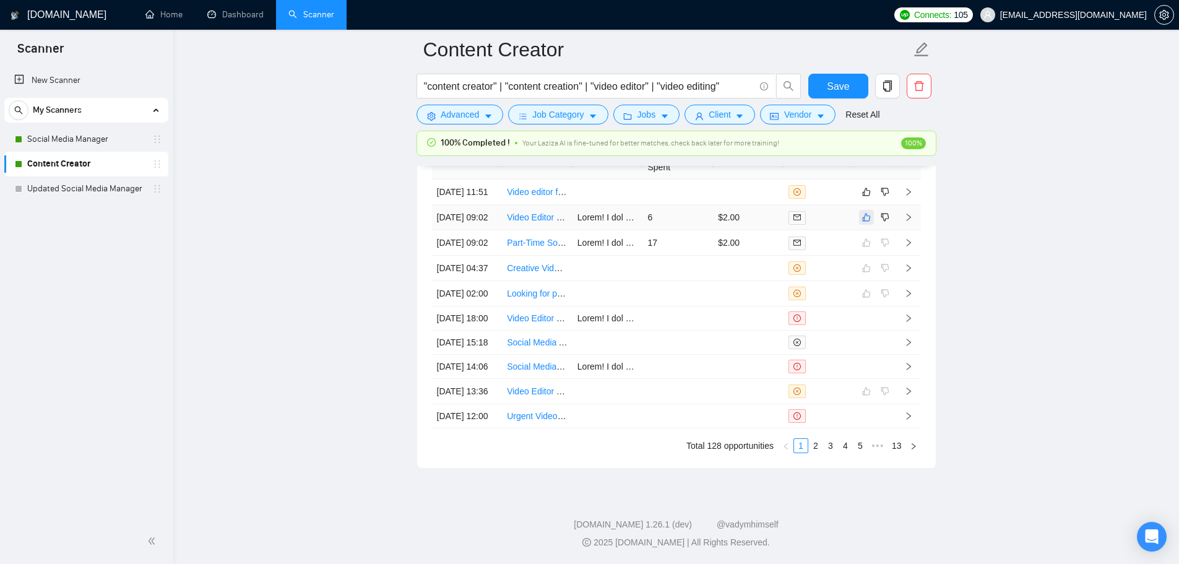
click at [872, 225] on button "button" at bounding box center [866, 217] width 15 height 15
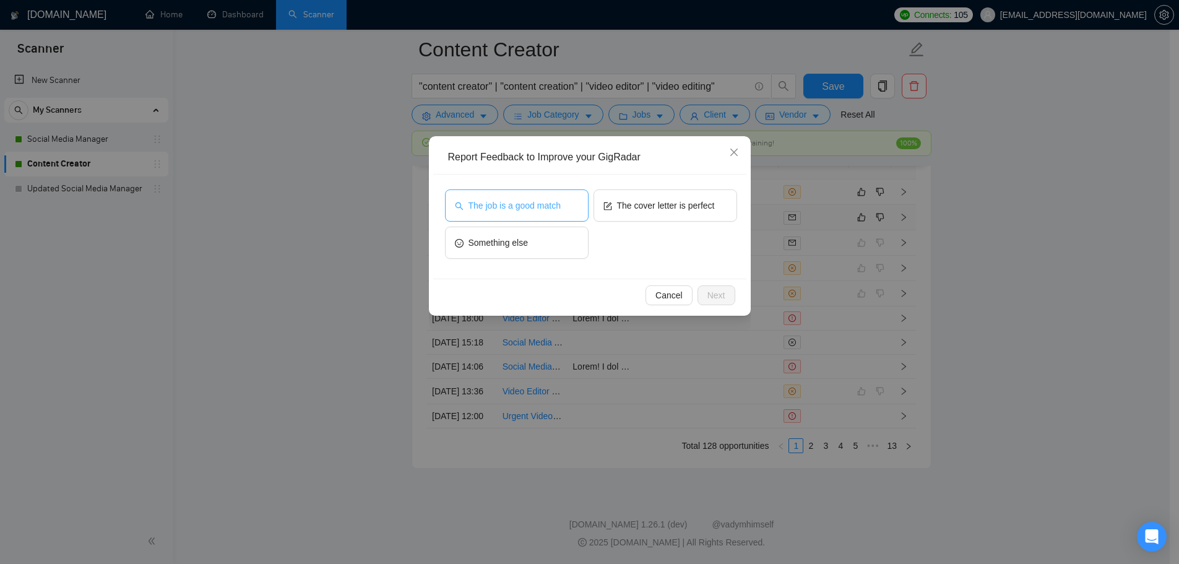
click at [531, 205] on span "The job is a good match" at bounding box center [514, 206] width 92 height 14
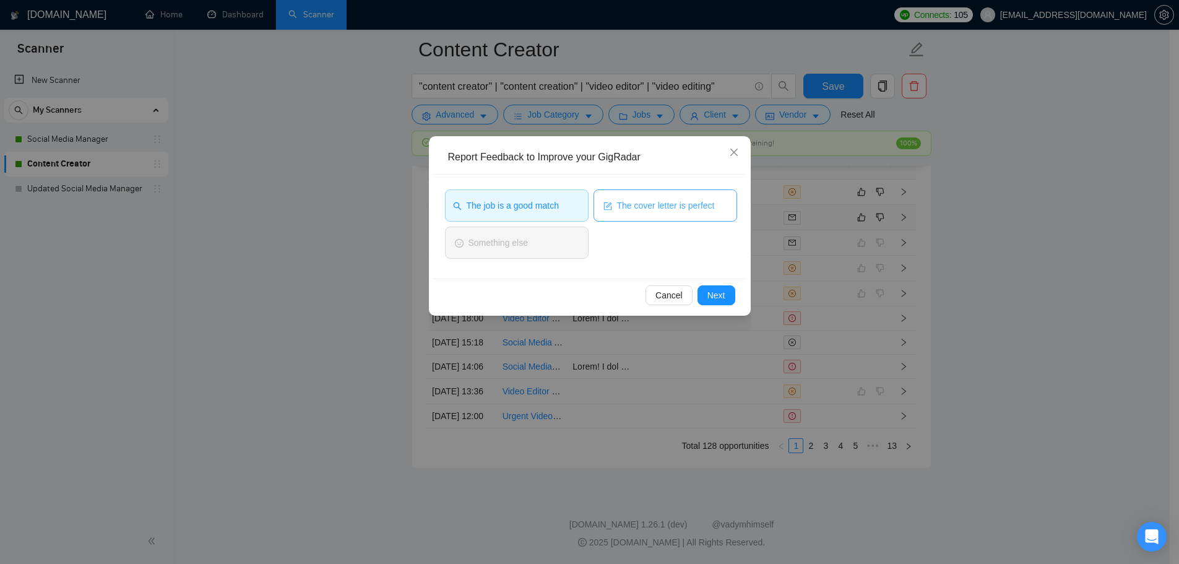
click at [653, 199] on span "The cover letter is perfect" at bounding box center [666, 206] width 98 height 14
click at [715, 290] on span "Next" at bounding box center [716, 295] width 18 height 14
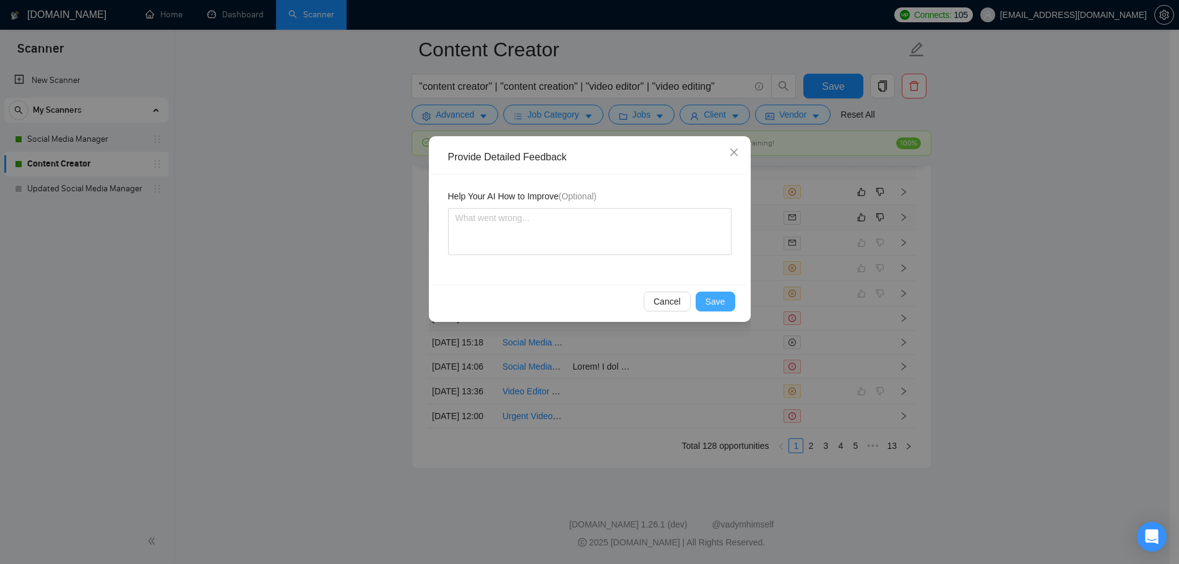
click at [752, 295] on div "Provide Detailed Feedback Help Your AI How to Improve (Optional) Cancel Save" at bounding box center [589, 282] width 1179 height 564
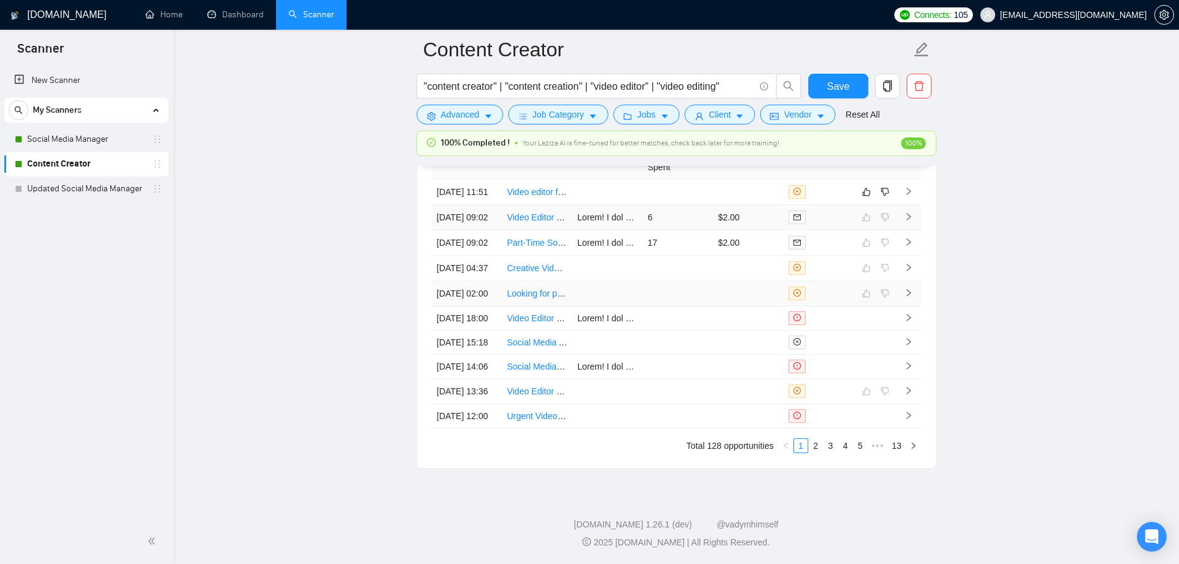
click at [867, 281] on td at bounding box center [875, 293] width 42 height 25
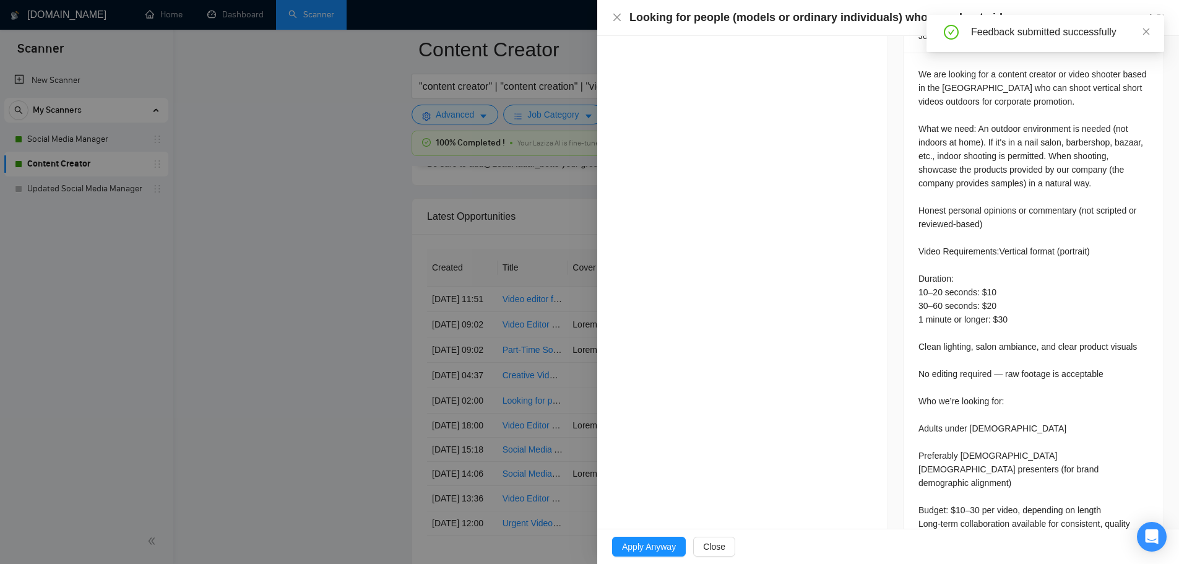
scroll to position [3104, 0]
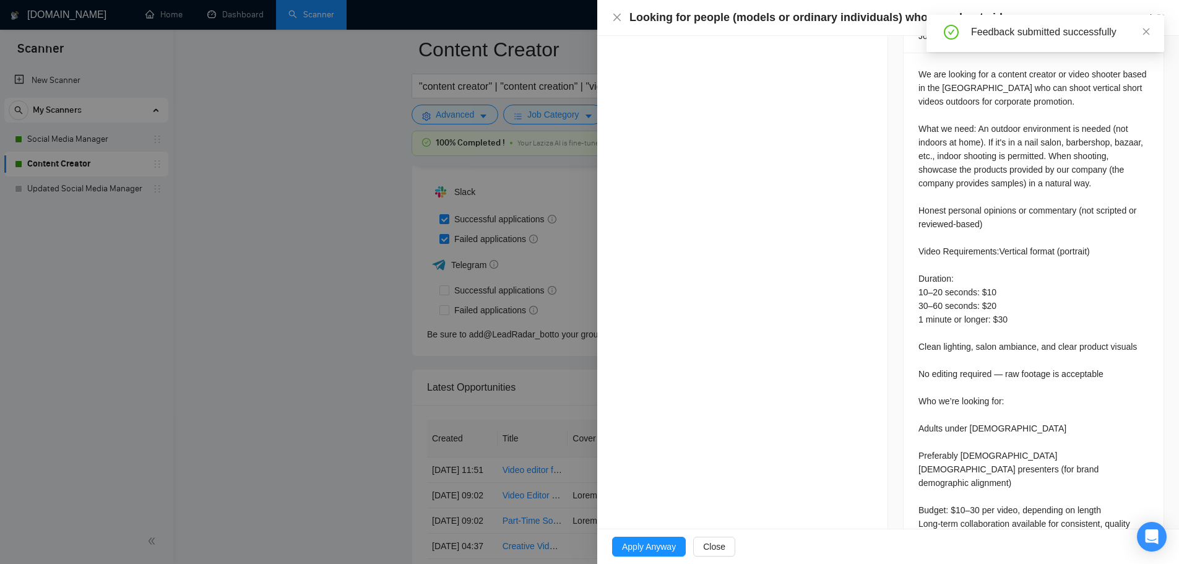
click at [485, 368] on div at bounding box center [589, 282] width 1179 height 564
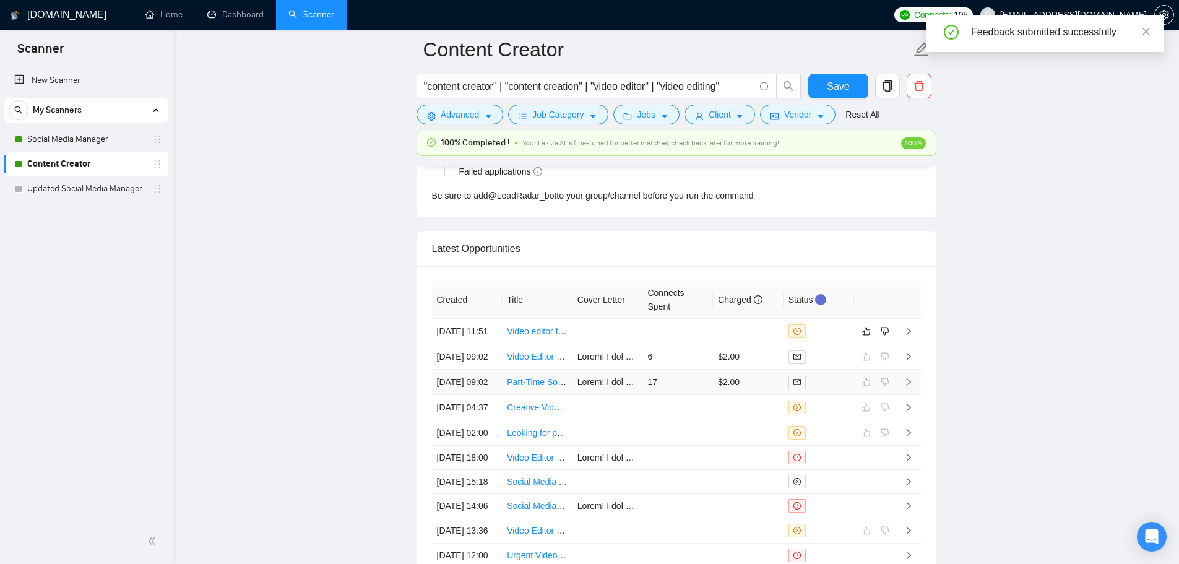
scroll to position [3290, 0]
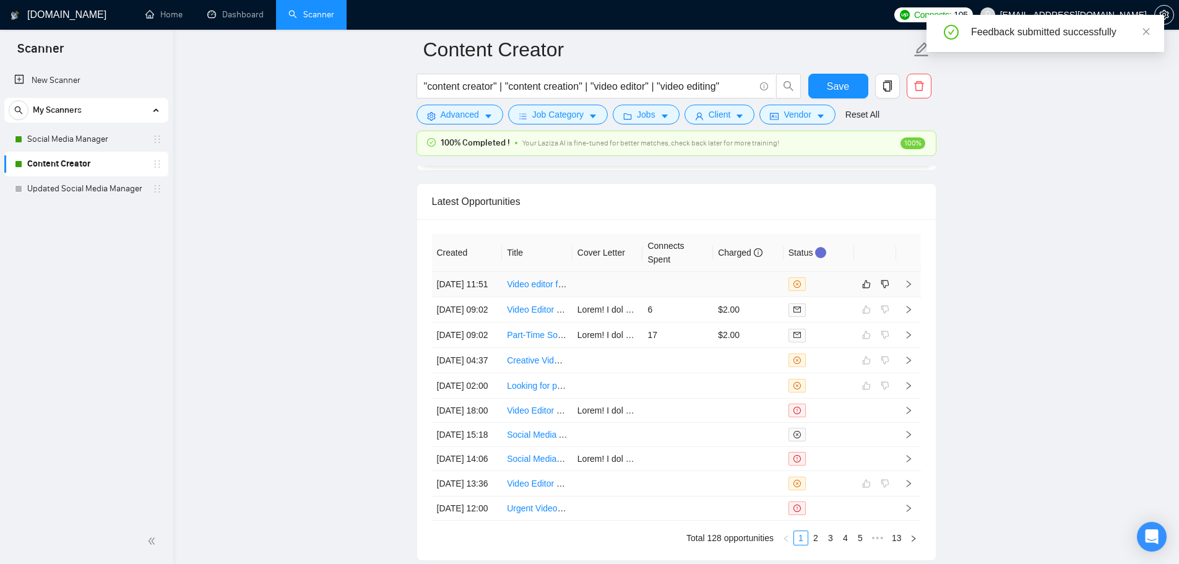
click at [684, 297] on td at bounding box center [677, 284] width 71 height 25
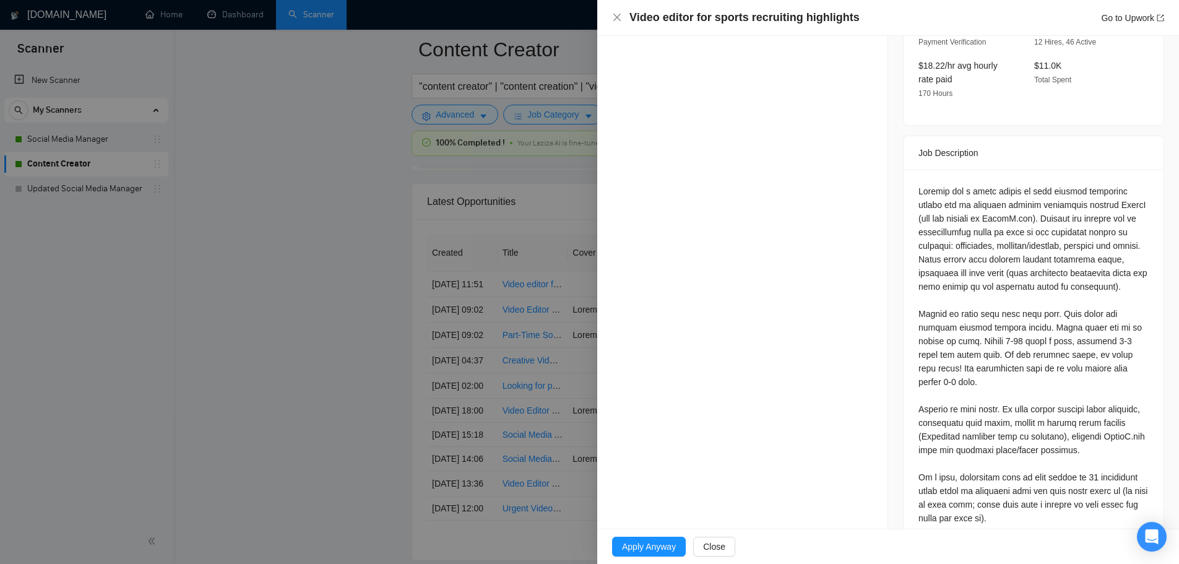
click at [452, 265] on div at bounding box center [589, 282] width 1179 height 564
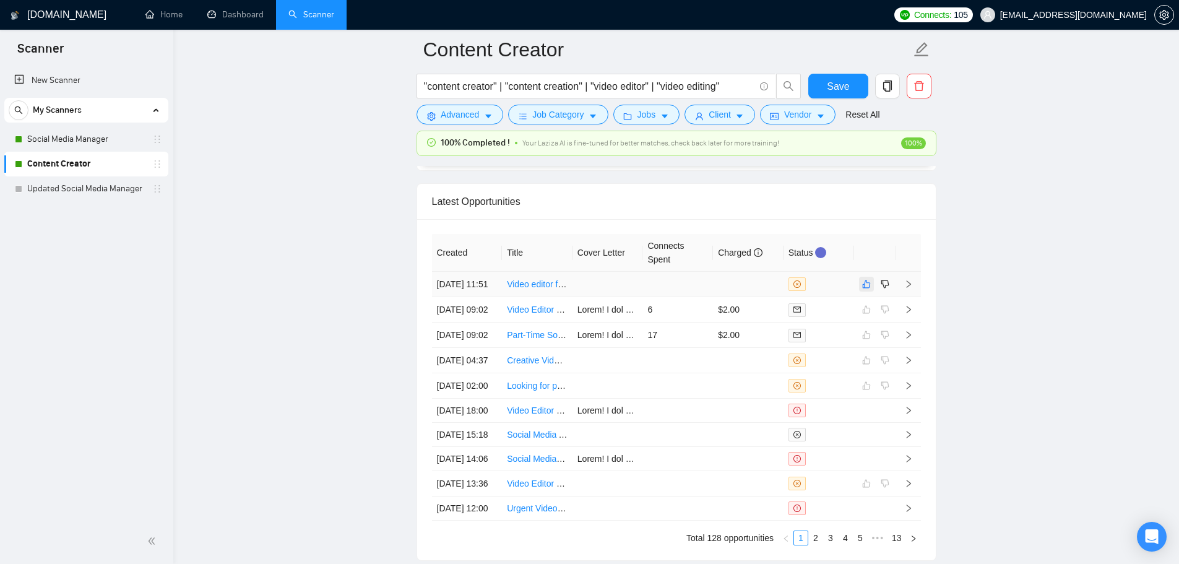
click at [869, 291] on button "button" at bounding box center [866, 284] width 15 height 15
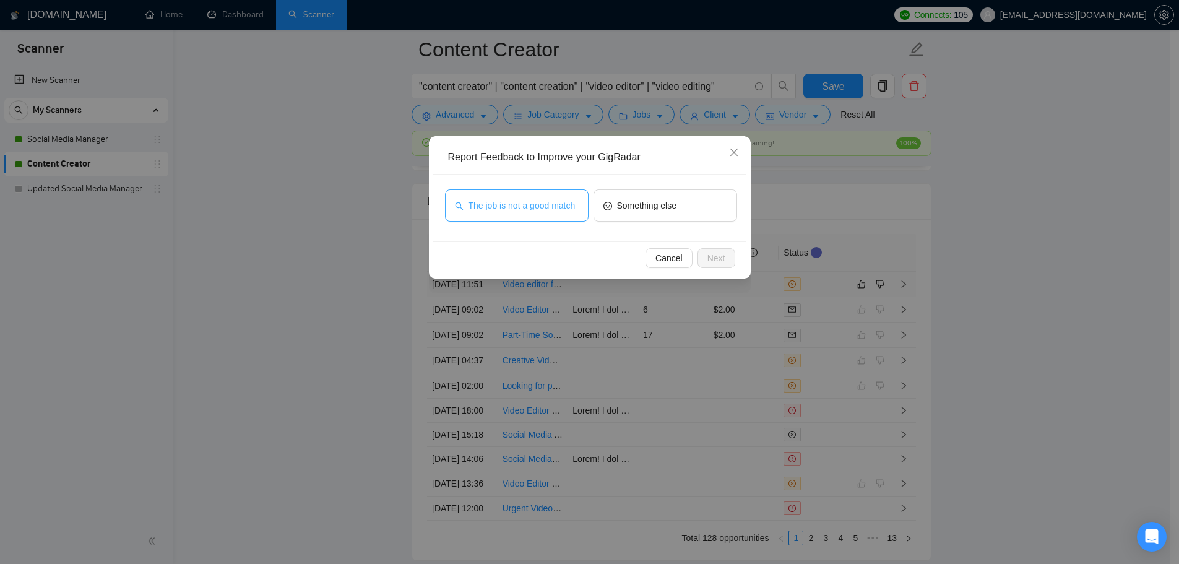
click at [542, 216] on button "The job is not a good match" at bounding box center [517, 205] width 144 height 32
click at [721, 256] on span "Next" at bounding box center [716, 258] width 18 height 14
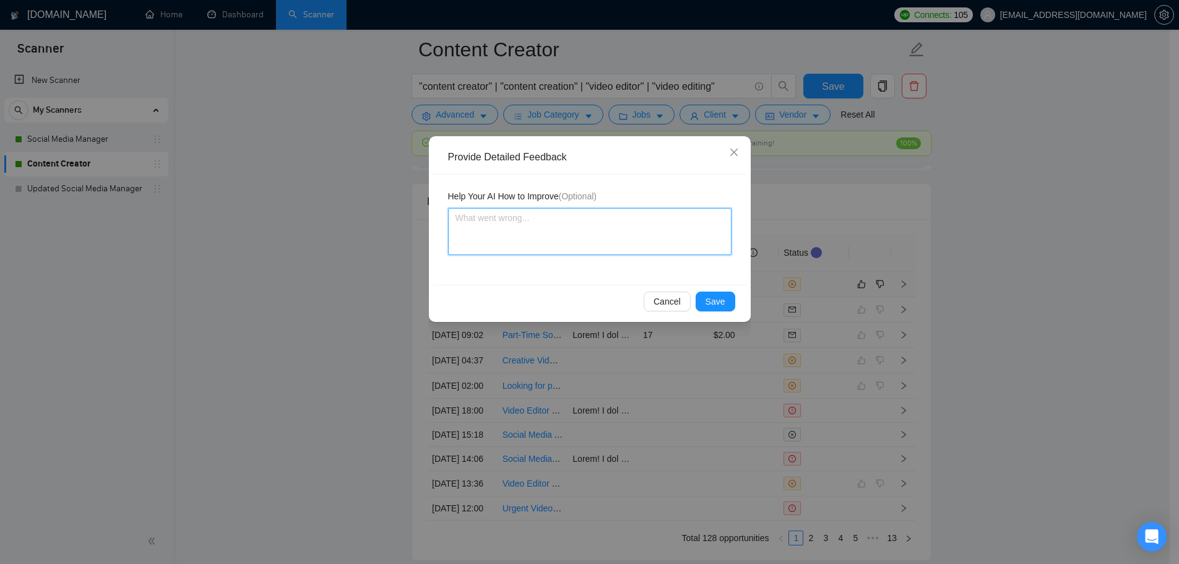
click at [592, 227] on textarea at bounding box center [589, 231] width 283 height 47
click at [507, 241] on textarea "This is a good disqualification because the freelancer ([PERSON_NAME]) is not k…" at bounding box center [589, 231] width 283 height 47
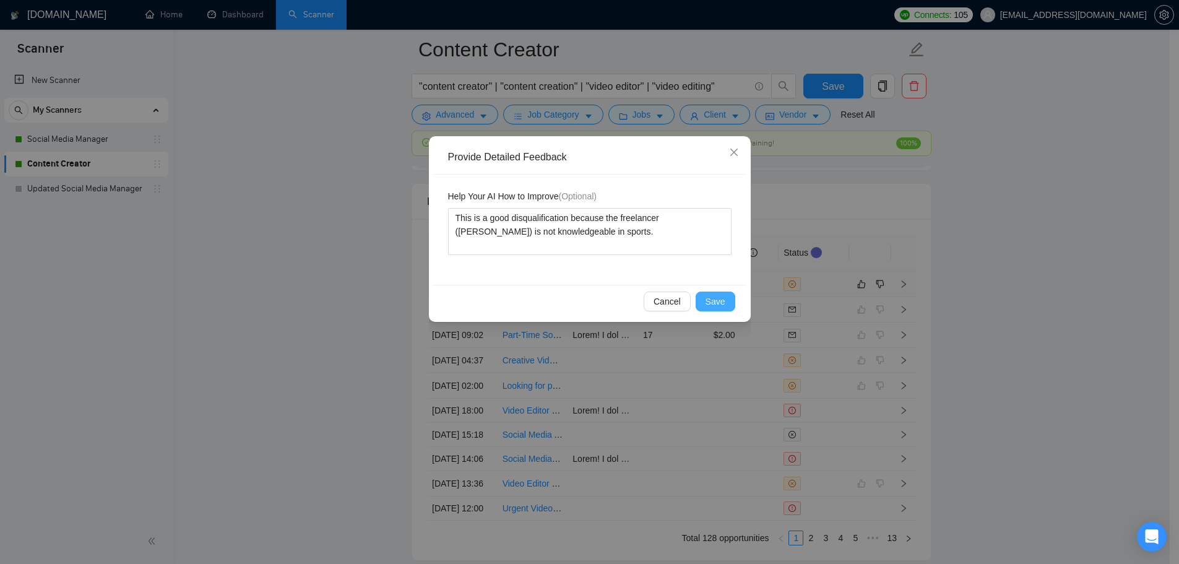
click at [719, 299] on span "Save" at bounding box center [715, 302] width 20 height 14
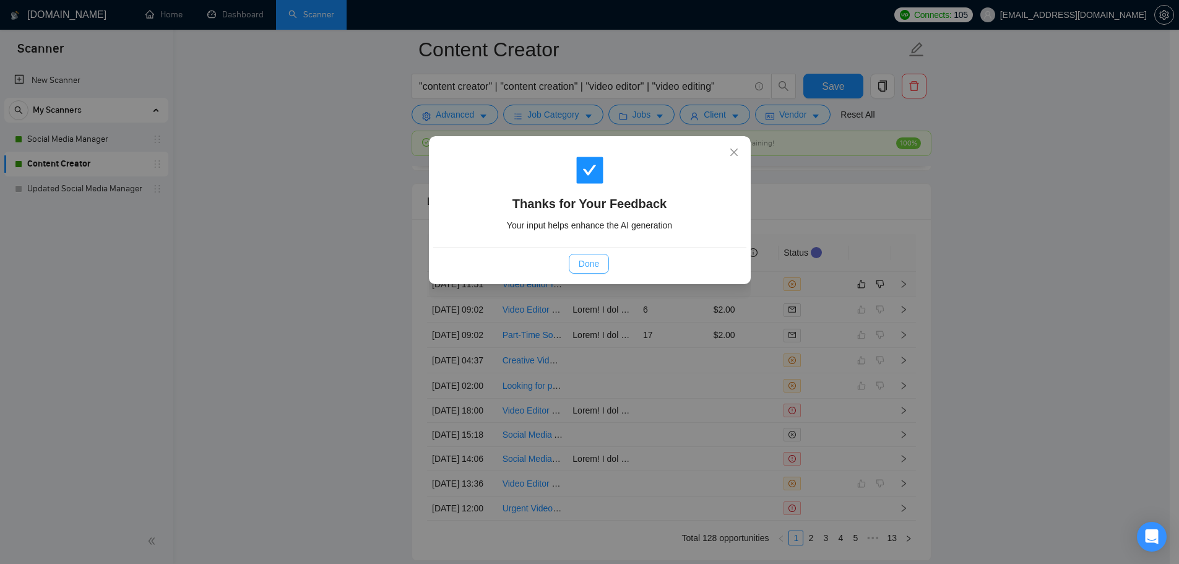
click at [601, 271] on button "Done" at bounding box center [589, 264] width 40 height 20
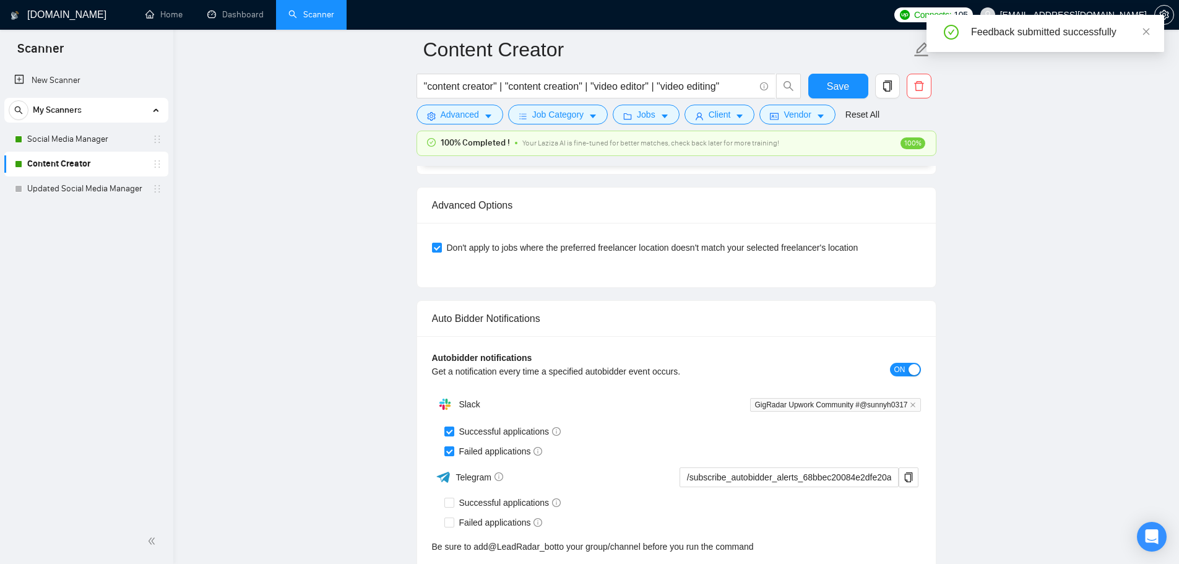
scroll to position [2830, 0]
